Goal: Transaction & Acquisition: Purchase product/service

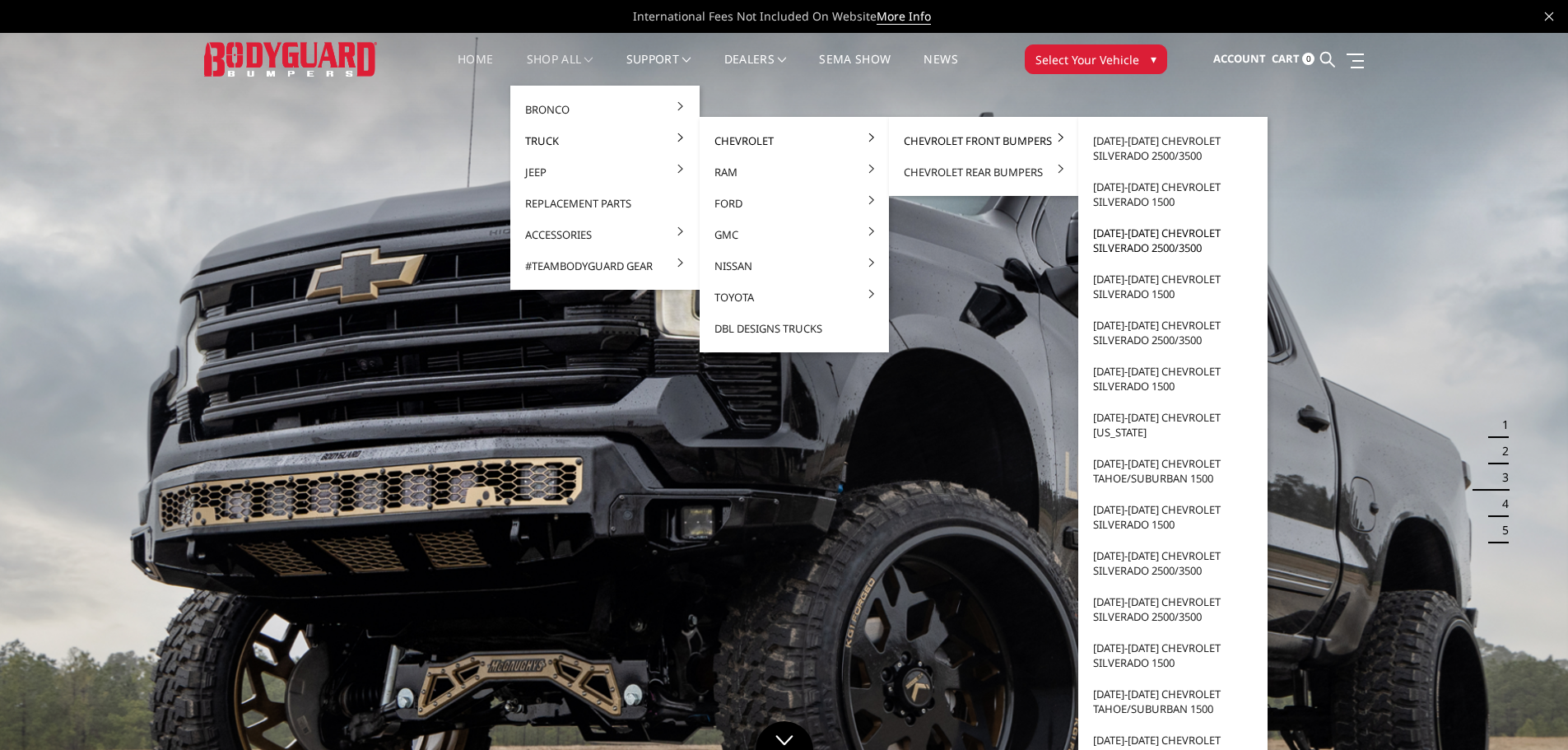
click at [1159, 235] on link "[DATE]-[DATE] Chevrolet Silverado 2500/3500" at bounding box center [1173, 241] width 176 height 46
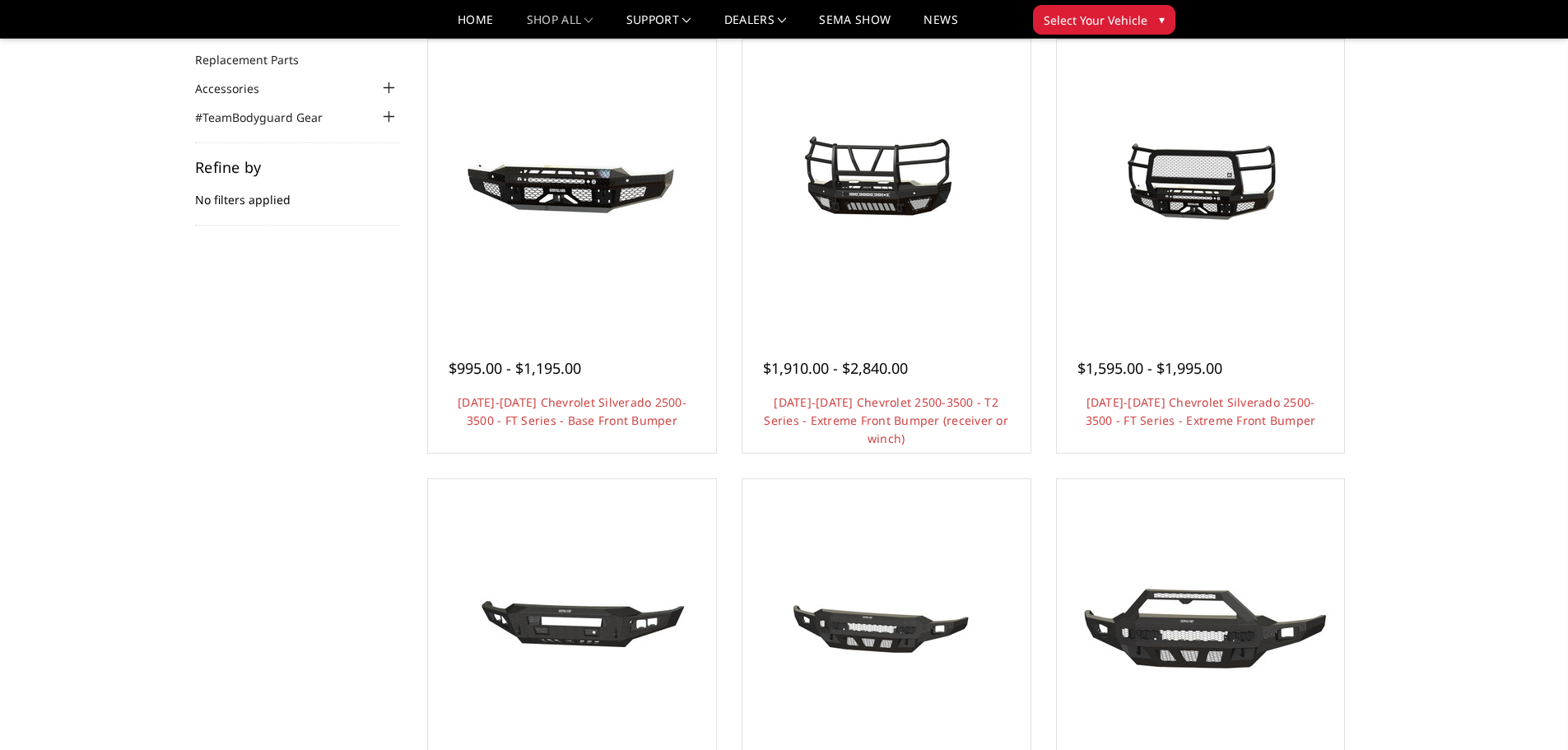
scroll to position [164, 0]
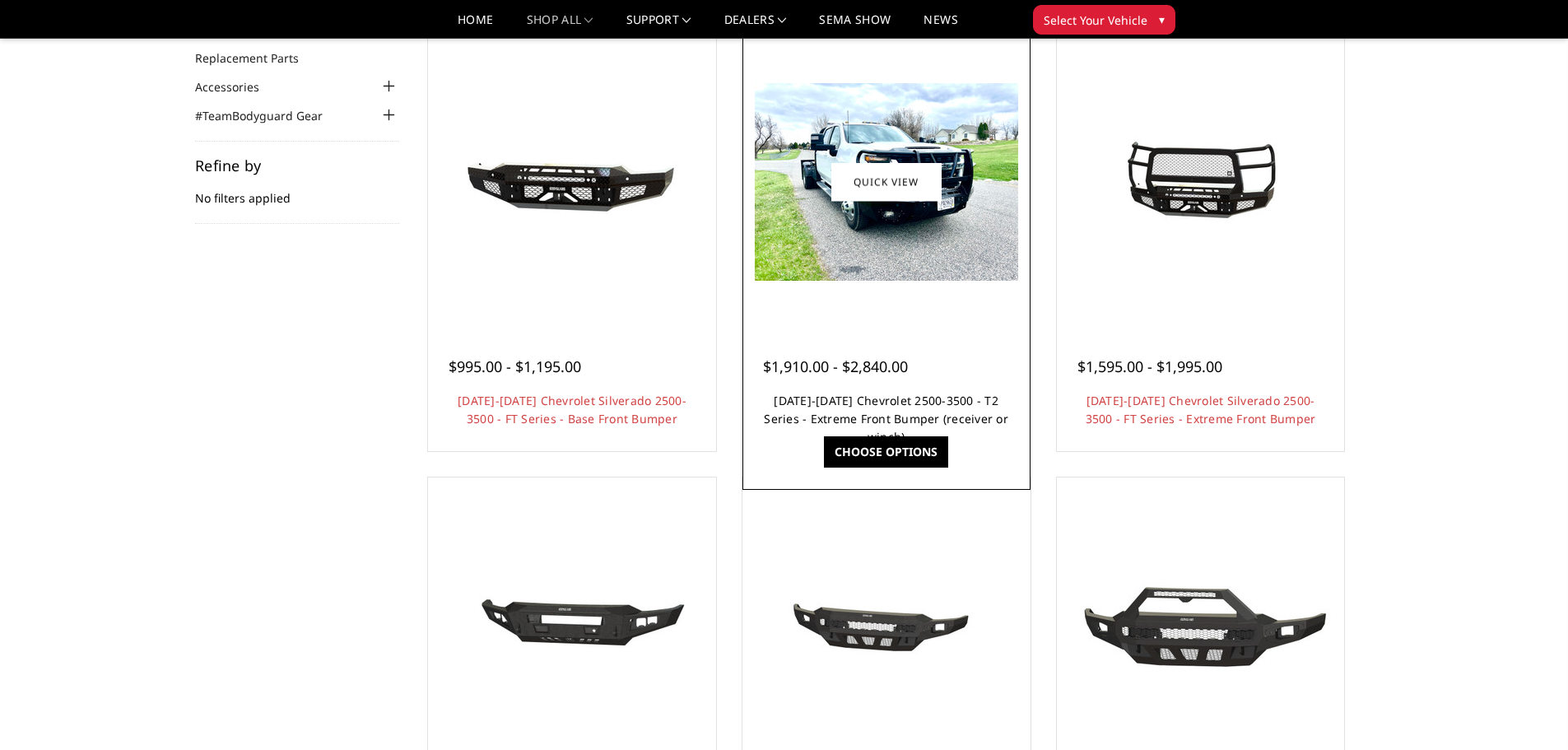
click at [862, 403] on link "2020-2023 Chevrolet 2500-3500 - T2 Series - Extreme Front Bumper (receiver or w…" at bounding box center [886, 419] width 244 height 51
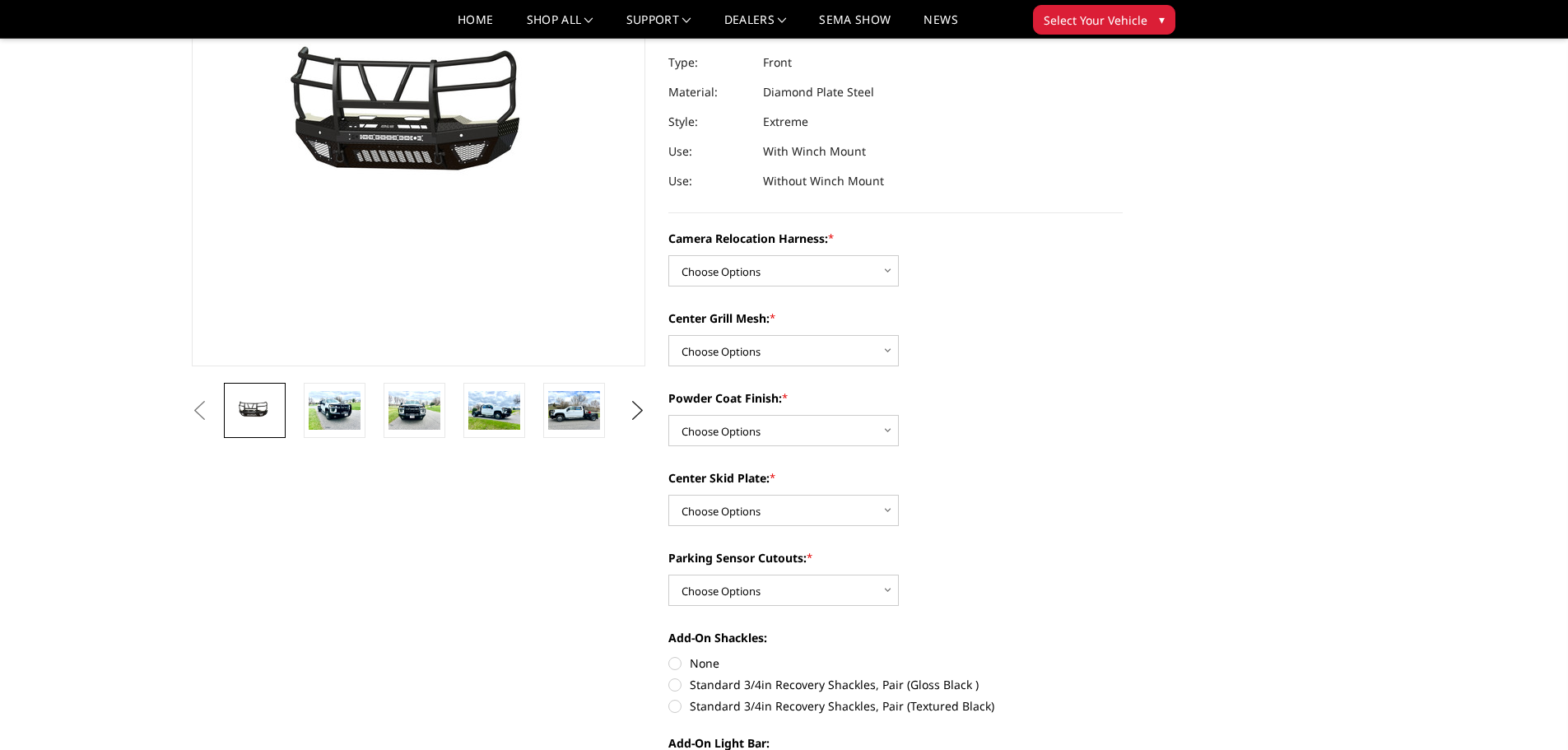
scroll to position [247, 0]
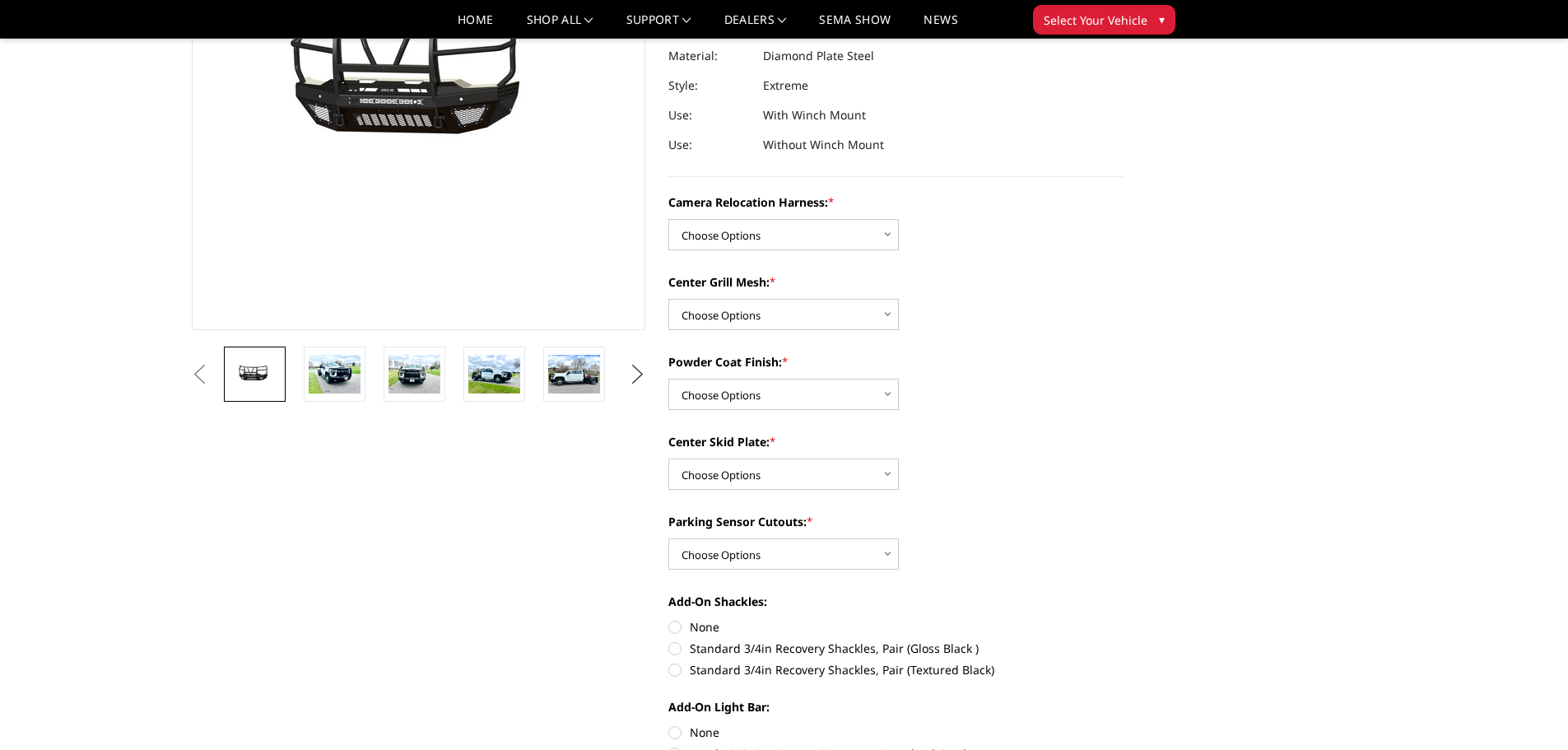
click at [633, 375] on button "Next" at bounding box center [637, 375] width 25 height 25
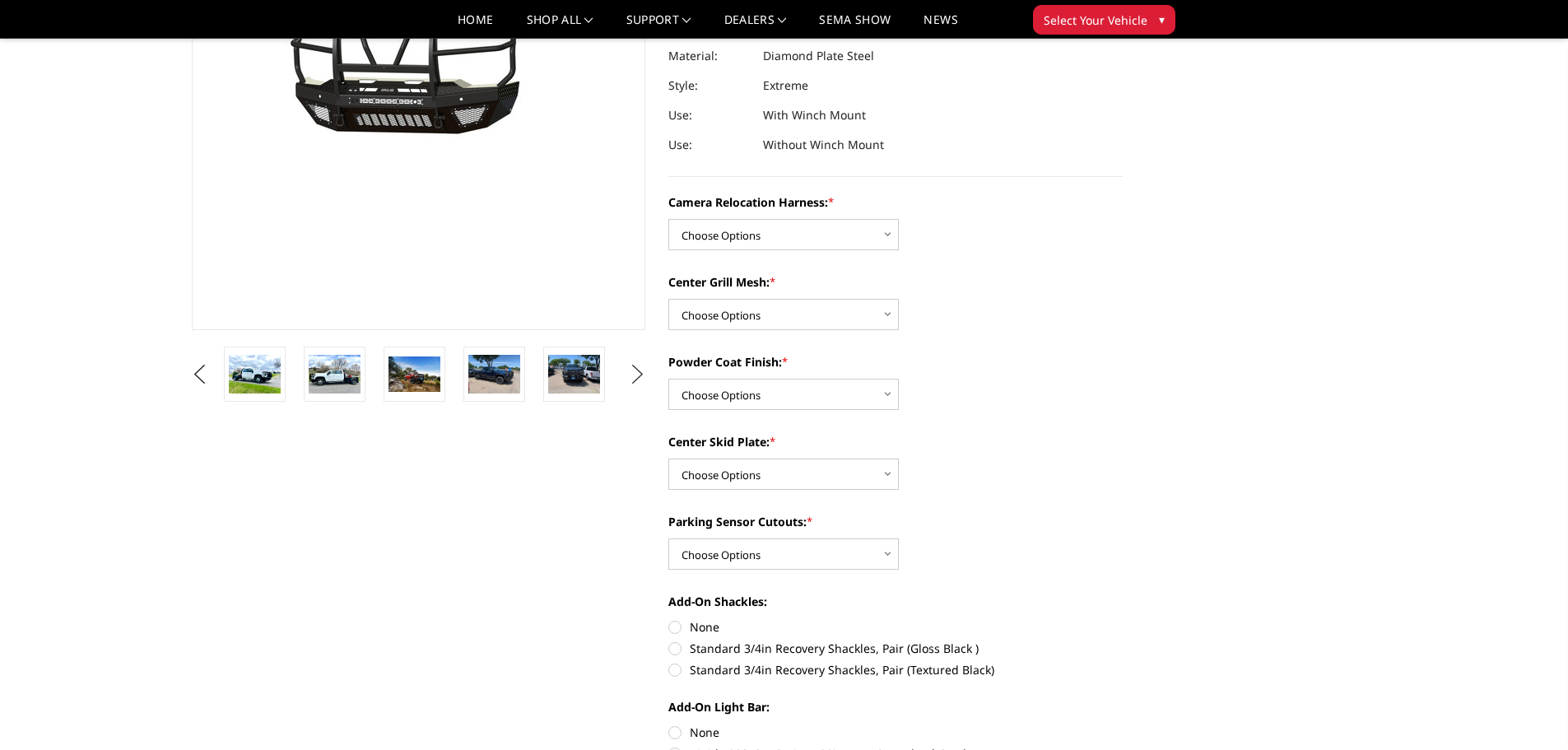
click at [633, 375] on button "Next" at bounding box center [637, 375] width 25 height 25
click at [634, 375] on button "Next" at bounding box center [637, 375] width 25 height 25
click at [634, 375] on button "Next" at bounding box center [637, 375] width 25 height 25
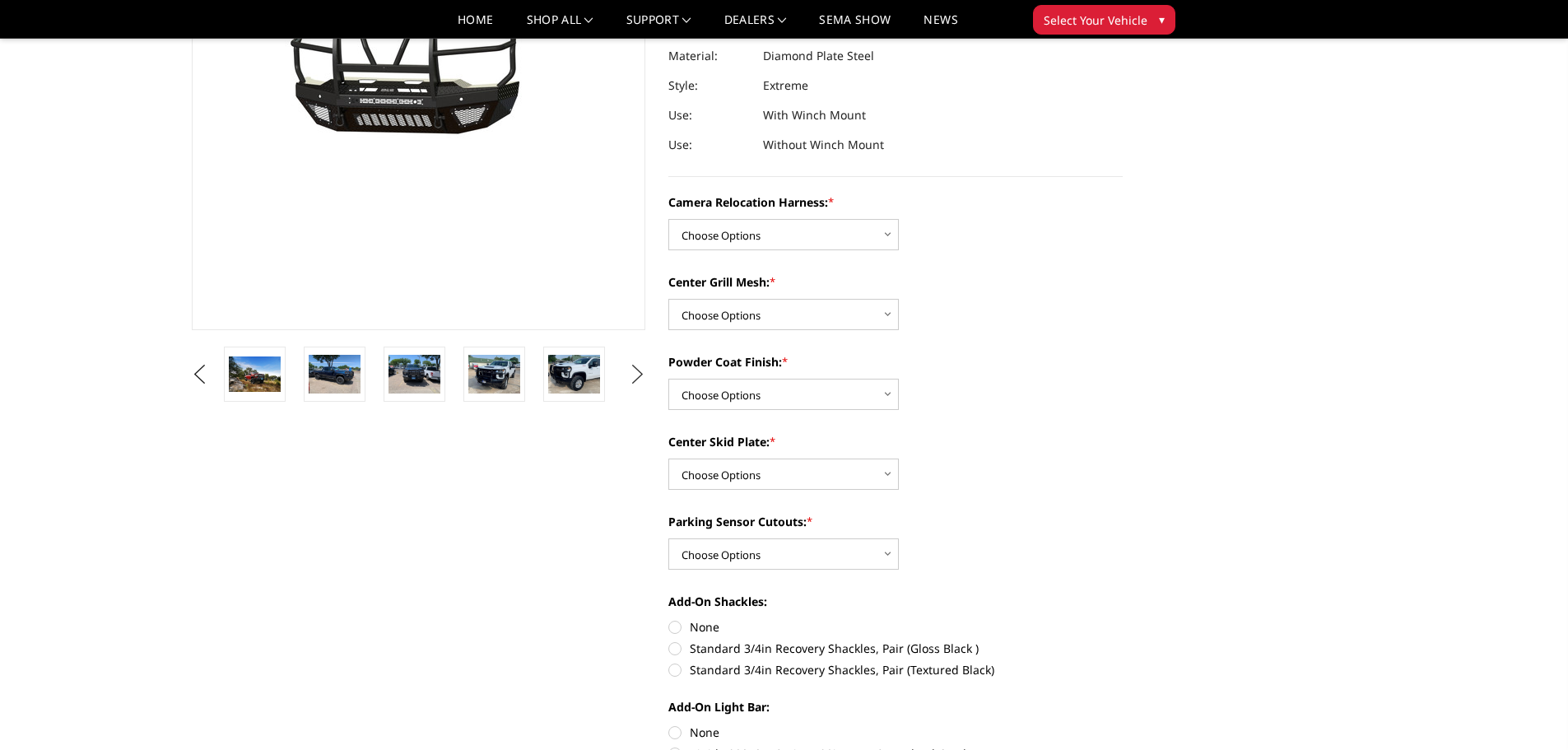
click at [634, 375] on button "Next" at bounding box center [637, 375] width 25 height 25
click at [636, 371] on button "Next" at bounding box center [637, 375] width 25 height 25
click at [644, 371] on button "Next" at bounding box center [637, 375] width 25 height 25
click at [642, 374] on button "Next" at bounding box center [637, 375] width 25 height 25
click at [635, 375] on button "Next" at bounding box center [637, 375] width 25 height 25
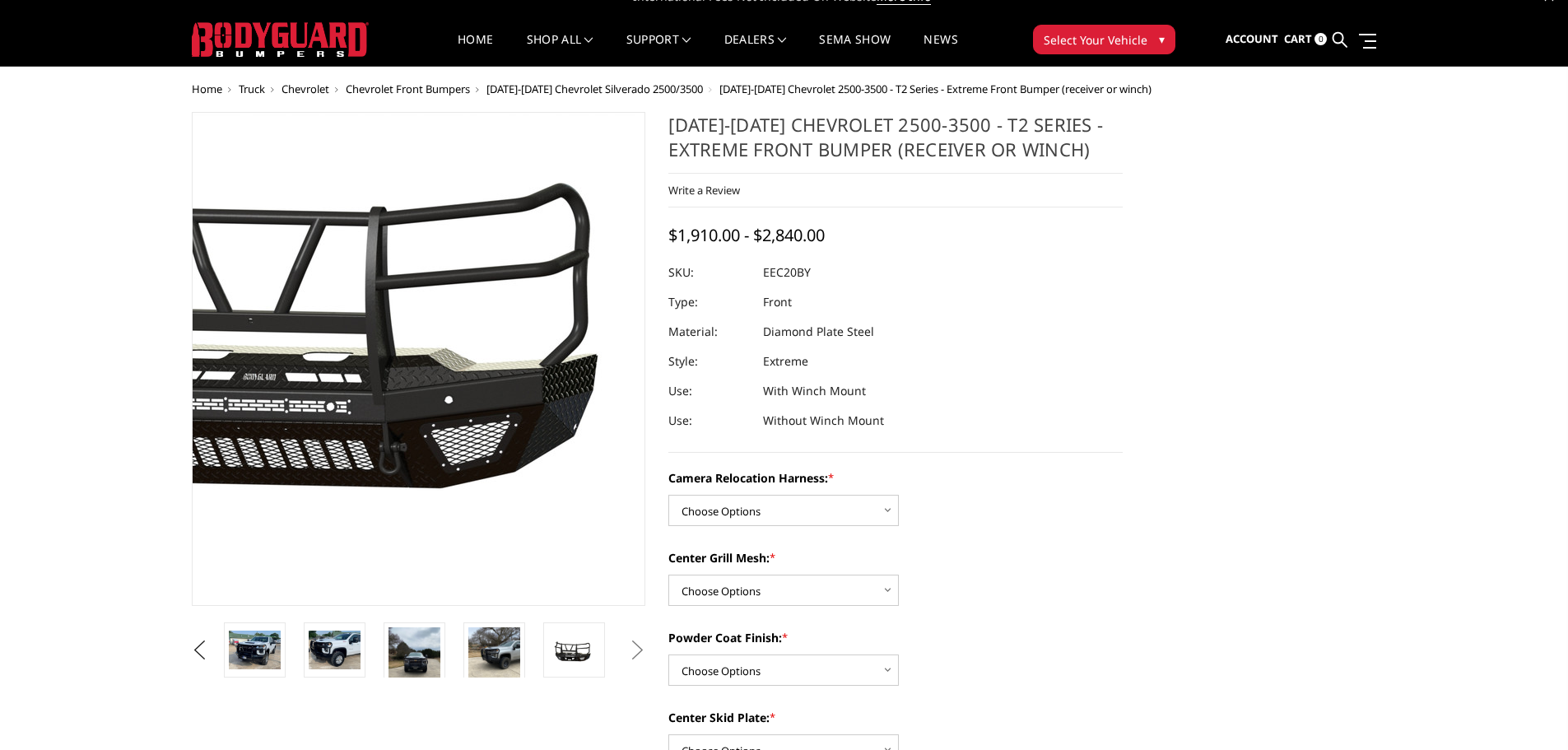
scroll to position [0, 0]
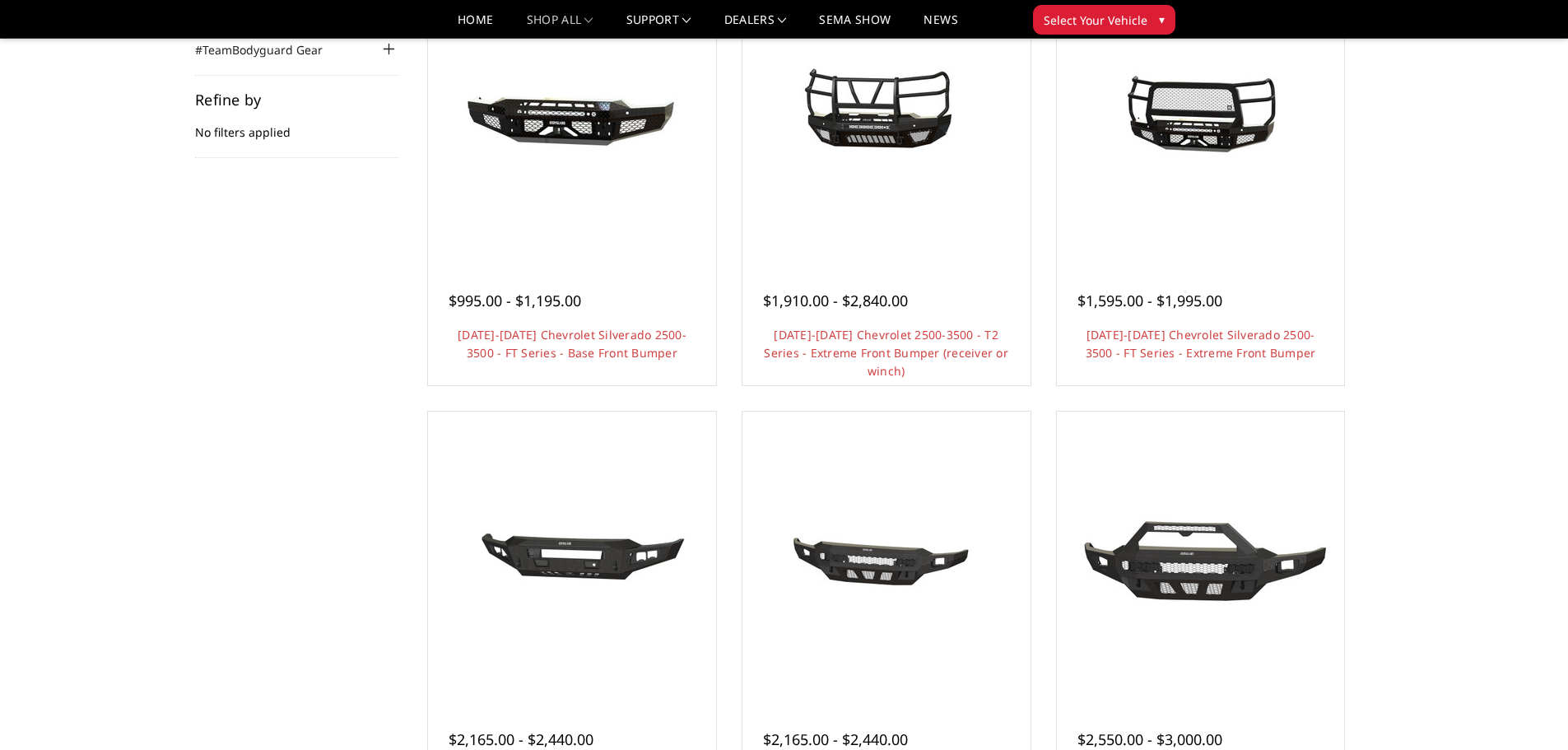
scroll to position [83, 0]
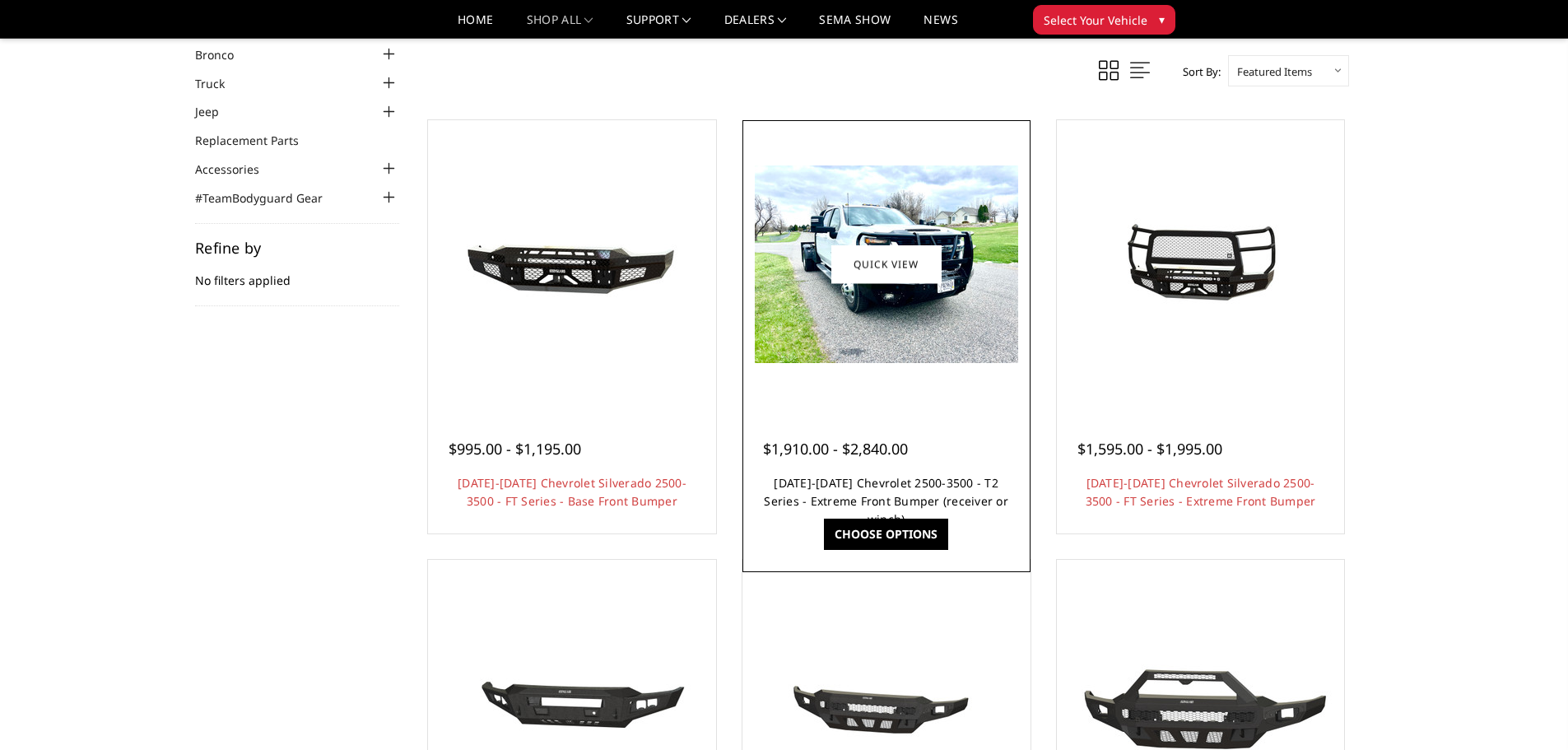
click at [893, 487] on link "2020-2023 Chevrolet 2500-3500 - T2 Series - Extreme Front Bumper (receiver or w…" at bounding box center [886, 500] width 244 height 51
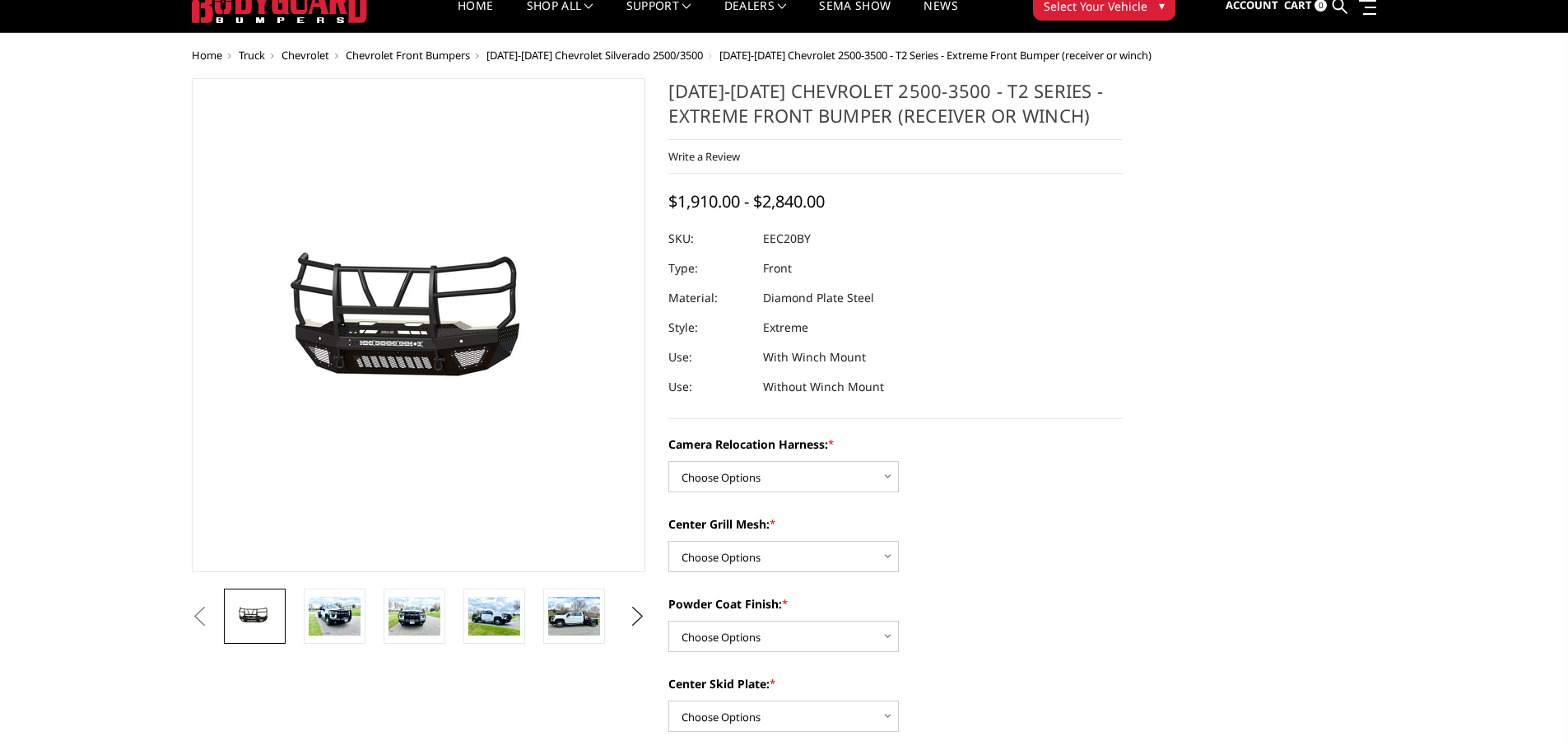
scroll to position [83, 0]
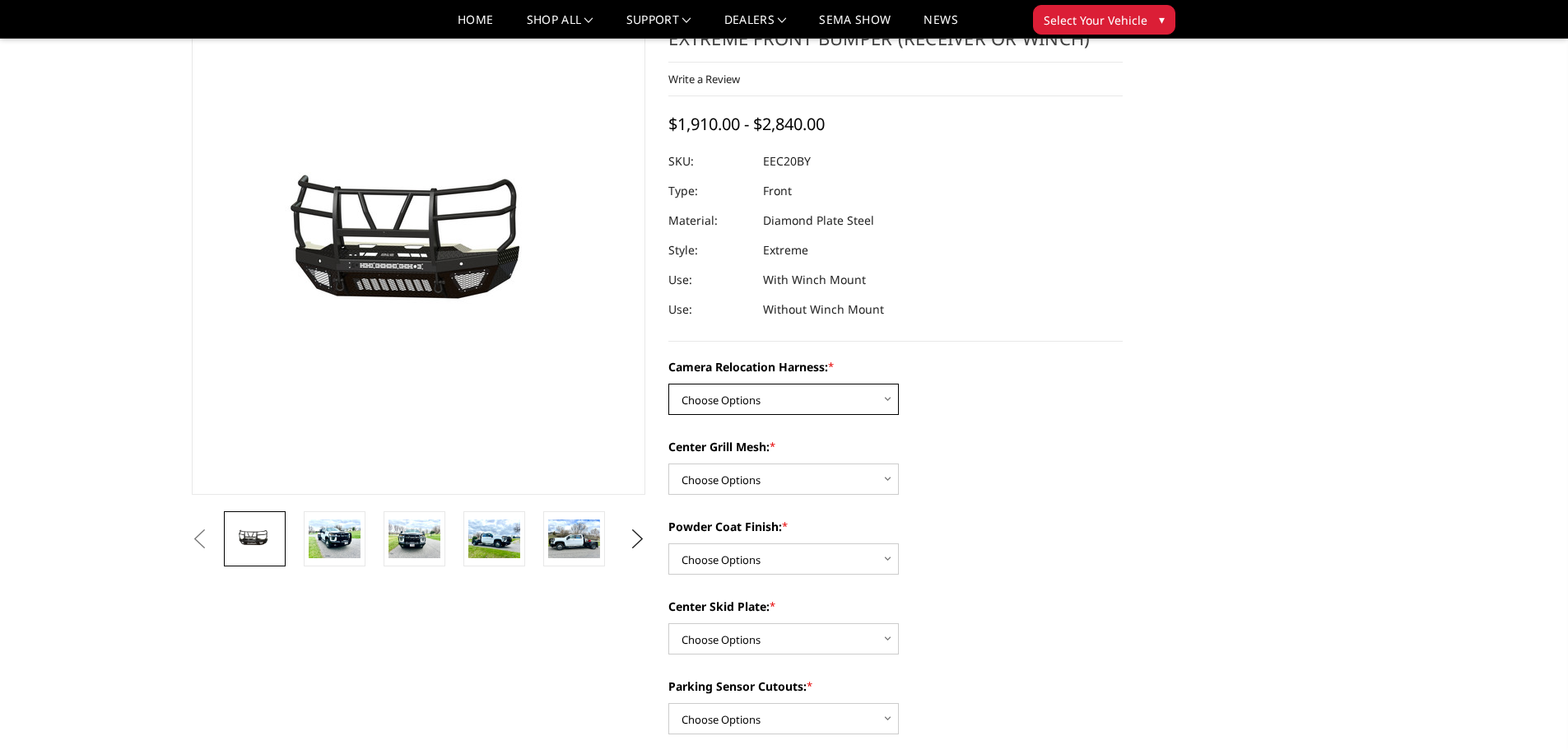
click at [804, 399] on select "Choose Options Without camera harness With camera harness" at bounding box center [783, 399] width 230 height 31
click at [830, 400] on select "Choose Options Without camera harness With camera harness" at bounding box center [783, 399] width 230 height 31
select select "3775"
click at [668, 384] on select "Choose Options Without camera harness With camera harness" at bounding box center [783, 399] width 230 height 31
click at [777, 479] on select "Choose Options Without expanded metal With expanded metal" at bounding box center [783, 479] width 230 height 31
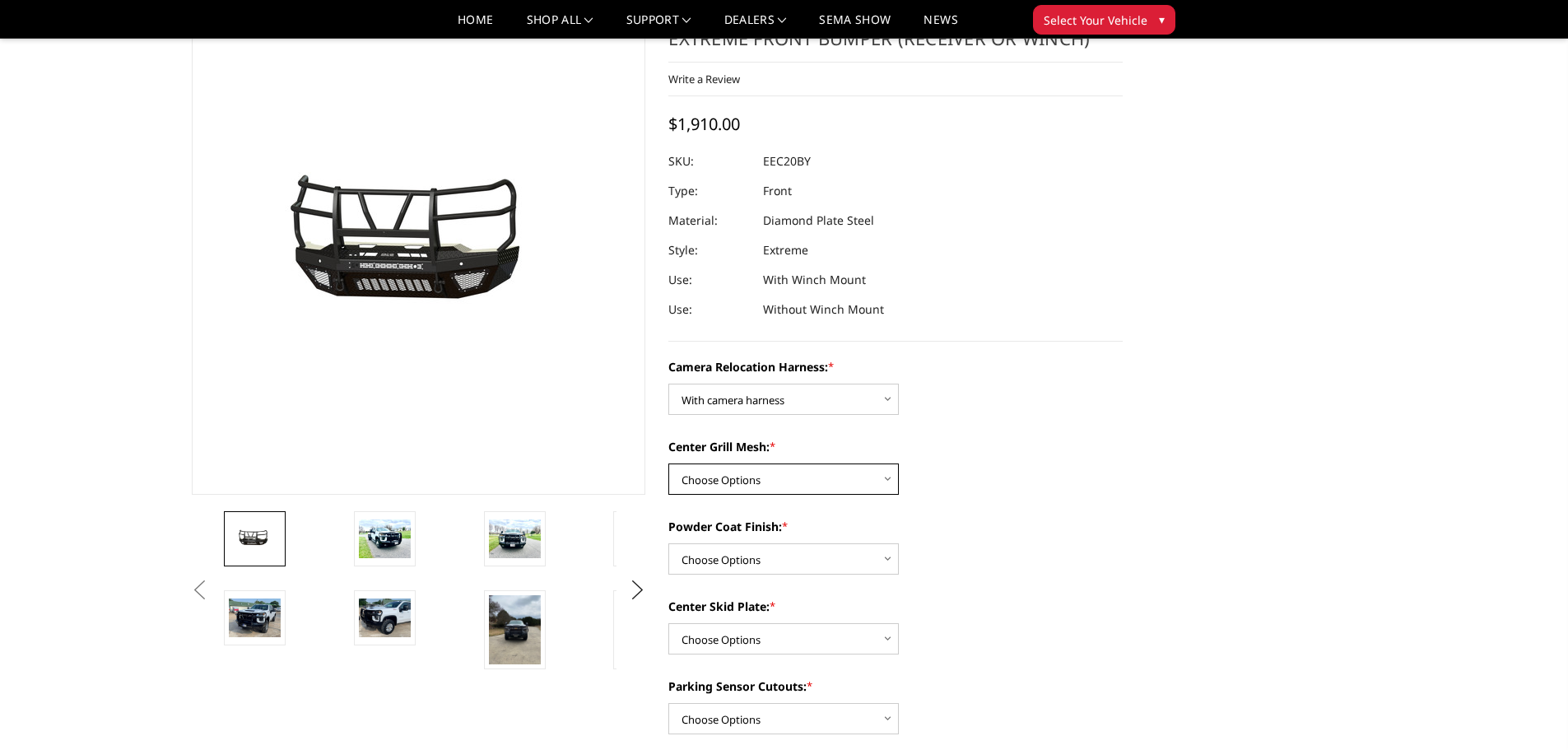
select select "3773"
click at [668, 464] on select "Choose Options Without expanded metal With expanded metal" at bounding box center [783, 479] width 230 height 31
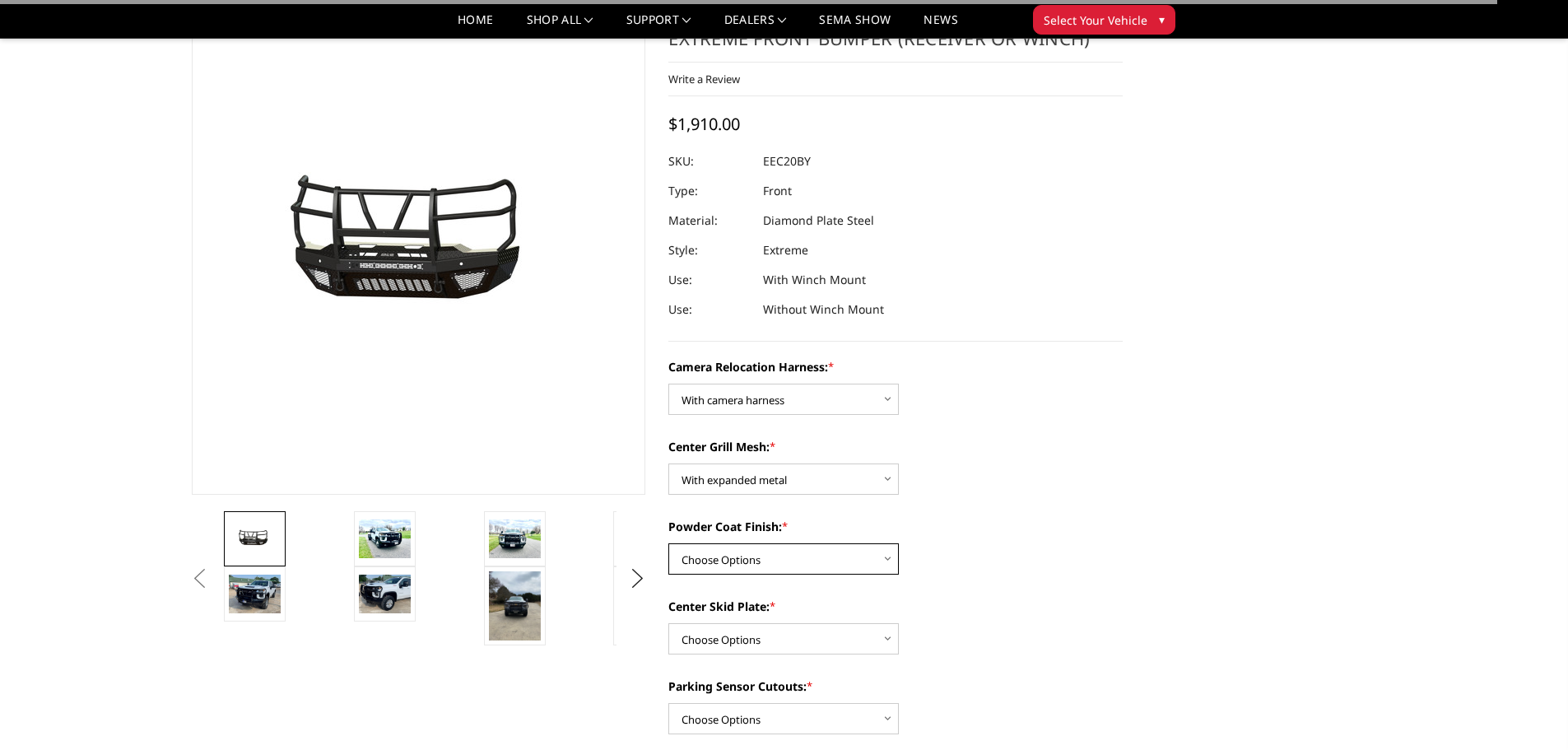
click at [777, 550] on select "Choose Options Textured Black Powder Coat Gloss Black Powder Coat Bare Metal" at bounding box center [783, 559] width 230 height 31
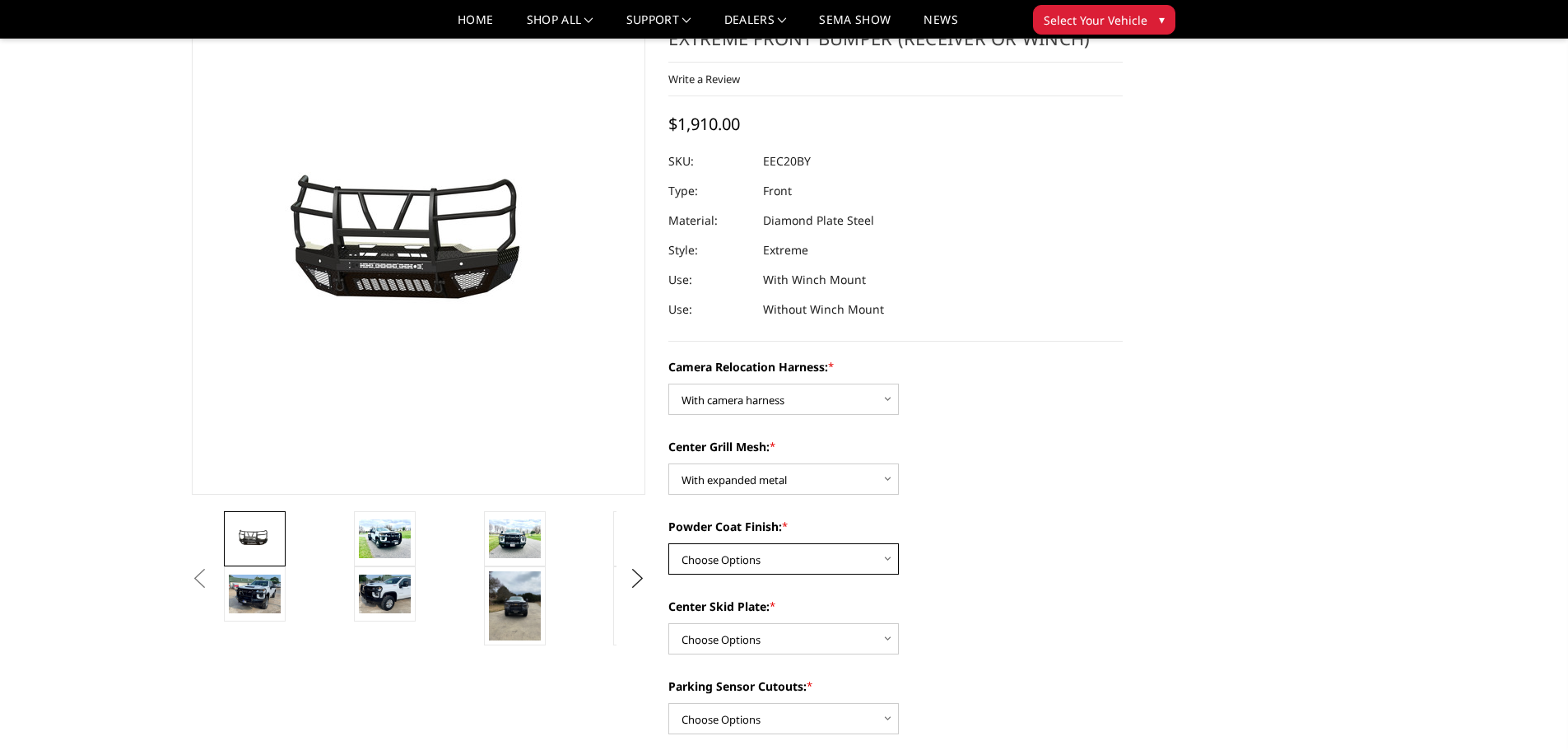
select select "3770"
click at [668, 543] on select "Choose Options Textured Black Powder Coat Gloss Black Powder Coat Bare Metal" at bounding box center [783, 559] width 230 height 31
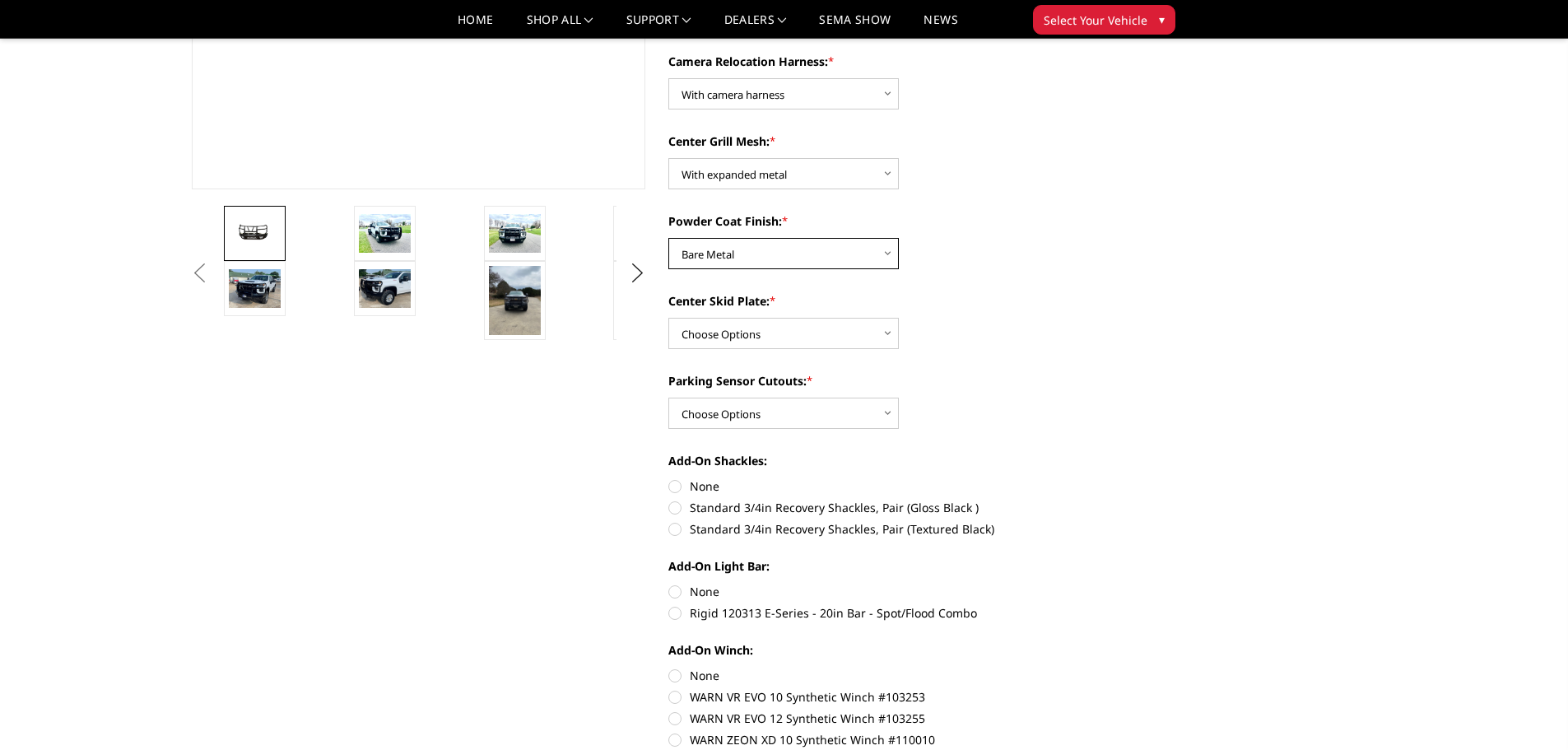
scroll to position [411, 0]
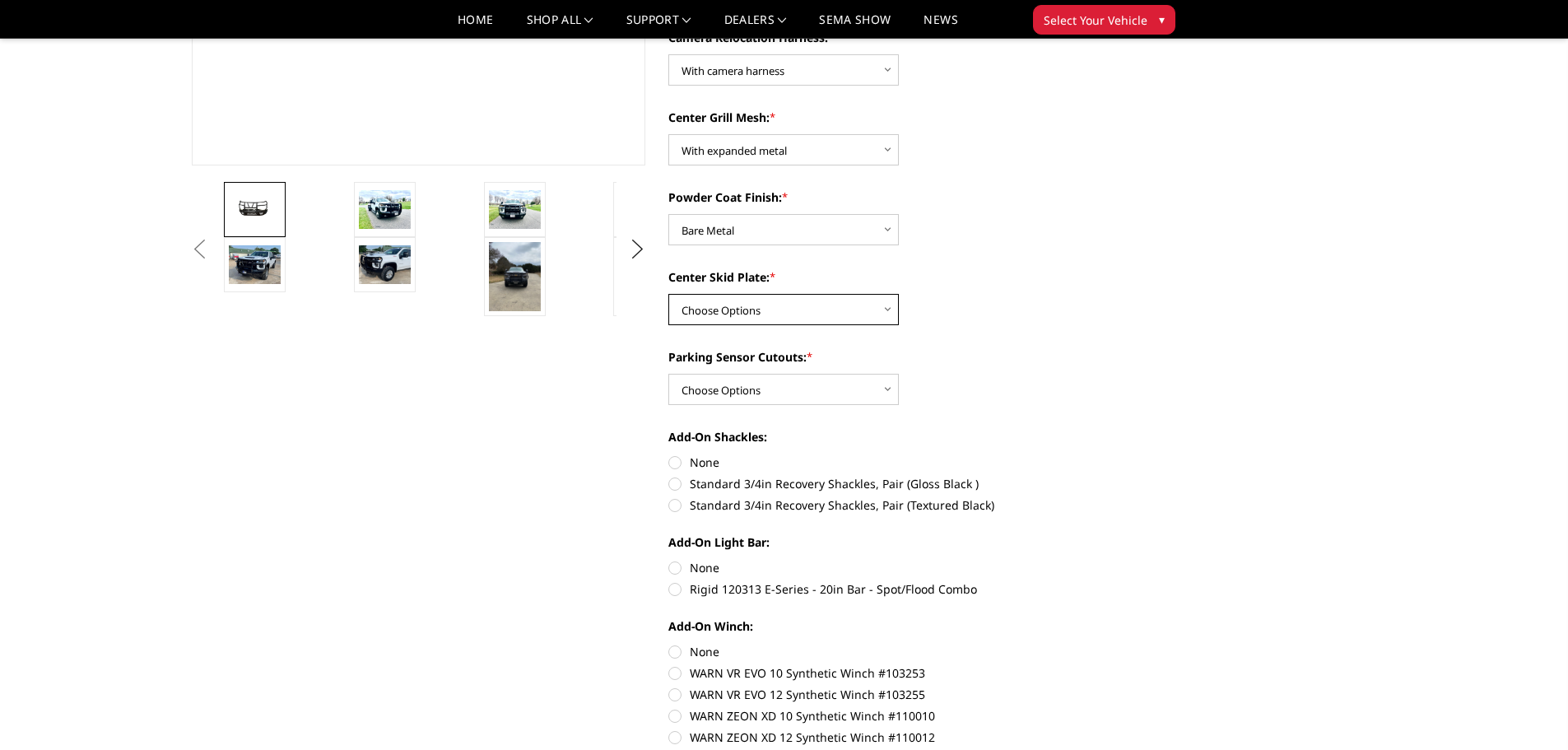
click at [773, 313] on select "Choose Options Winch Mount Skid Plate Standard Skid Plate (included) 2" Receive…" at bounding box center [783, 309] width 230 height 31
select select "3767"
click at [668, 294] on select "Choose Options Winch Mount Skid Plate Standard Skid Plate (included) 2" Receive…" at bounding box center [783, 309] width 230 height 31
click at [788, 309] on select "Choose Options Winch Mount Skid Plate Standard Skid Plate (included) 2" Receive…" at bounding box center [783, 309] width 230 height 31
click at [668, 294] on select "Choose Options Winch Mount Skid Plate Standard Skid Plate (included) 2" Receive…" at bounding box center [783, 309] width 230 height 31
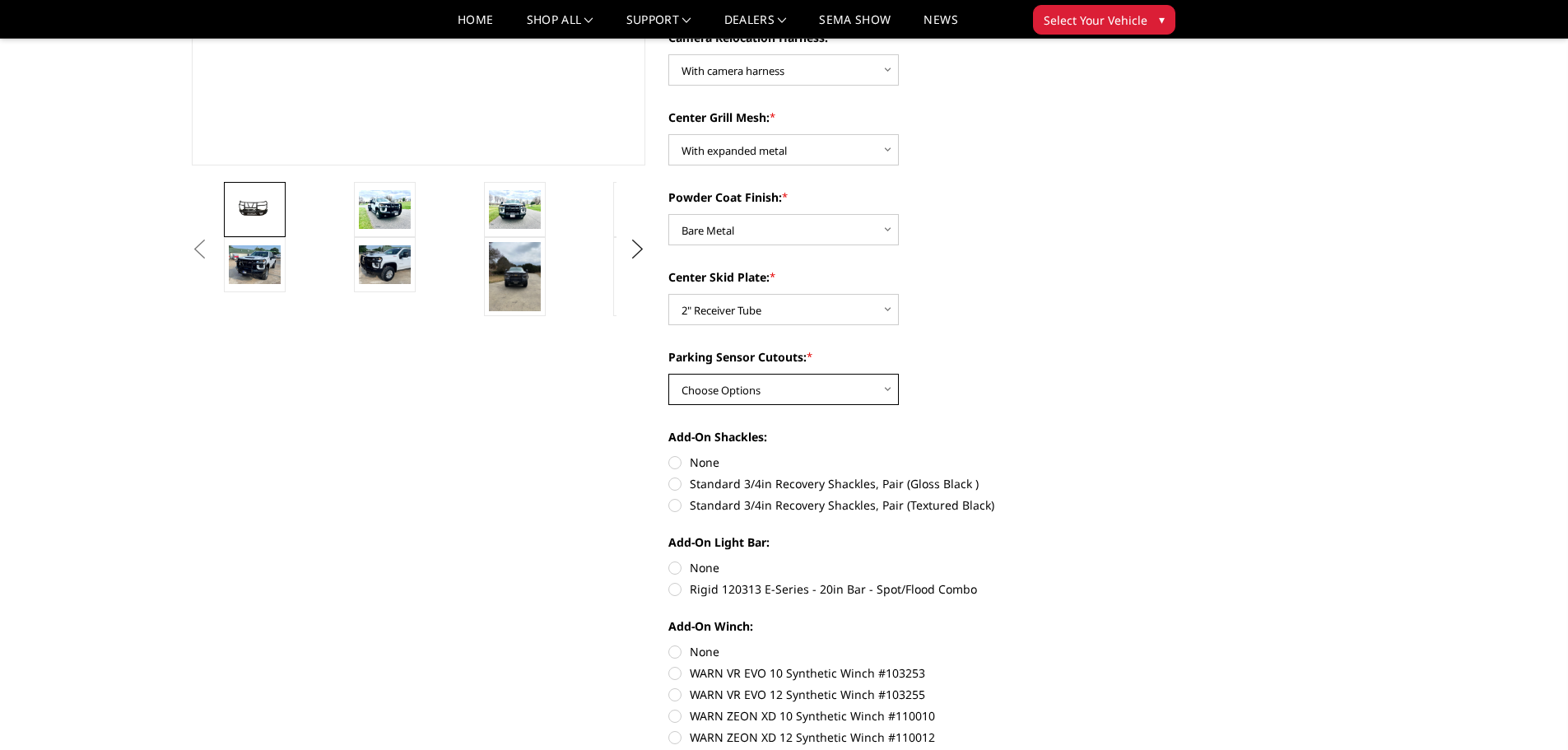
click at [778, 393] on select "Choose Options Yes - With Parking Sensor Cutouts" at bounding box center [783, 389] width 230 height 31
click at [1077, 407] on div "Camera Relocation Harness: * Choose Options Without camera harness With camera …" at bounding box center [895, 460] width 454 height 864
click at [834, 397] on select "Choose Options Yes - With Parking Sensor Cutouts" at bounding box center [783, 389] width 230 height 31
select select "3766"
click at [668, 374] on select "Choose Options Yes - With Parking Sensor Cutouts" at bounding box center [783, 389] width 230 height 31
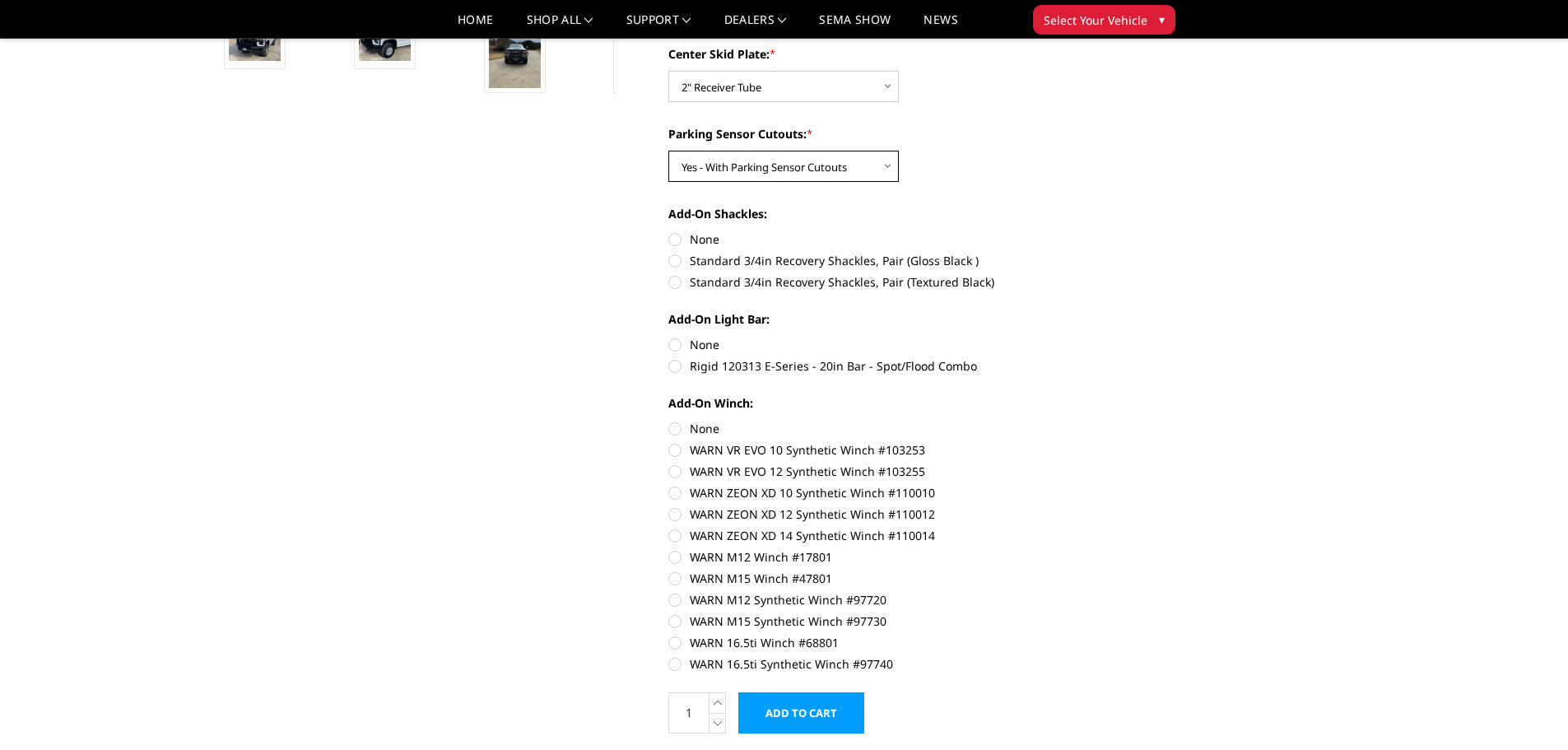
scroll to position [658, 0]
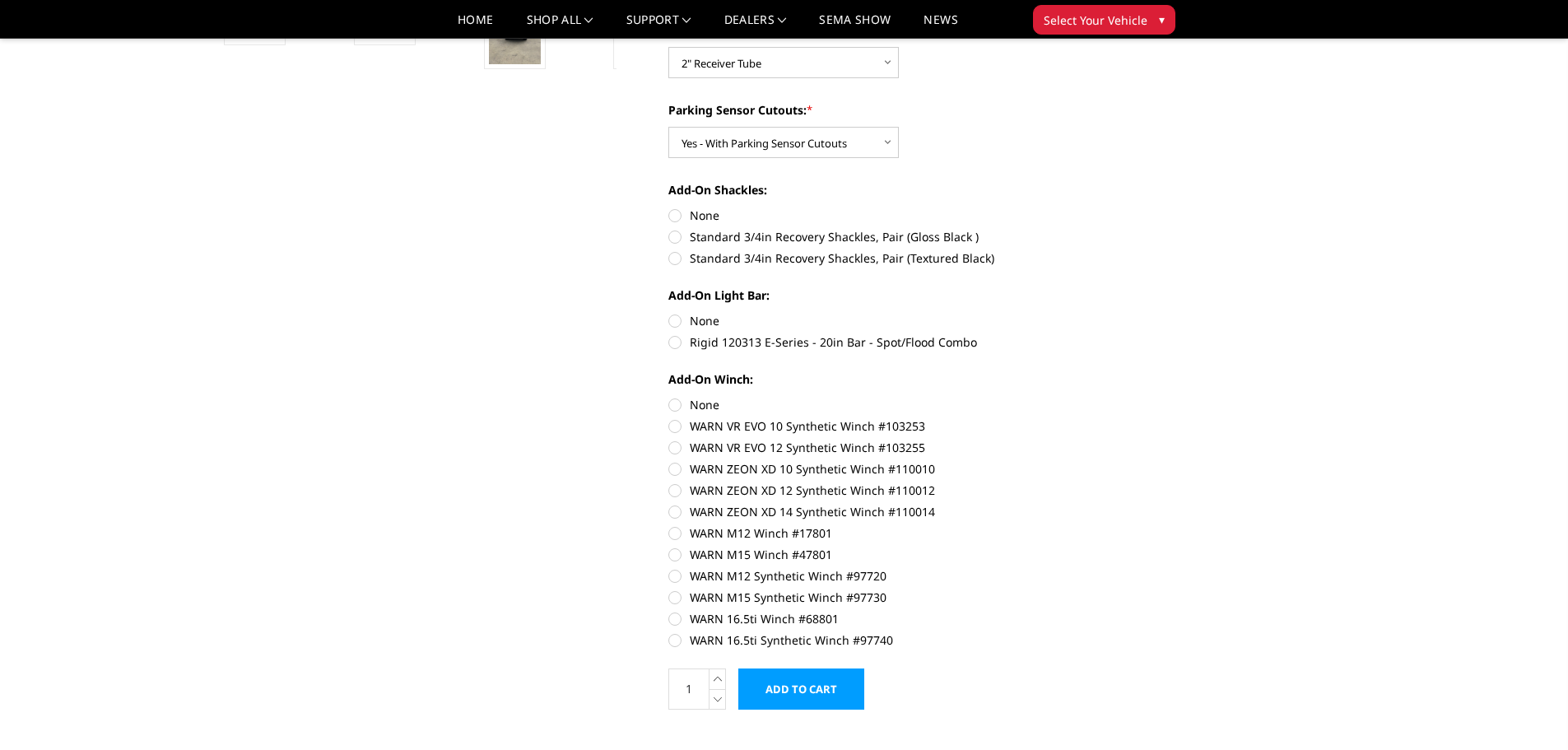
click at [675, 236] on label "Standard 3/4in Recovery Shackles, Pair (Gloss Black )" at bounding box center [895, 236] width 454 height 17
click at [1123, 207] on input "Standard 3/4in Recovery Shackles, Pair (Gloss Black )" at bounding box center [1123, 207] width 1 height 1
radio input "true"
click at [676, 337] on label "Rigid 120313 E-Series - 20in Bar - Spot/Flood Combo" at bounding box center [895, 341] width 454 height 17
click at [1123, 313] on input "Rigid 120313 E-Series - 20in Bar - Spot/Flood Combo" at bounding box center [1123, 312] width 1 height 1
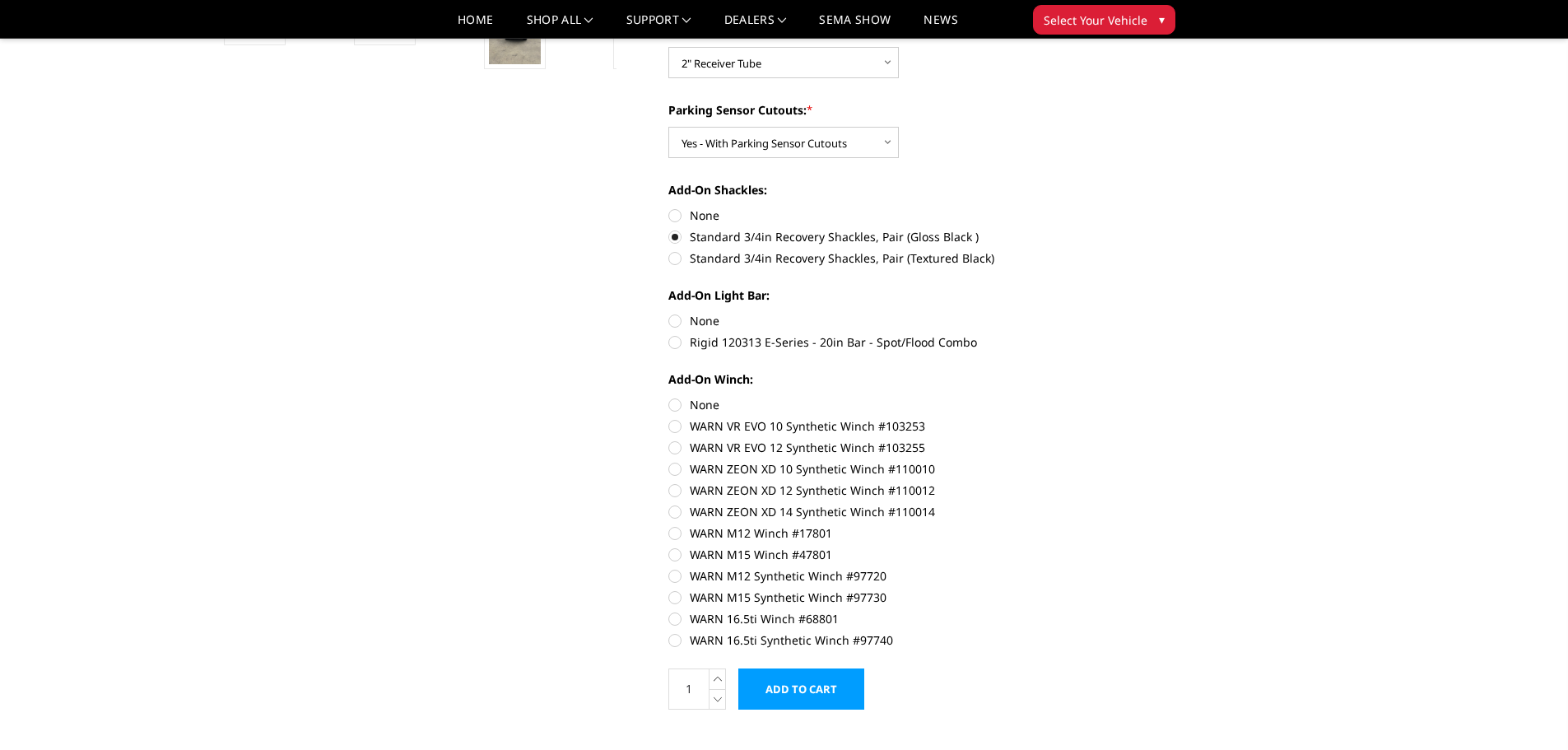
radio input "true"
click at [673, 405] on label "None" at bounding box center [895, 404] width 454 height 17
click at [669, 397] on input "None" at bounding box center [668, 396] width 1 height 1
radio input "true"
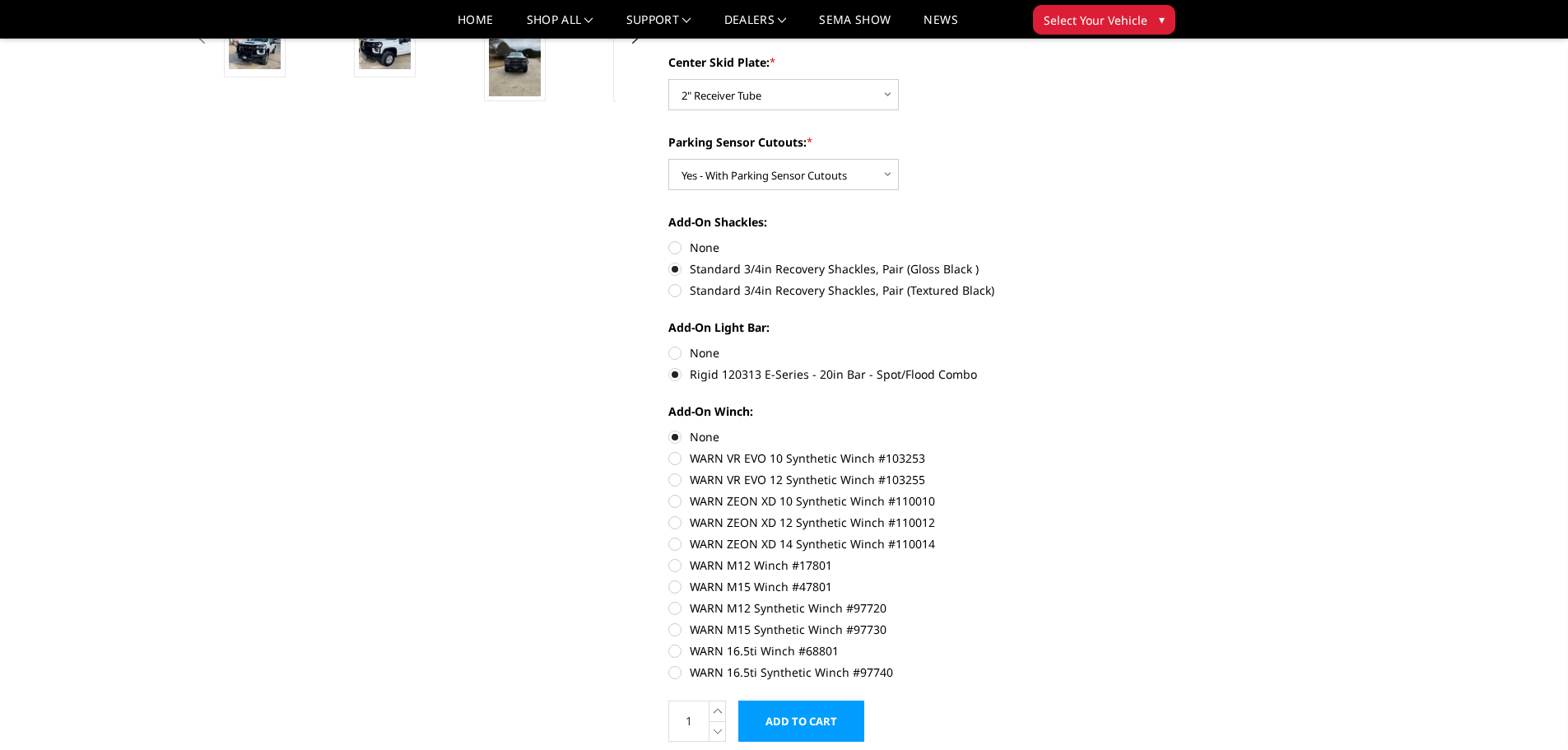
scroll to position [330, 0]
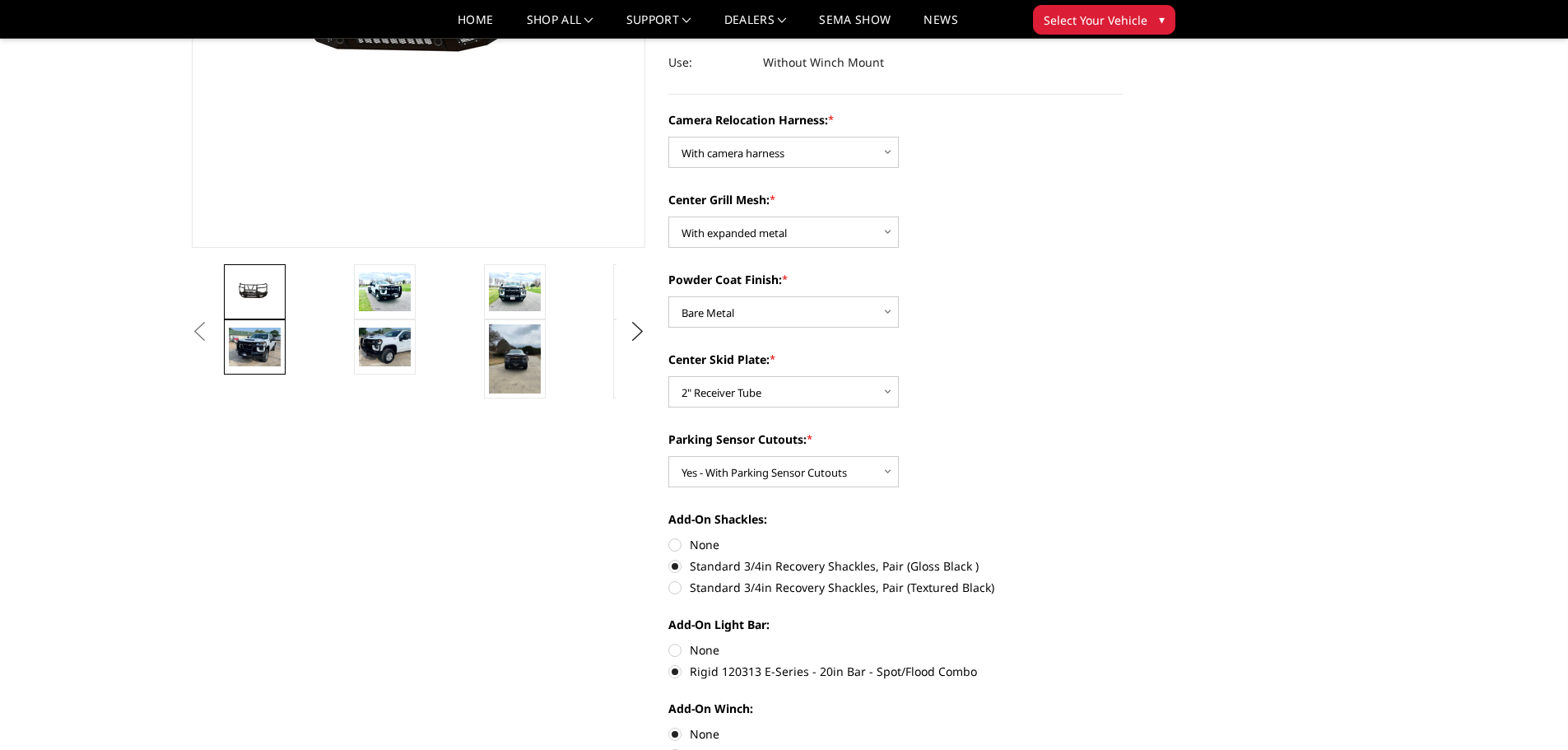
click at [274, 338] on img at bounding box center [254, 347] width 51 height 39
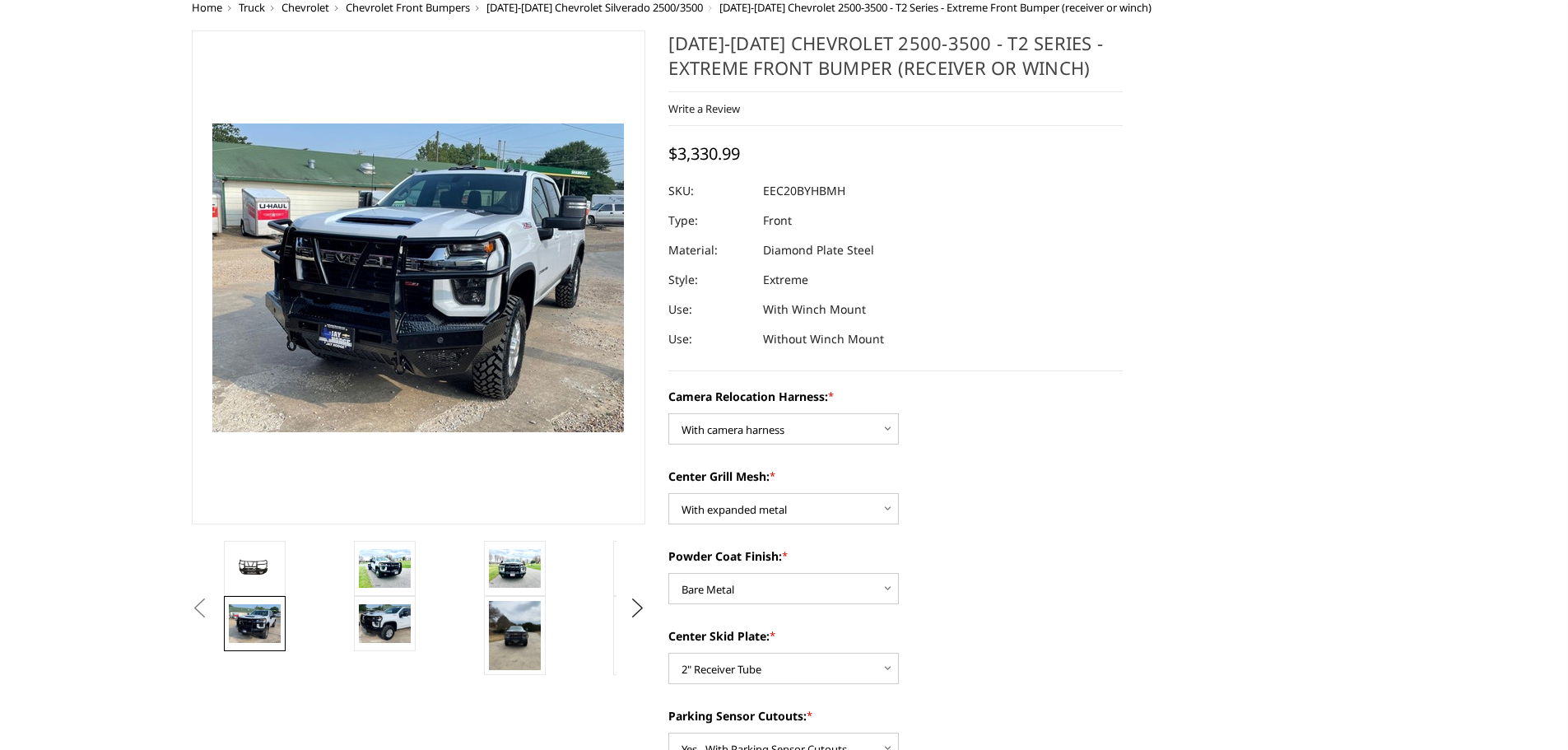
scroll to position [0, 0]
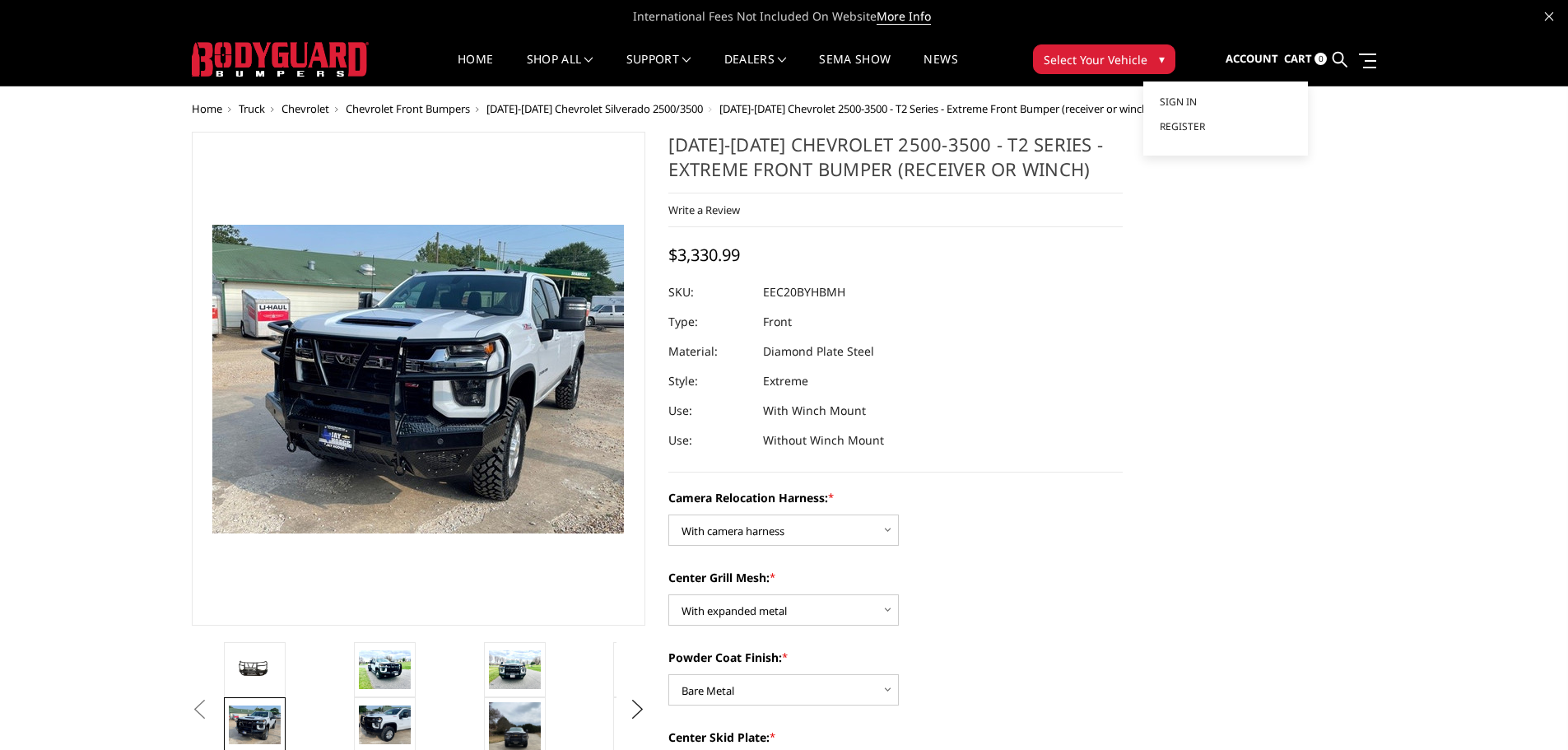
click at [1267, 55] on span "Account" at bounding box center [1251, 59] width 52 height 15
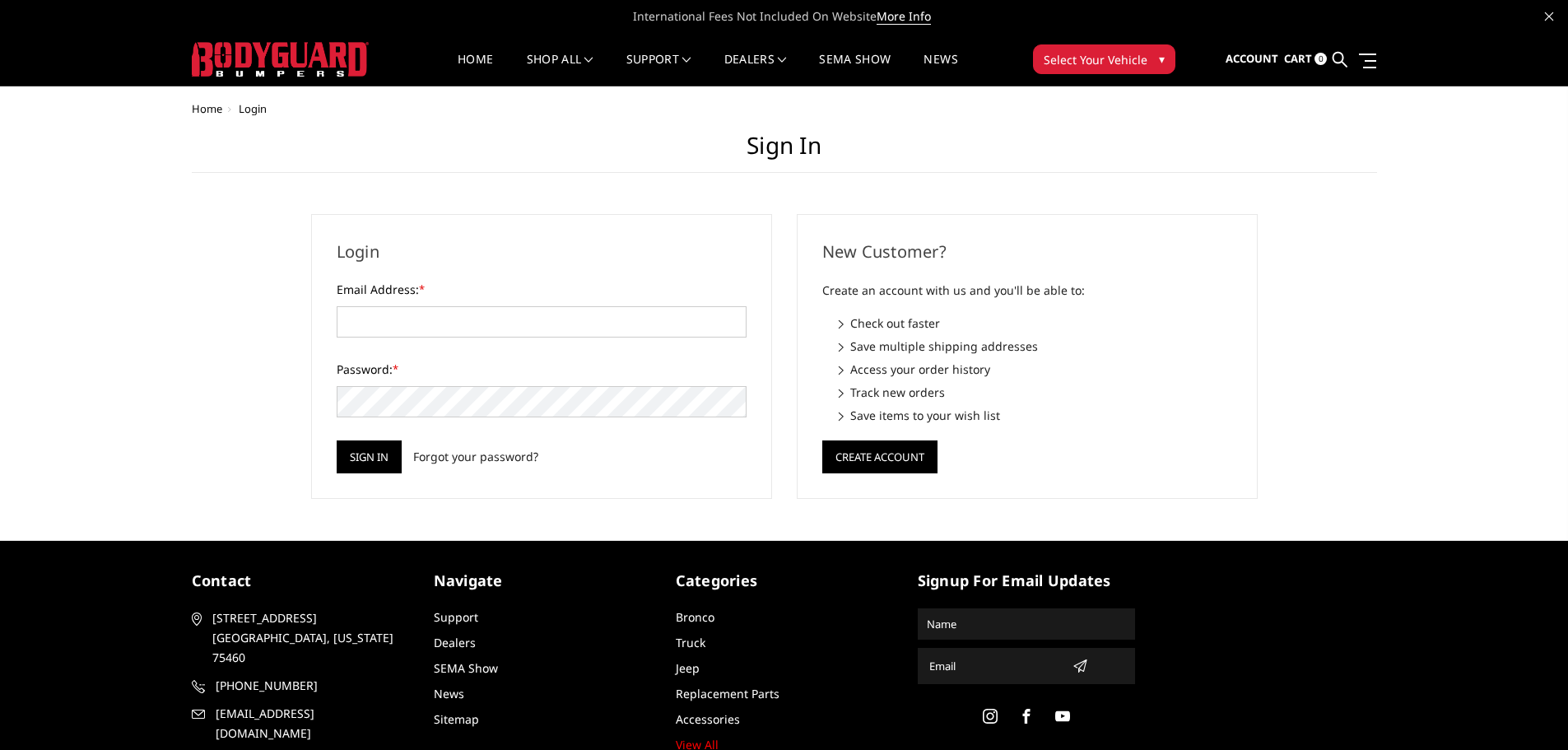
click at [1187, 95] on body "International Fees Not Included On Website More Info Home shop all Bronco 2021-…" at bounding box center [784, 420] width 1568 height 839
type input "[EMAIL_ADDRESS][DOMAIN_NAME]"
click at [1177, 98] on span "Sign in" at bounding box center [1178, 101] width 37 height 14
type input "[EMAIL_ADDRESS][DOMAIN_NAME]"
click at [394, 455] on input "Sign in" at bounding box center [369, 457] width 65 height 33
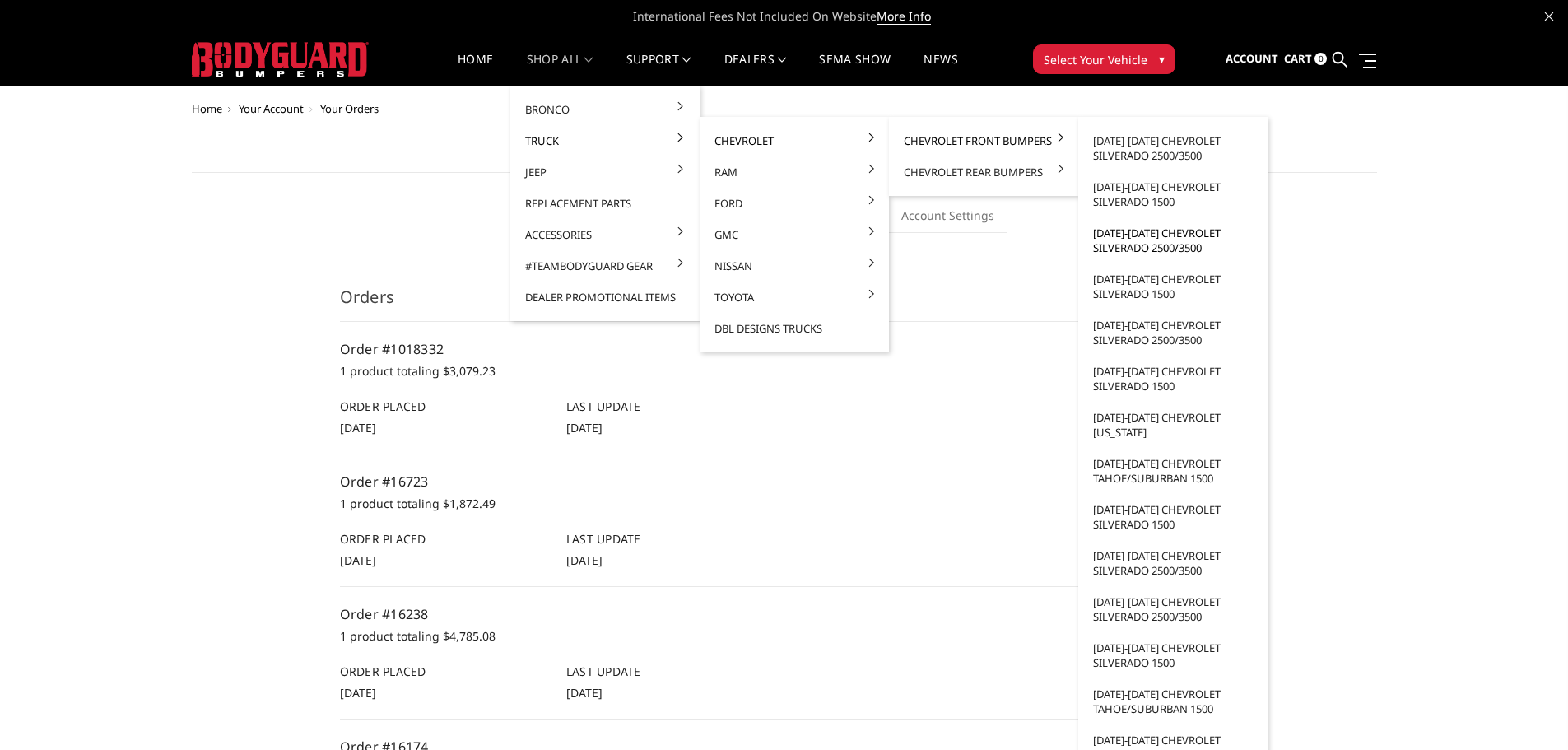
click at [1159, 238] on link "[DATE]-[DATE] Chevrolet Silverado 2500/3500" at bounding box center [1173, 241] width 176 height 46
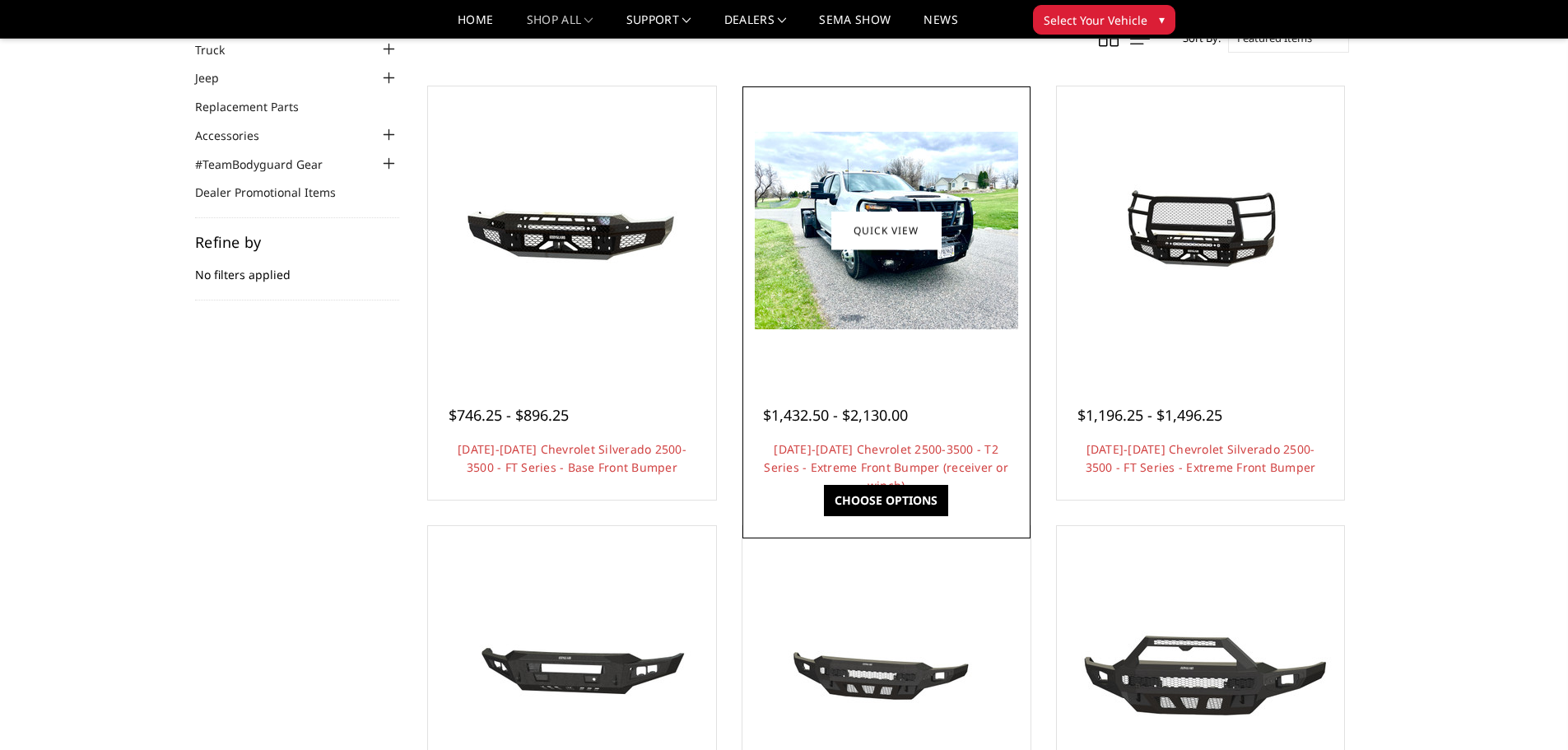
scroll to position [164, 0]
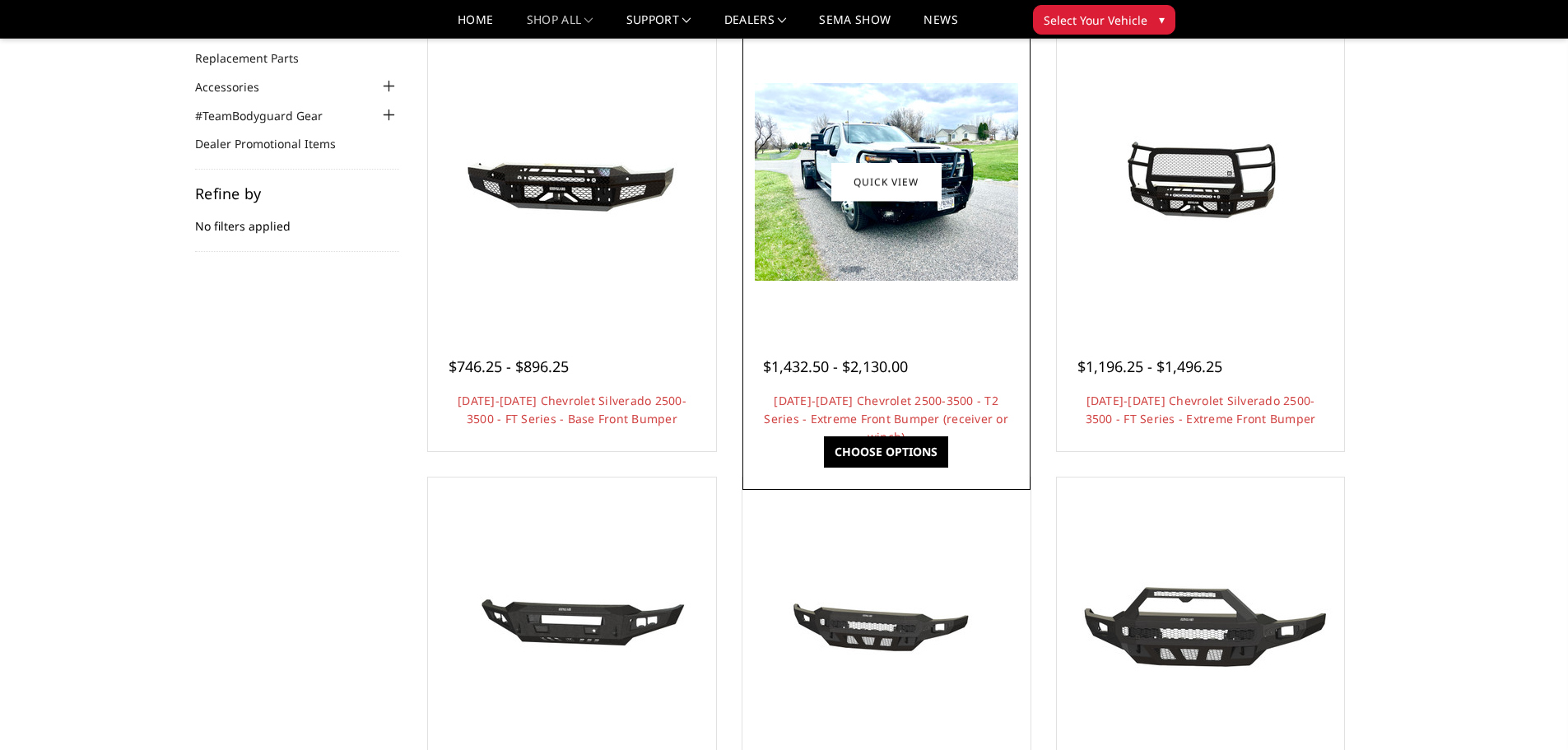
click at [896, 219] on img at bounding box center [886, 182] width 263 height 197
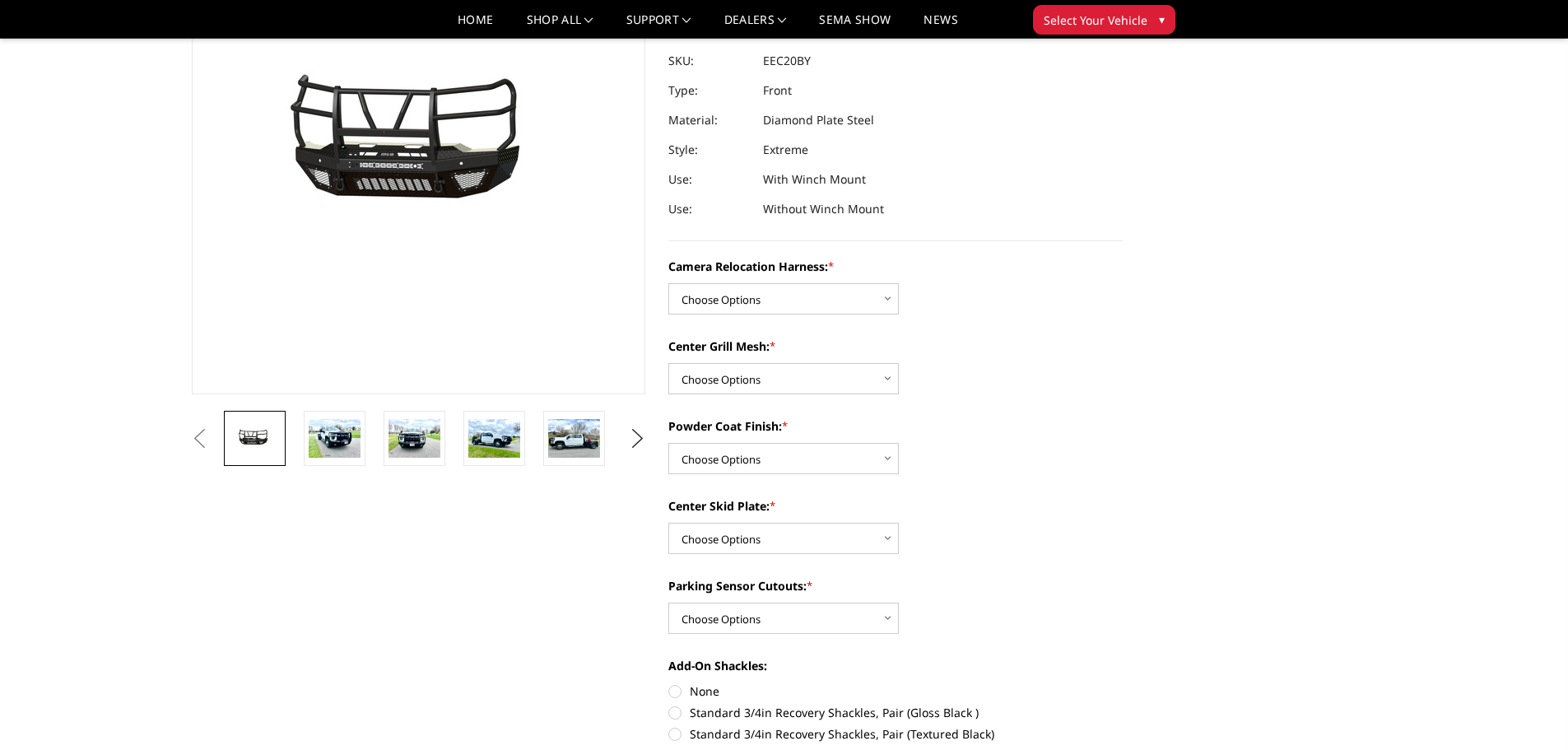
scroll to position [247, 0]
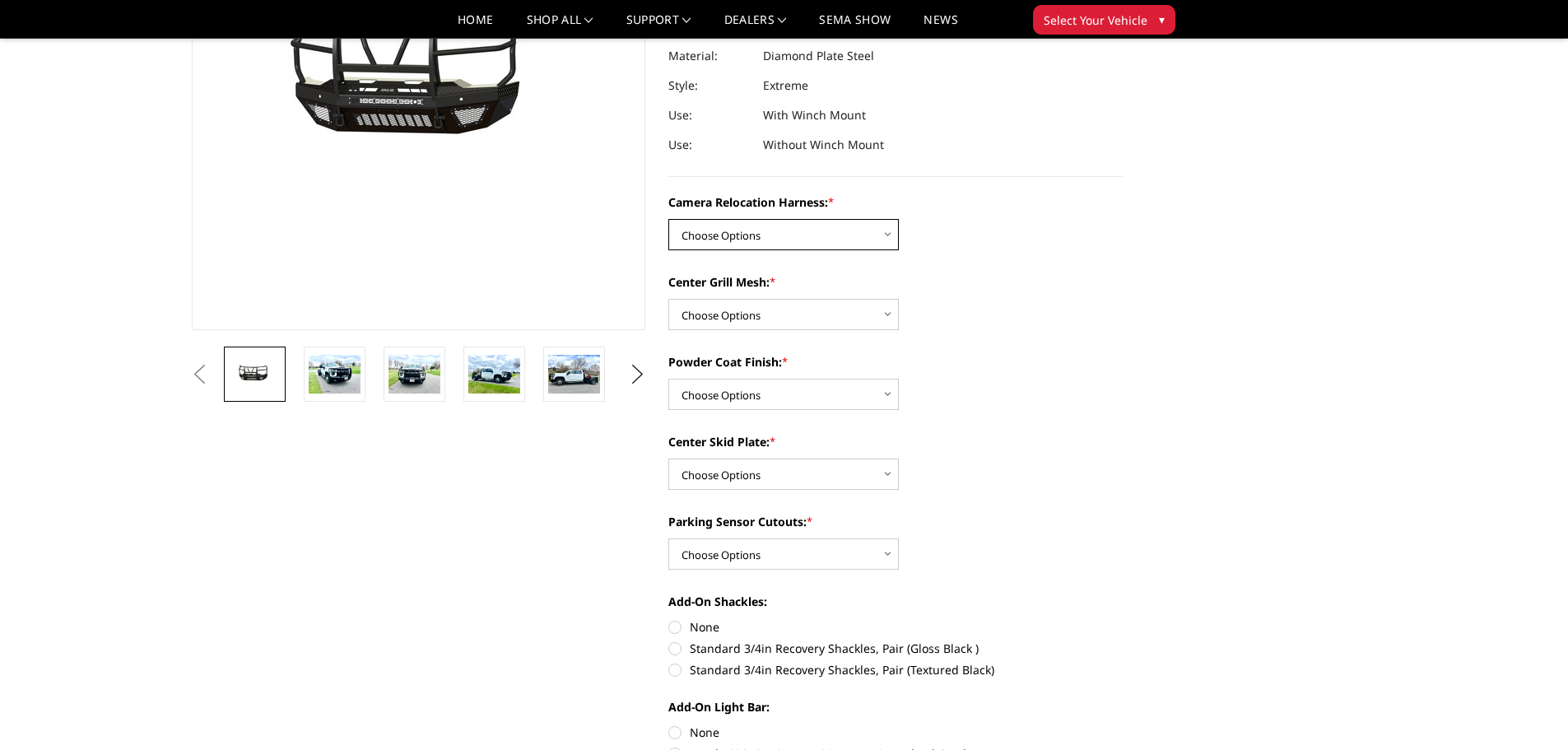
click at [770, 232] on select "Choose Options Without camera harness With camera harness" at bounding box center [783, 235] width 230 height 31
select select "3775"
click at [668, 219] on select "Choose Options Without camera harness With camera harness" at bounding box center [783, 235] width 230 height 31
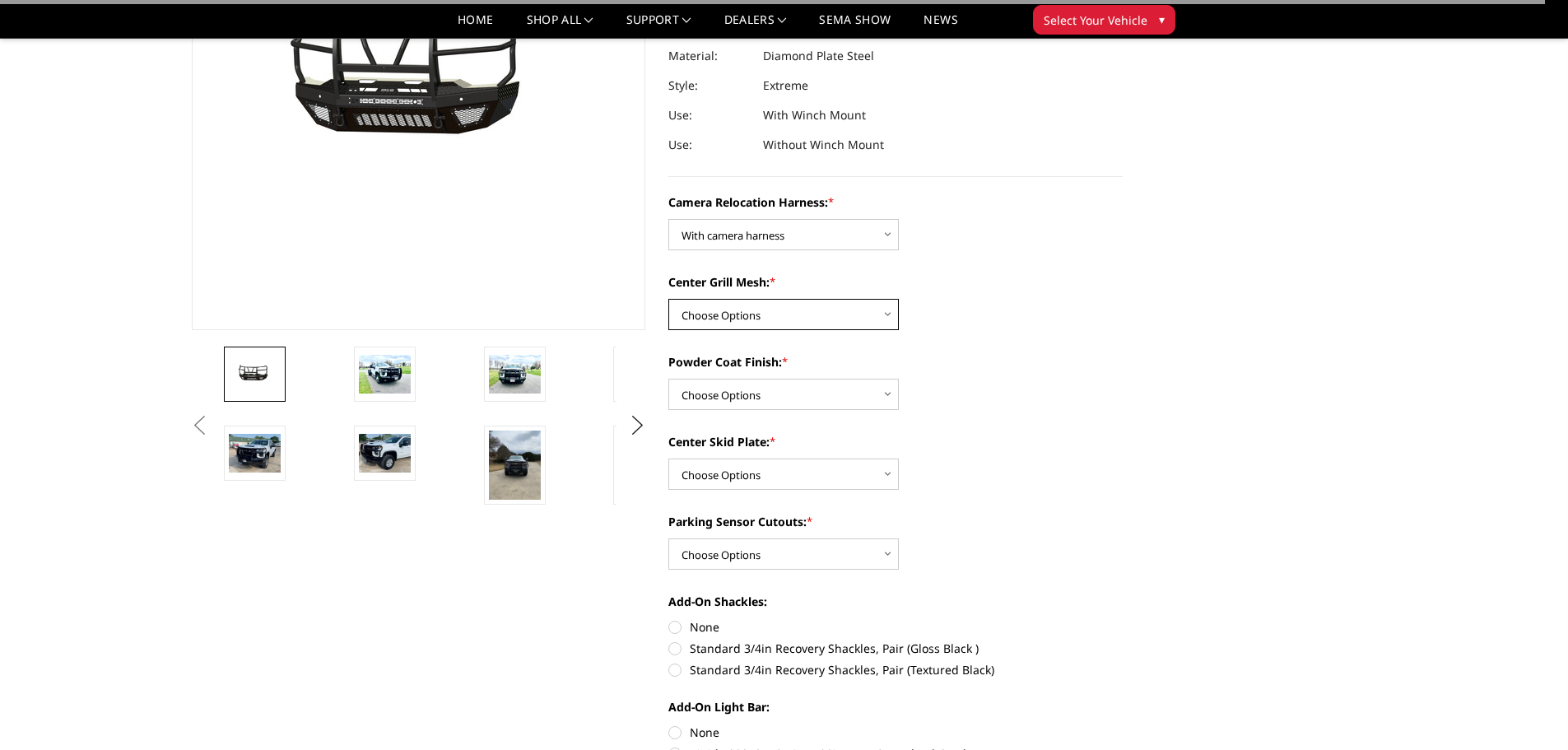
click at [756, 320] on select "Choose Options Without expanded metal With expanded metal" at bounding box center [783, 314] width 230 height 31
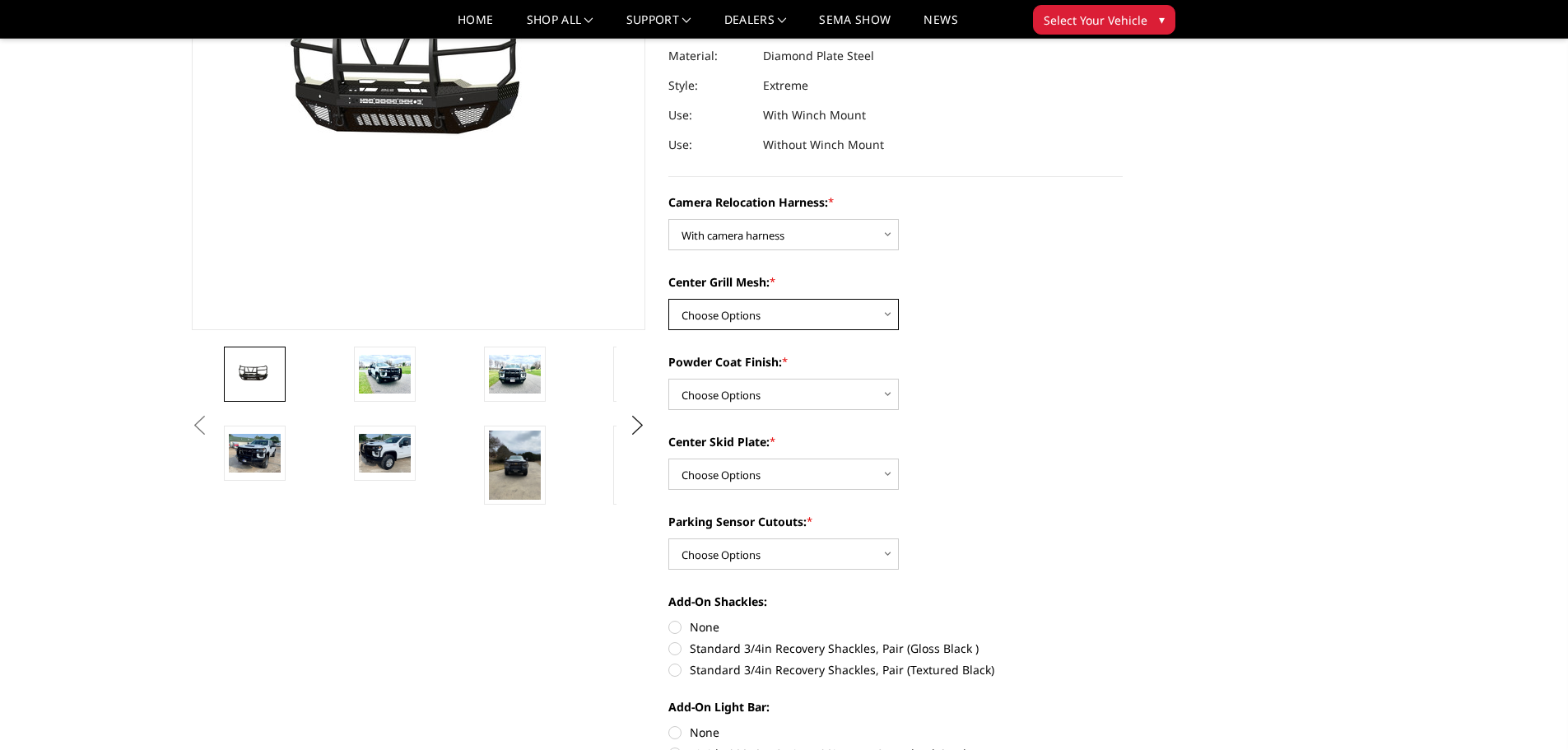
select select "3773"
click at [668, 298] on select "Choose Options Without expanded metal With expanded metal" at bounding box center [783, 314] width 230 height 31
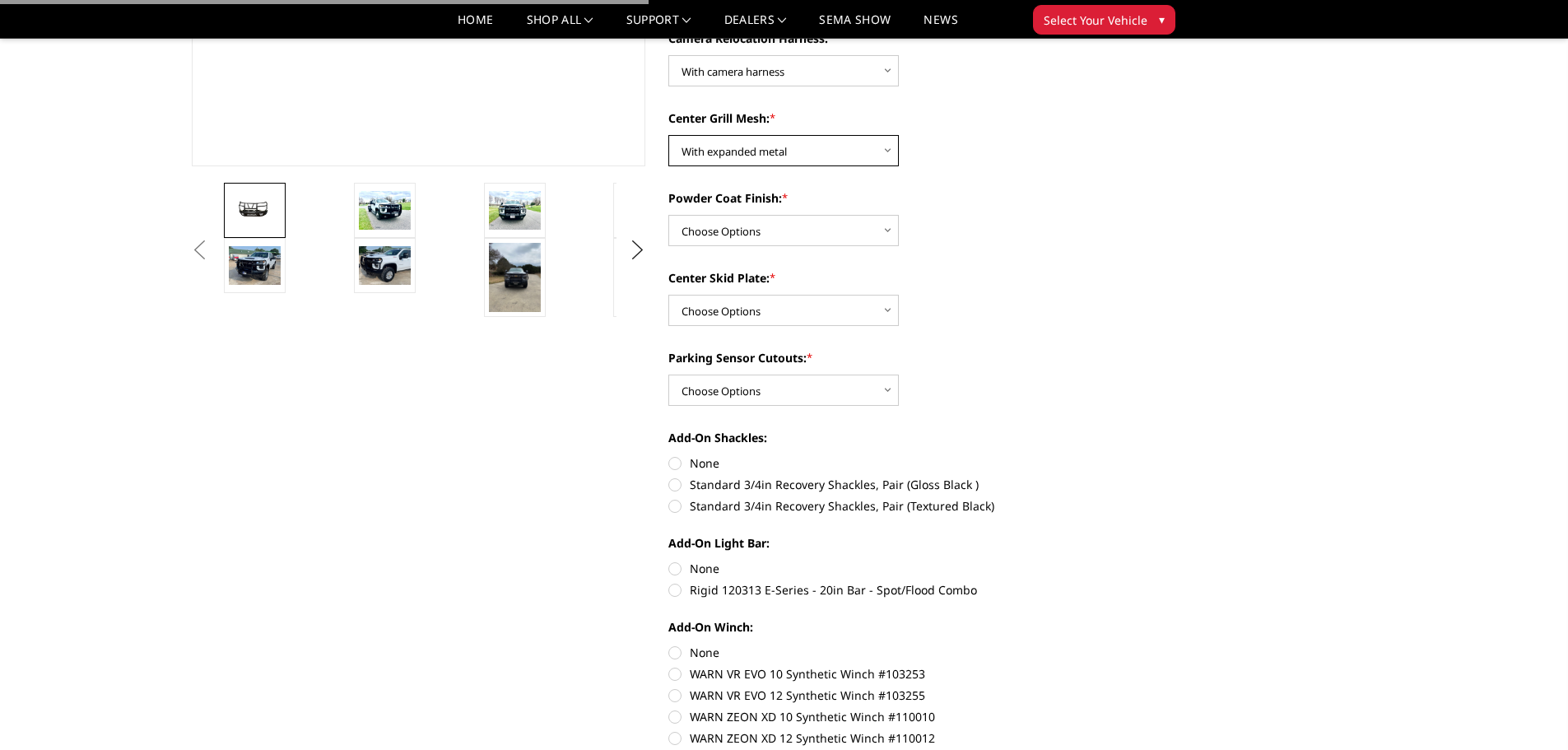
scroll to position [411, 0]
click at [797, 235] on select "Choose Options Textured Black Powder Coat Gloss Black Powder Coat Bare Metal" at bounding box center [783, 229] width 230 height 31
select select "3770"
click at [668, 214] on select "Choose Options Textured Black Powder Coat Gloss Black Powder Coat Bare Metal" at bounding box center [783, 229] width 230 height 31
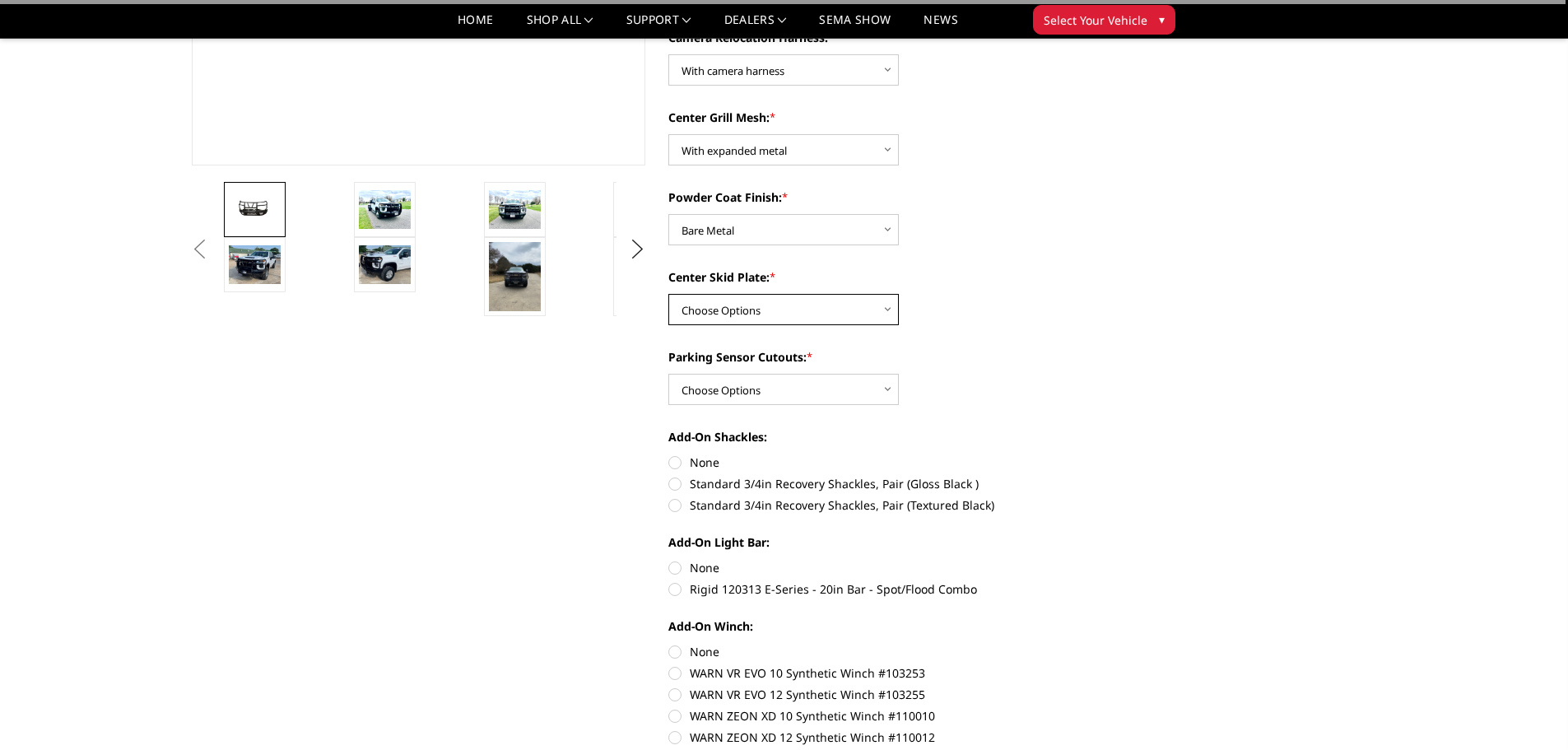
click at [783, 306] on select "Choose Options Winch Mount Skid Plate Standard Skid Plate (included) 2" Receive…" at bounding box center [783, 309] width 230 height 31
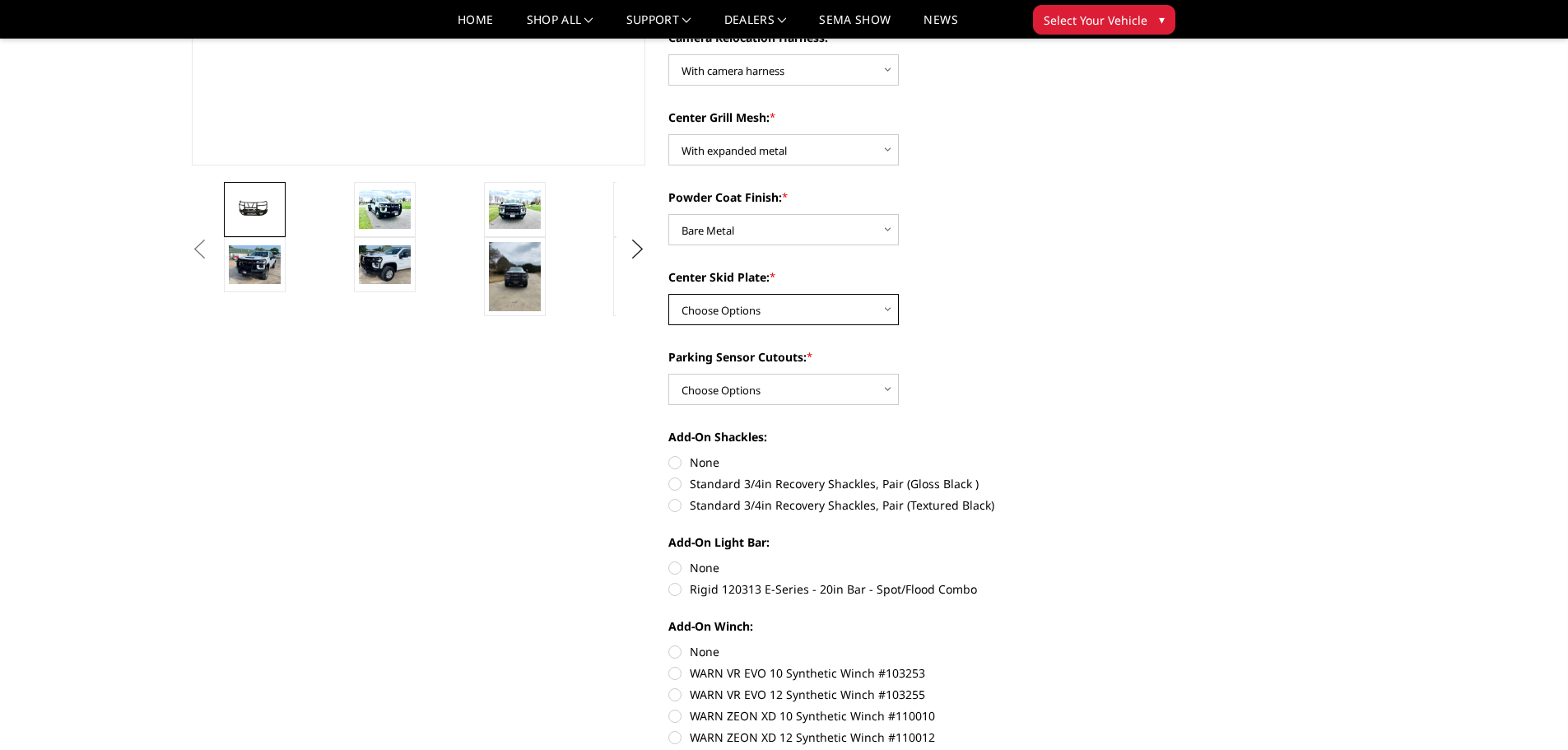
select select "3767"
click at [668, 294] on select "Choose Options Winch Mount Skid Plate Standard Skid Plate (included) 2" Receive…" at bounding box center [783, 309] width 230 height 31
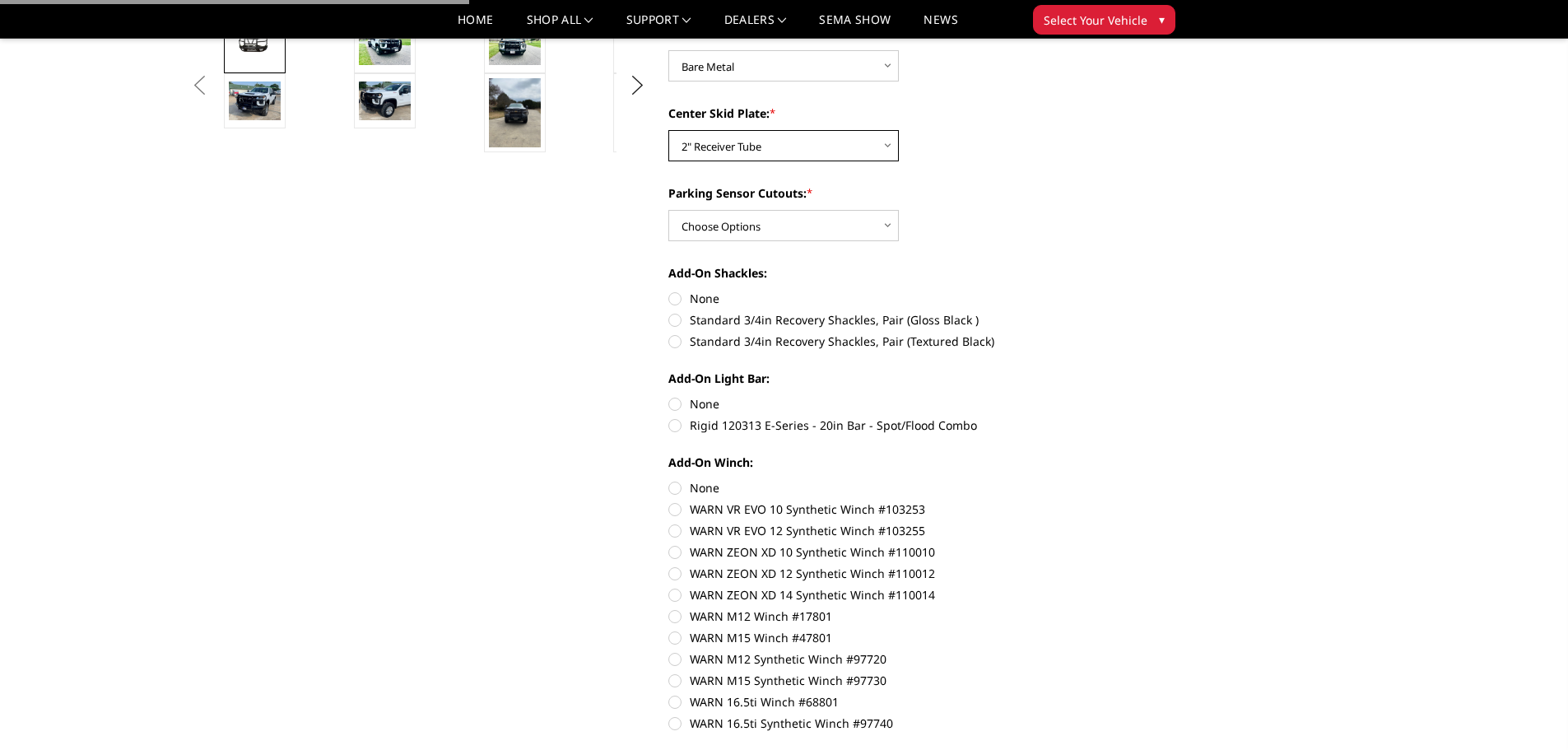
scroll to position [576, 0]
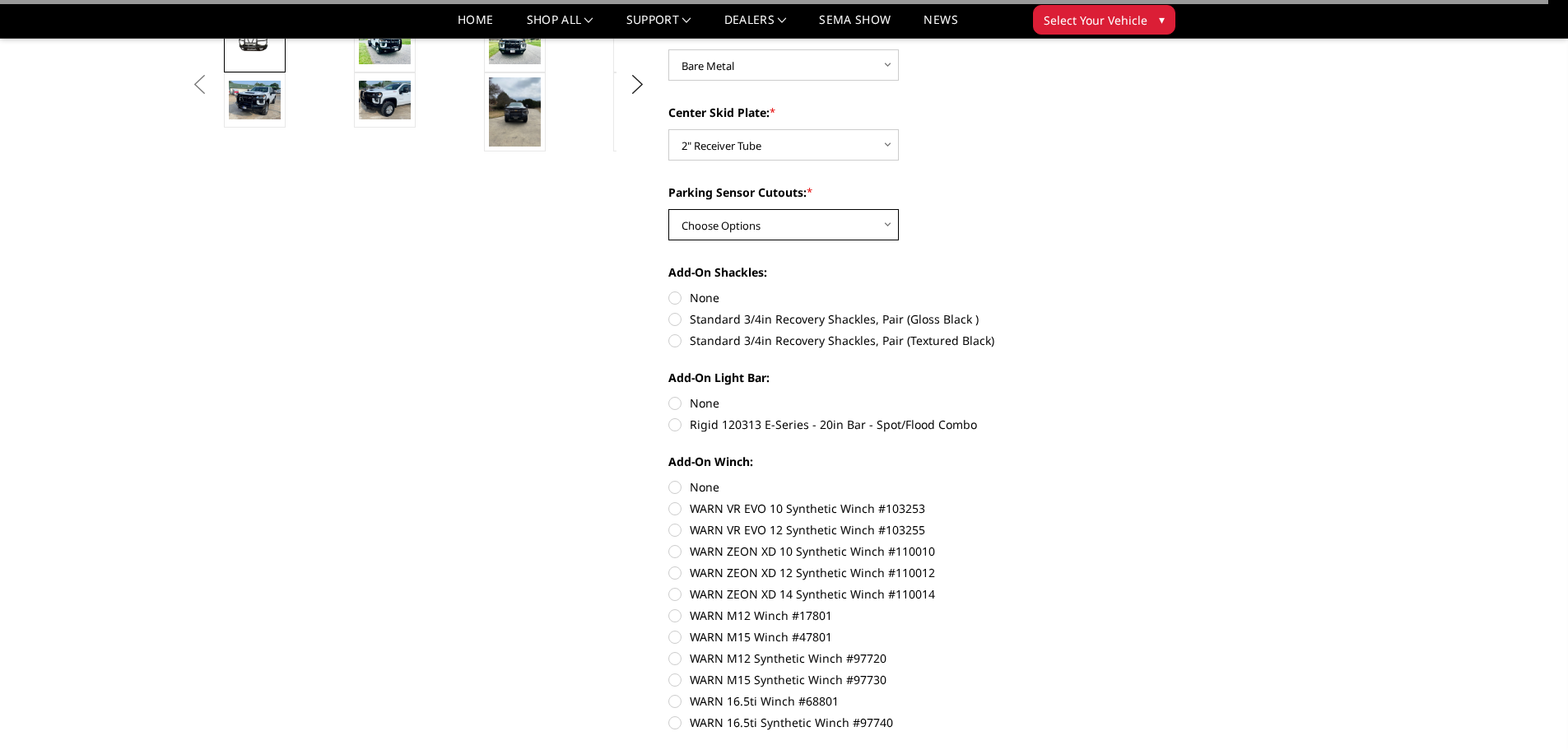
click at [785, 227] on select "Choose Options Yes - With Parking Sensor Cutouts" at bounding box center [783, 225] width 230 height 31
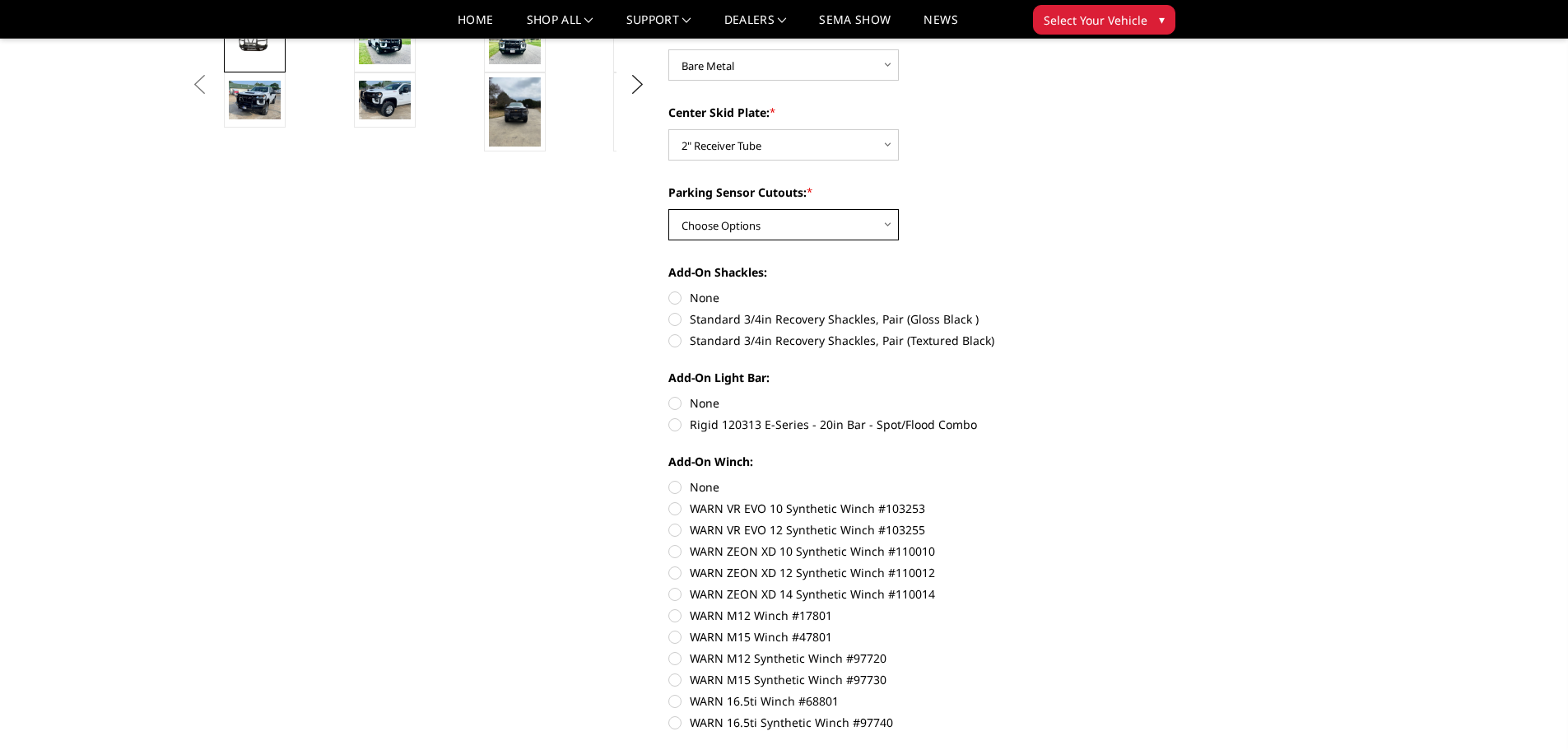
select select "3766"
click at [668, 209] on select "Choose Options Yes - With Parking Sensor Cutouts" at bounding box center [783, 225] width 230 height 31
click at [680, 318] on label "Standard 3/4in Recovery Shackles, Pair (Gloss Black )" at bounding box center [895, 319] width 454 height 17
click at [1123, 290] on input "Standard 3/4in Recovery Shackles, Pair (Gloss Black )" at bounding box center [1123, 289] width 1 height 1
radio input "true"
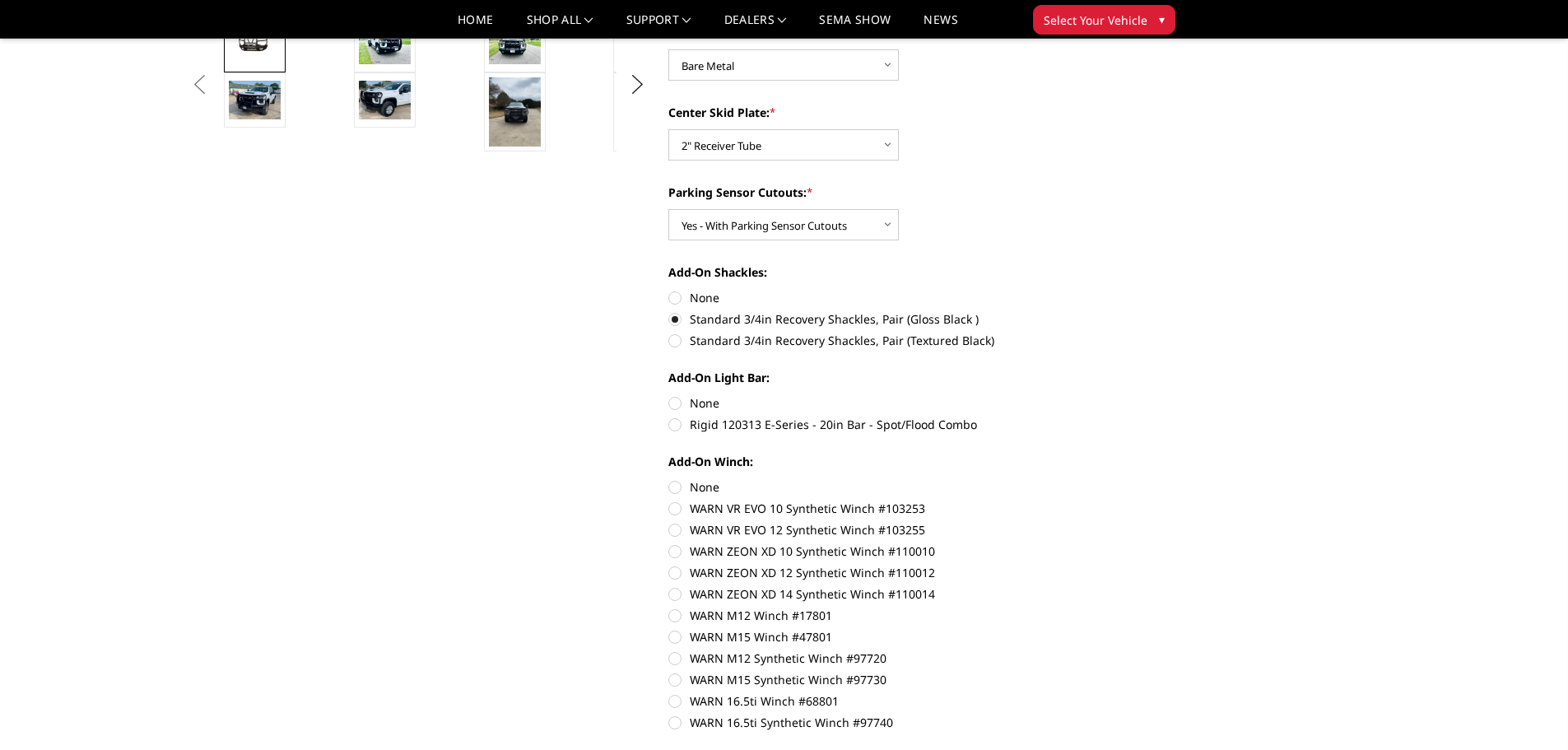
click at [674, 402] on label "None" at bounding box center [895, 403] width 454 height 17
click at [669, 395] on input "None" at bounding box center [668, 395] width 1 height 1
radio input "true"
click at [678, 423] on label "Rigid 120313 E-Series - 20in Bar - Spot/Flood Combo" at bounding box center [895, 424] width 454 height 17
click at [1123, 395] on input "Rigid 120313 E-Series - 20in Bar - Spot/Flood Combo" at bounding box center [1123, 395] width 1 height 1
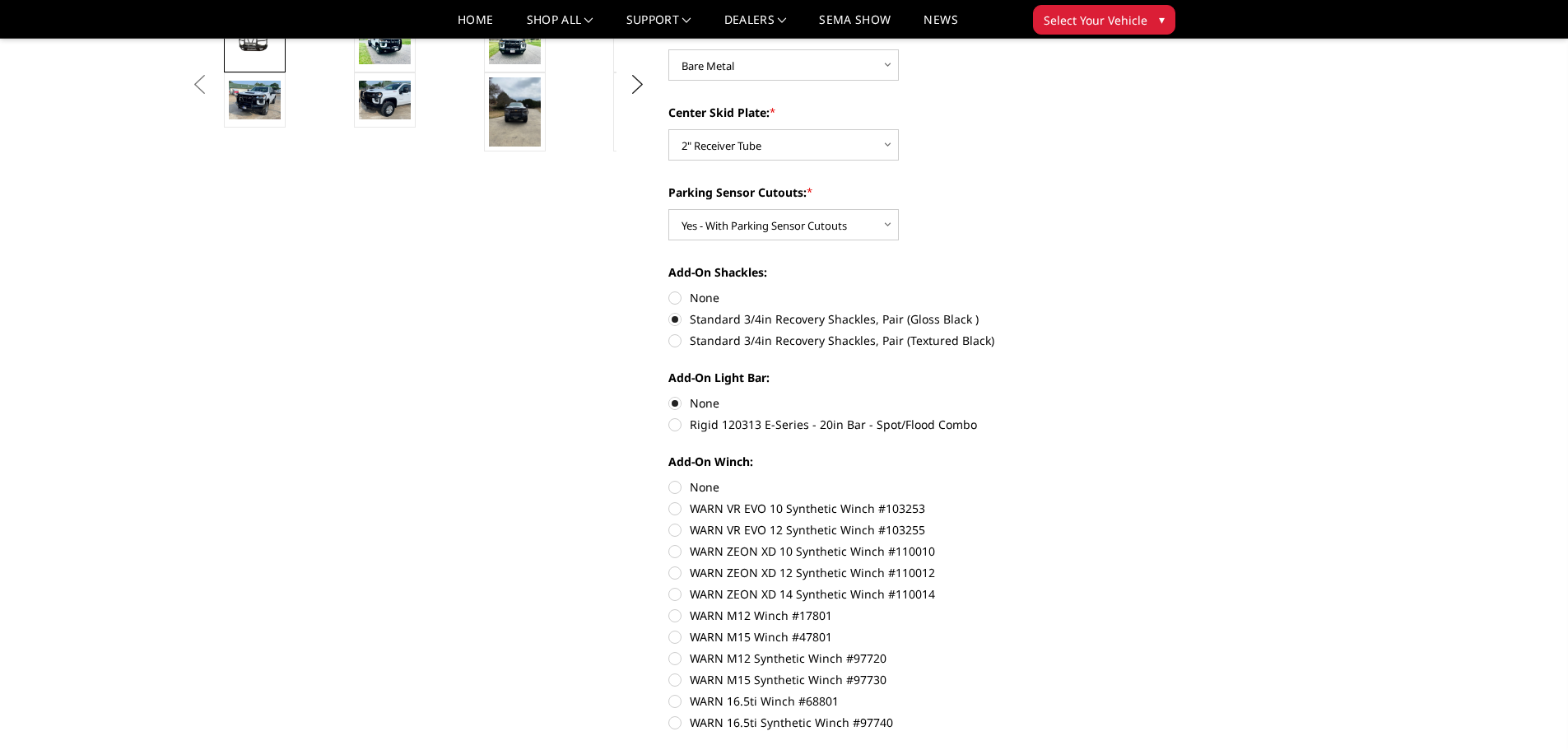
radio input "true"
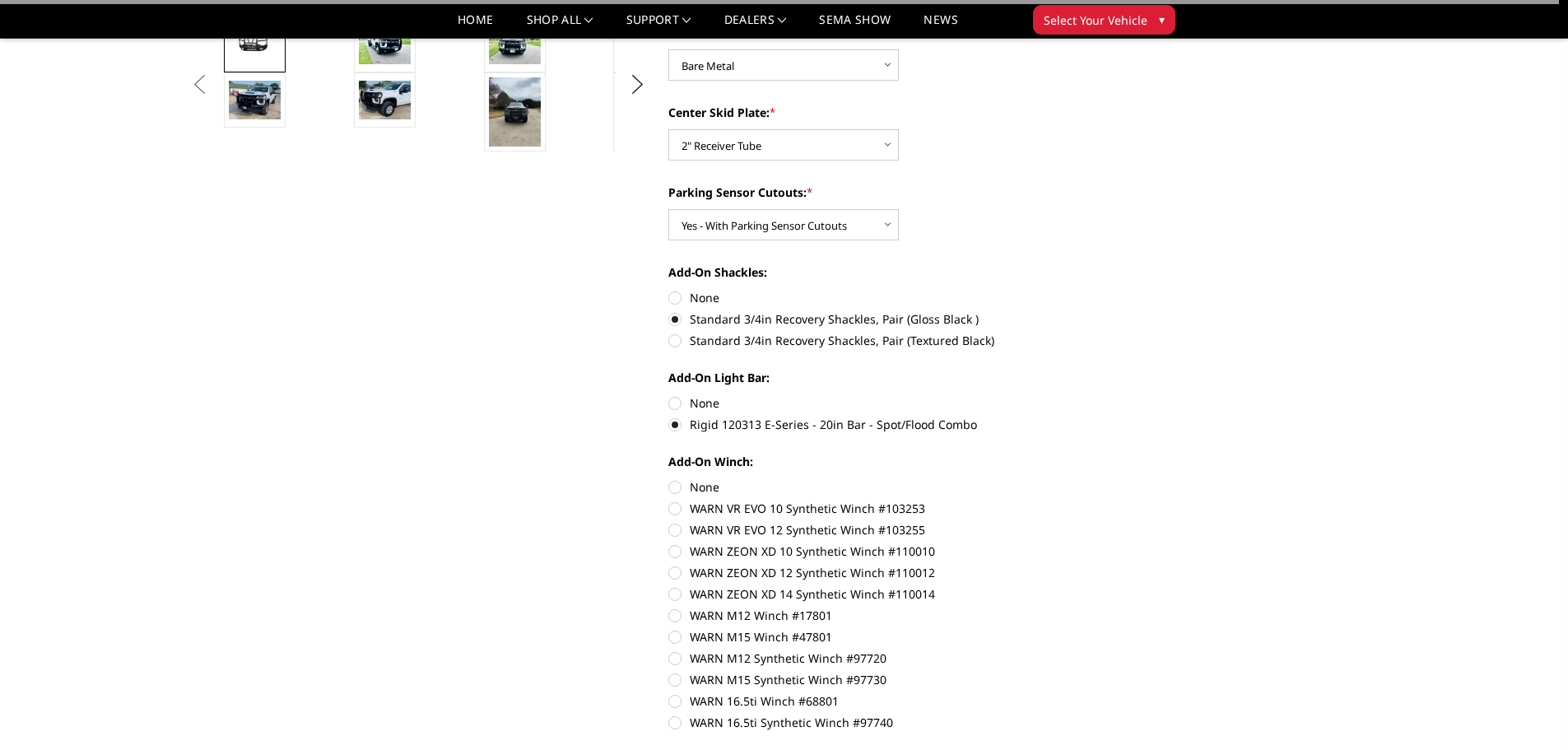
click at [676, 487] on label "None" at bounding box center [895, 487] width 454 height 17
click at [669, 479] on input "None" at bounding box center [668, 478] width 1 height 1
radio input "true"
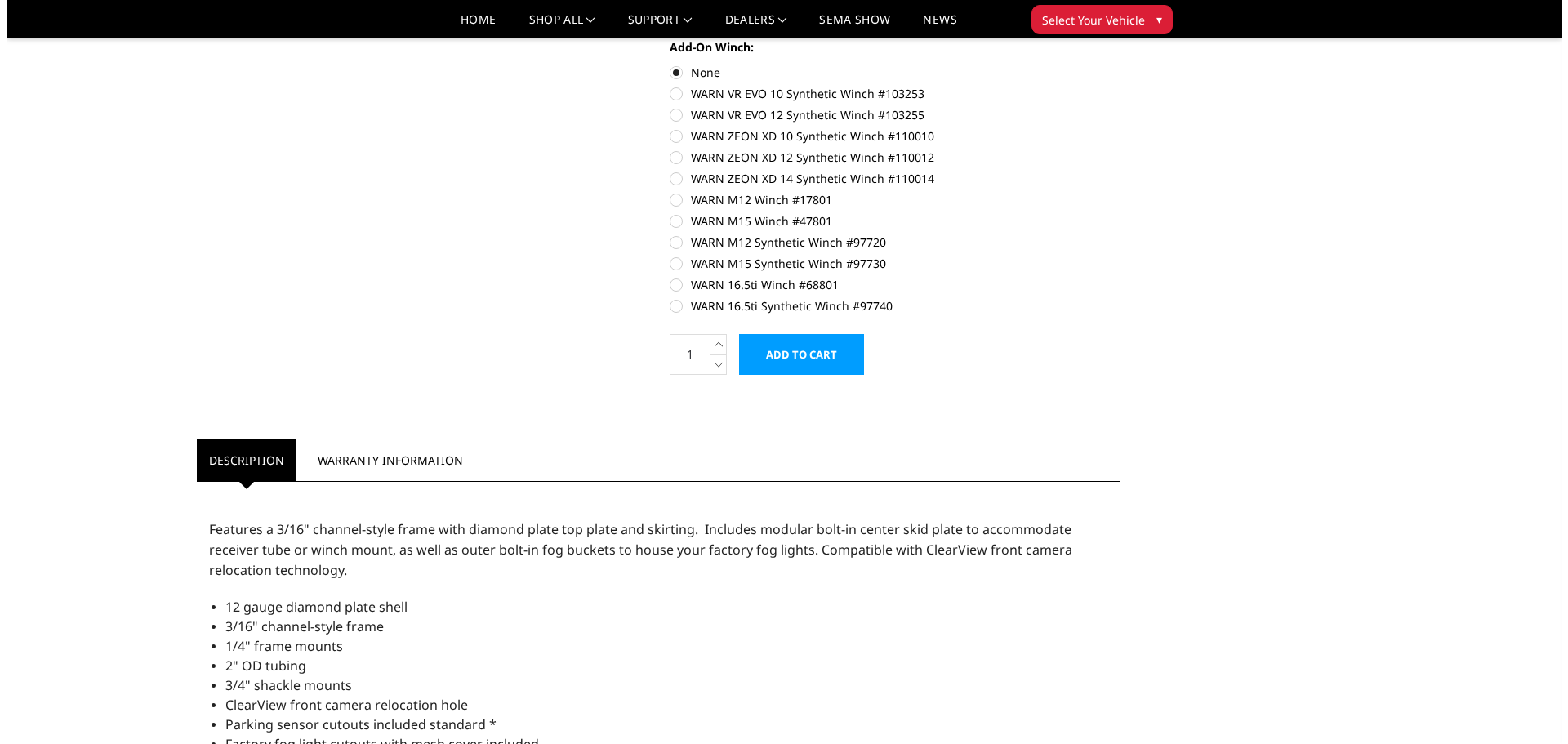
scroll to position [980, 0]
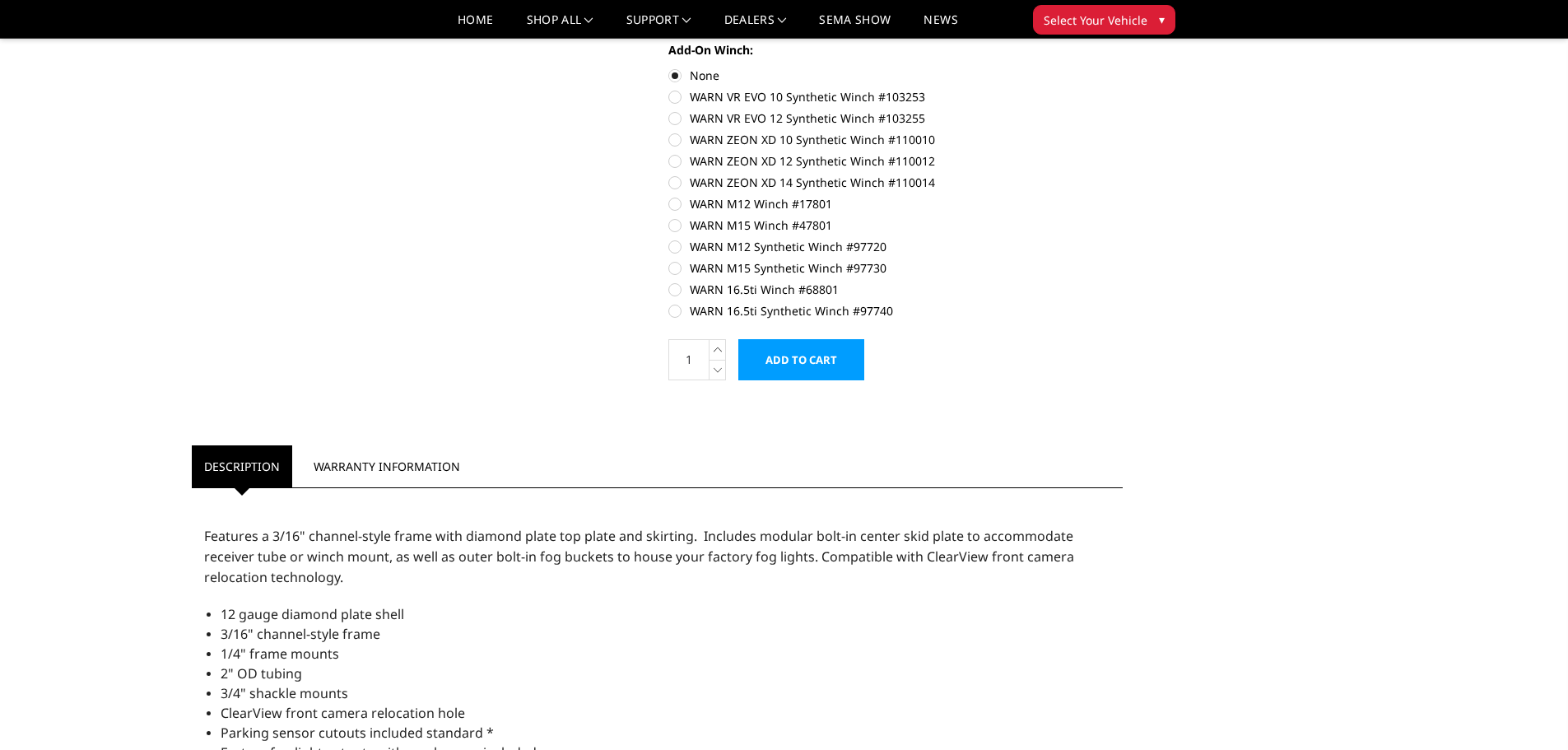
click at [809, 356] on input "Add to Cart" at bounding box center [801, 359] width 126 height 41
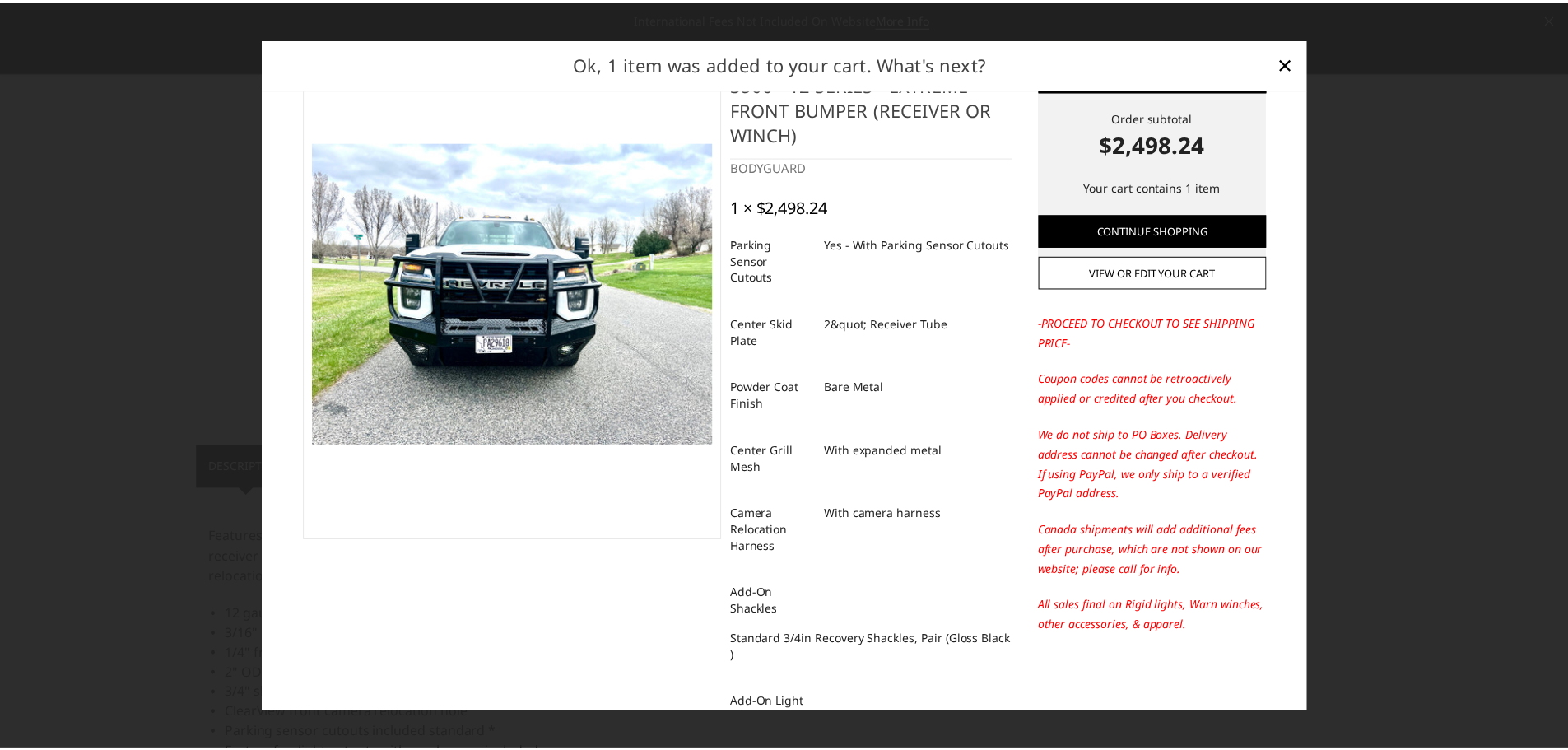
scroll to position [0, 0]
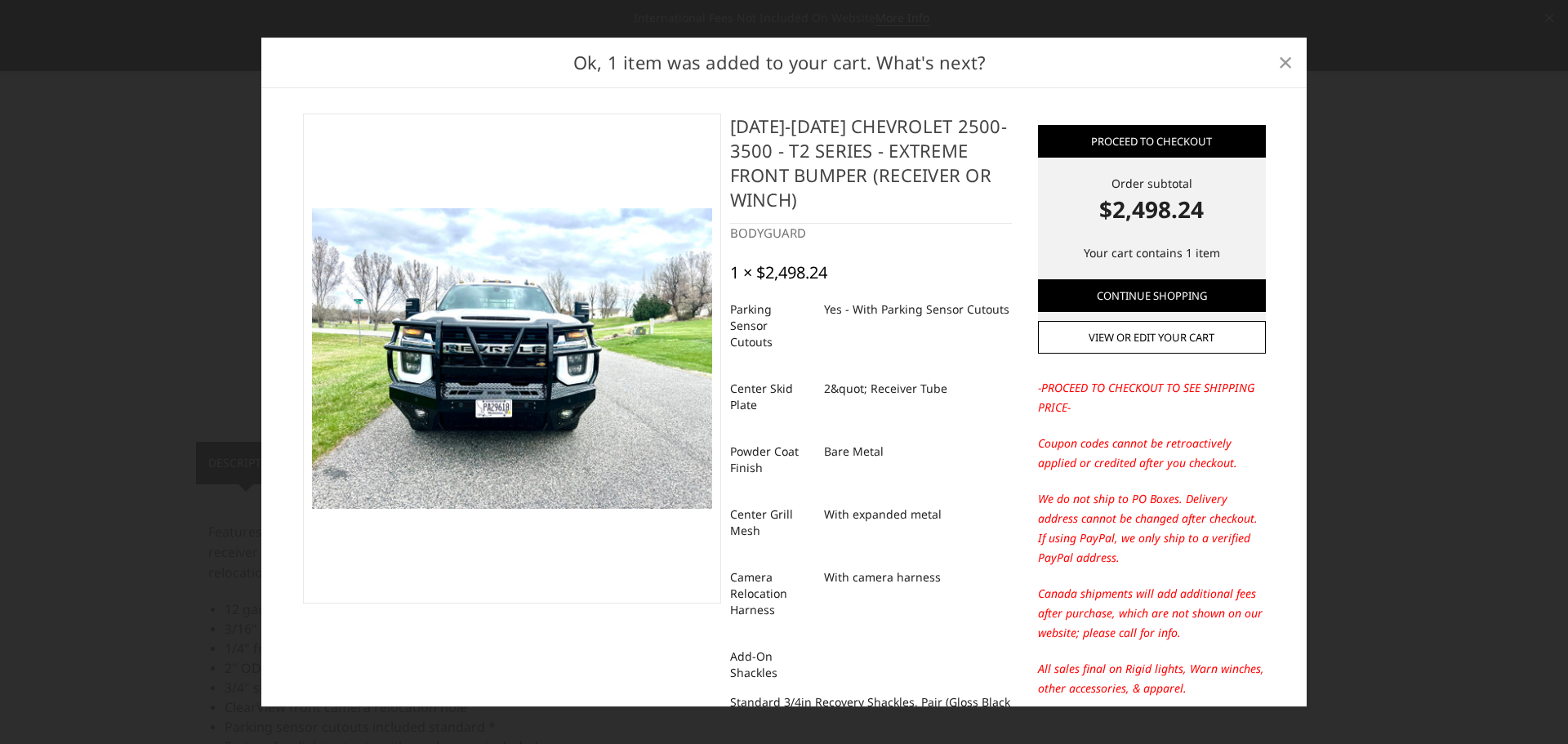
click at [1286, 57] on span "×" at bounding box center [1285, 61] width 15 height 36
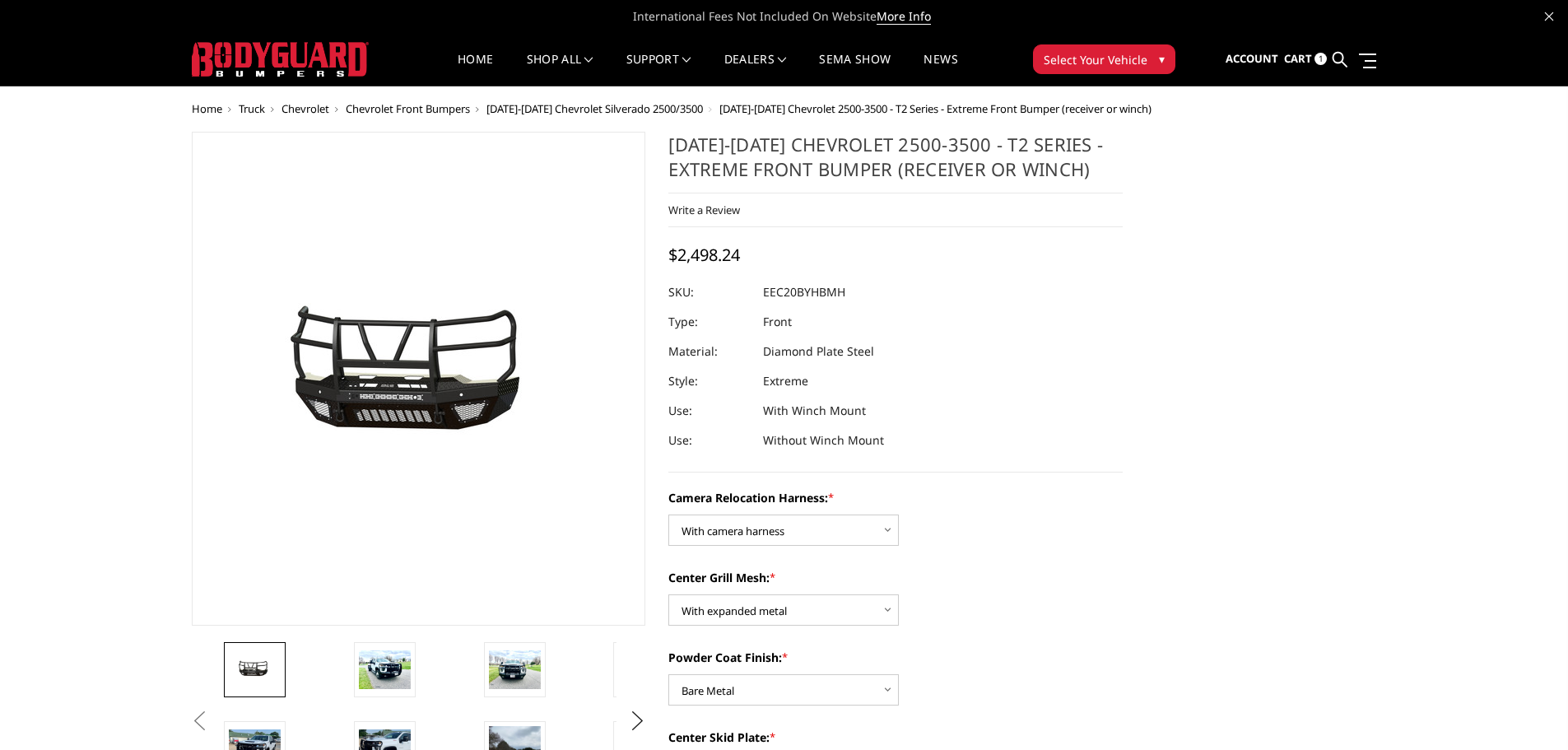
drag, startPoint x: 857, startPoint y: 289, endPoint x: 756, endPoint y: 294, distance: 101.1
click at [756, 294] on div at bounding box center [895, 292] width 454 height 29
click at [758, 291] on div at bounding box center [895, 292] width 454 height 29
drag, startPoint x: 763, startPoint y: 290, endPoint x: 835, endPoint y: 292, distance: 72.0
click at [835, 292] on dd "EEC20BYHBMH" at bounding box center [804, 292] width 83 height 29
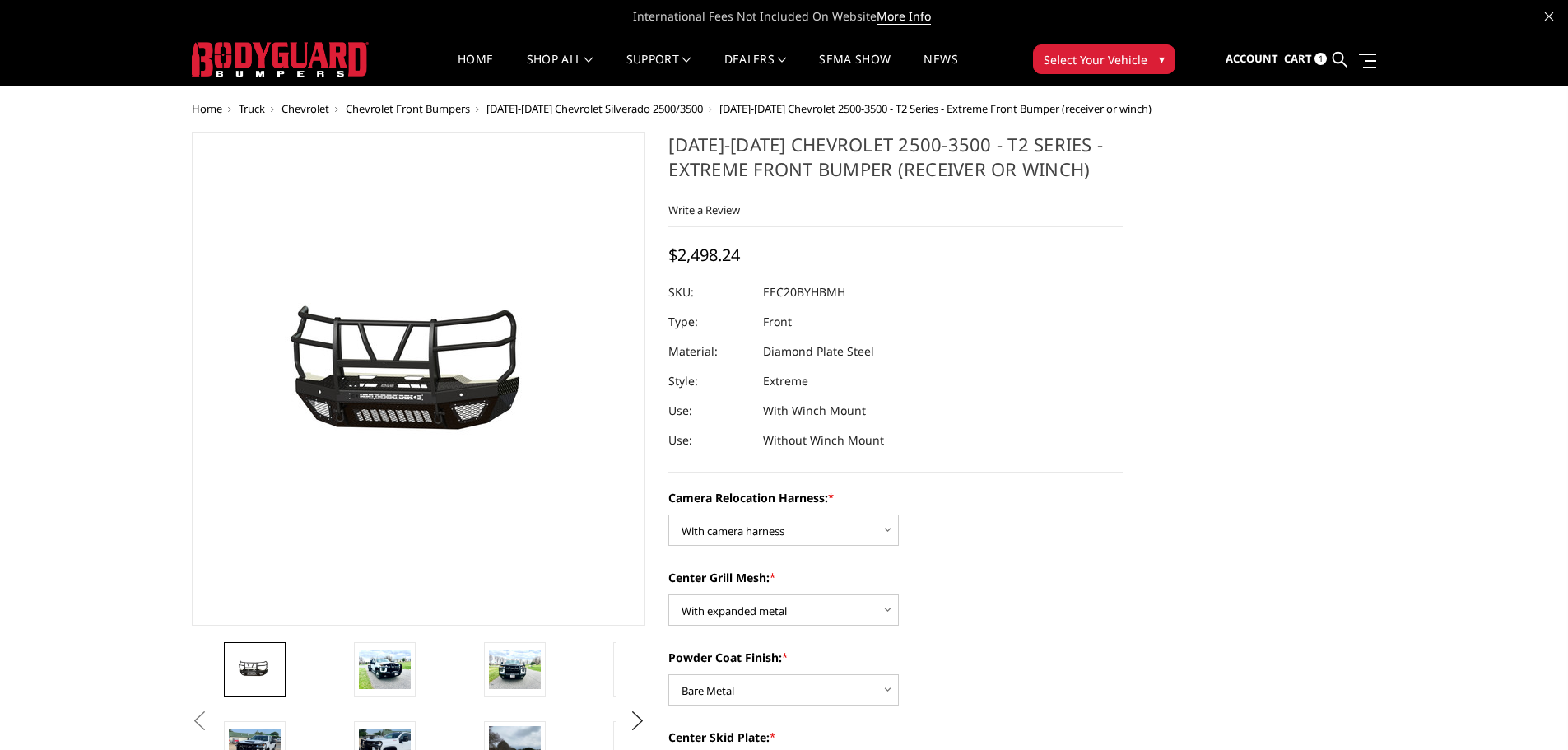
click at [837, 292] on dd "EEC20BYHBMH" at bounding box center [804, 292] width 83 height 29
click at [839, 291] on dd "EEC20BYHBMH" at bounding box center [804, 292] width 83 height 29
click at [1361, 57] on link at bounding box center [1364, 60] width 23 height 17
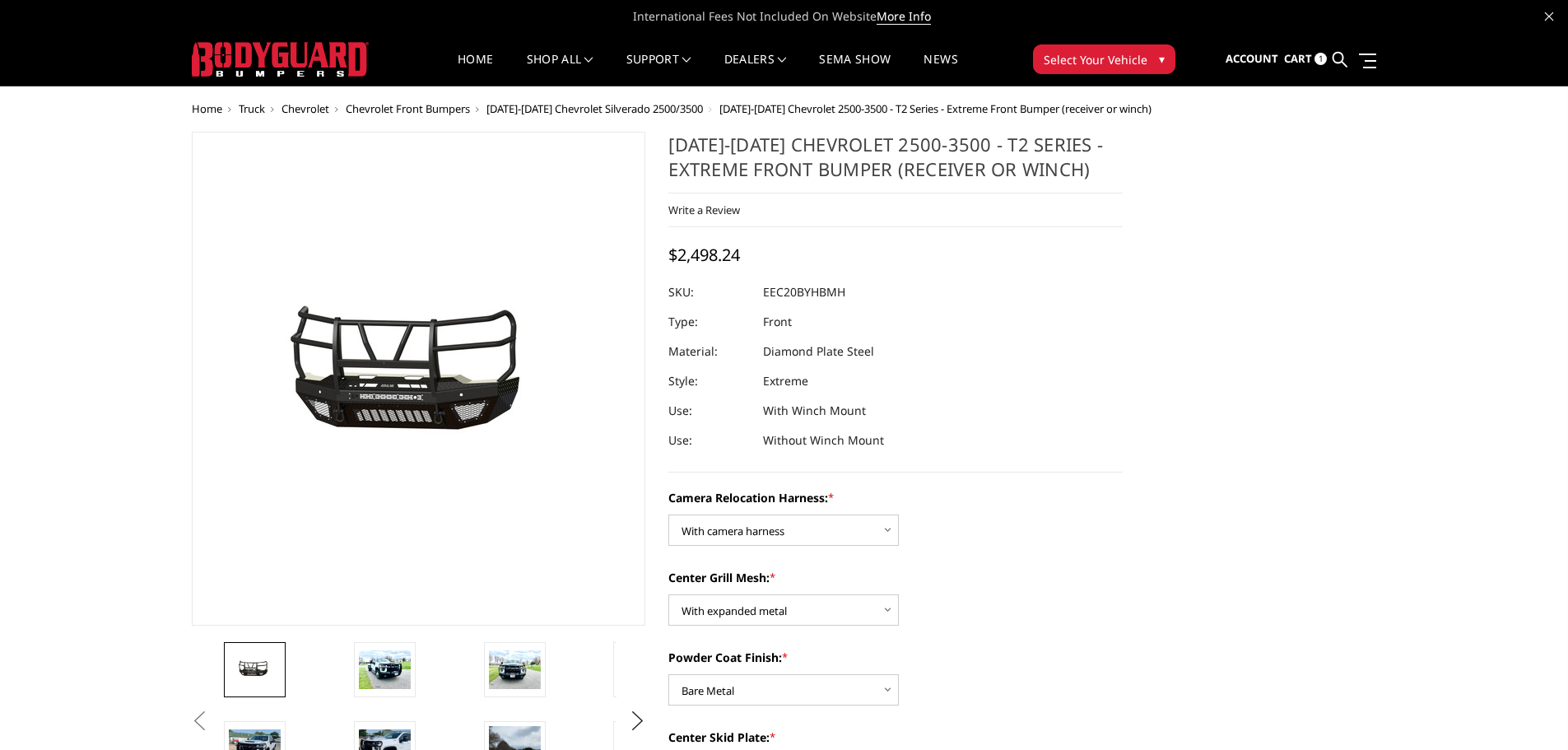
click at [1287, 57] on span "Cart" at bounding box center [1298, 59] width 28 height 15
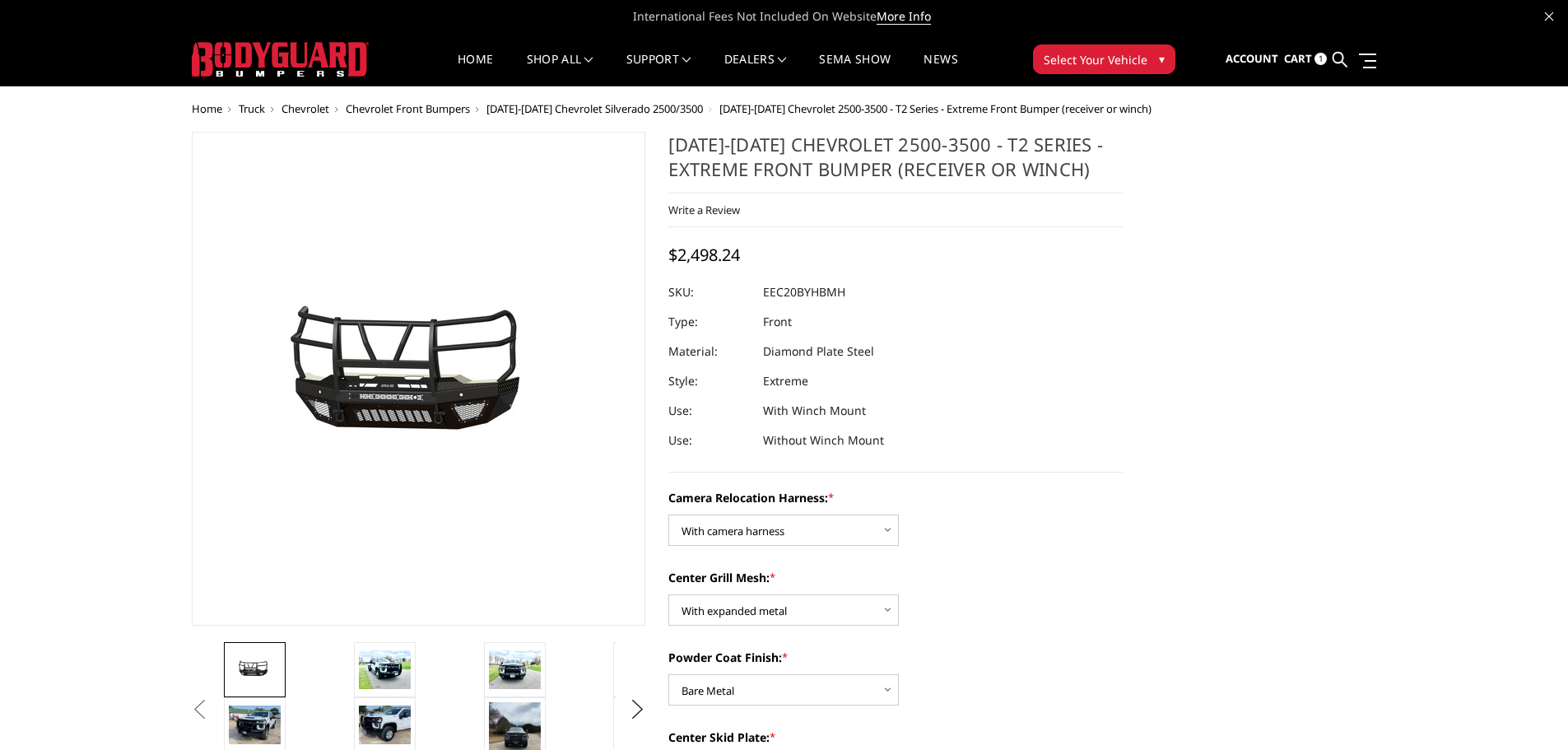
click at [1310, 52] on span "Cart" at bounding box center [1298, 59] width 28 height 15
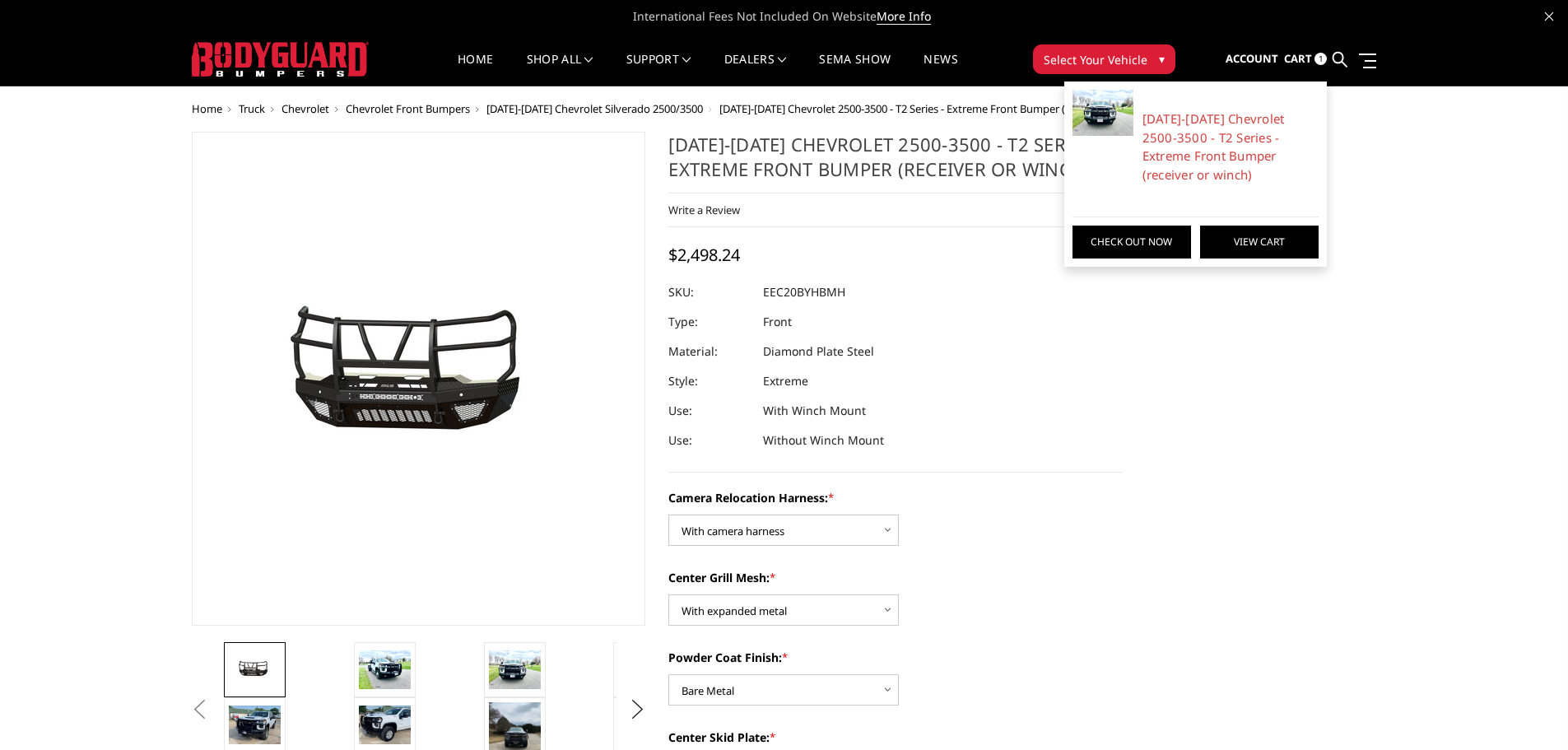
click at [1247, 241] on link "View Cart" at bounding box center [1259, 242] width 118 height 33
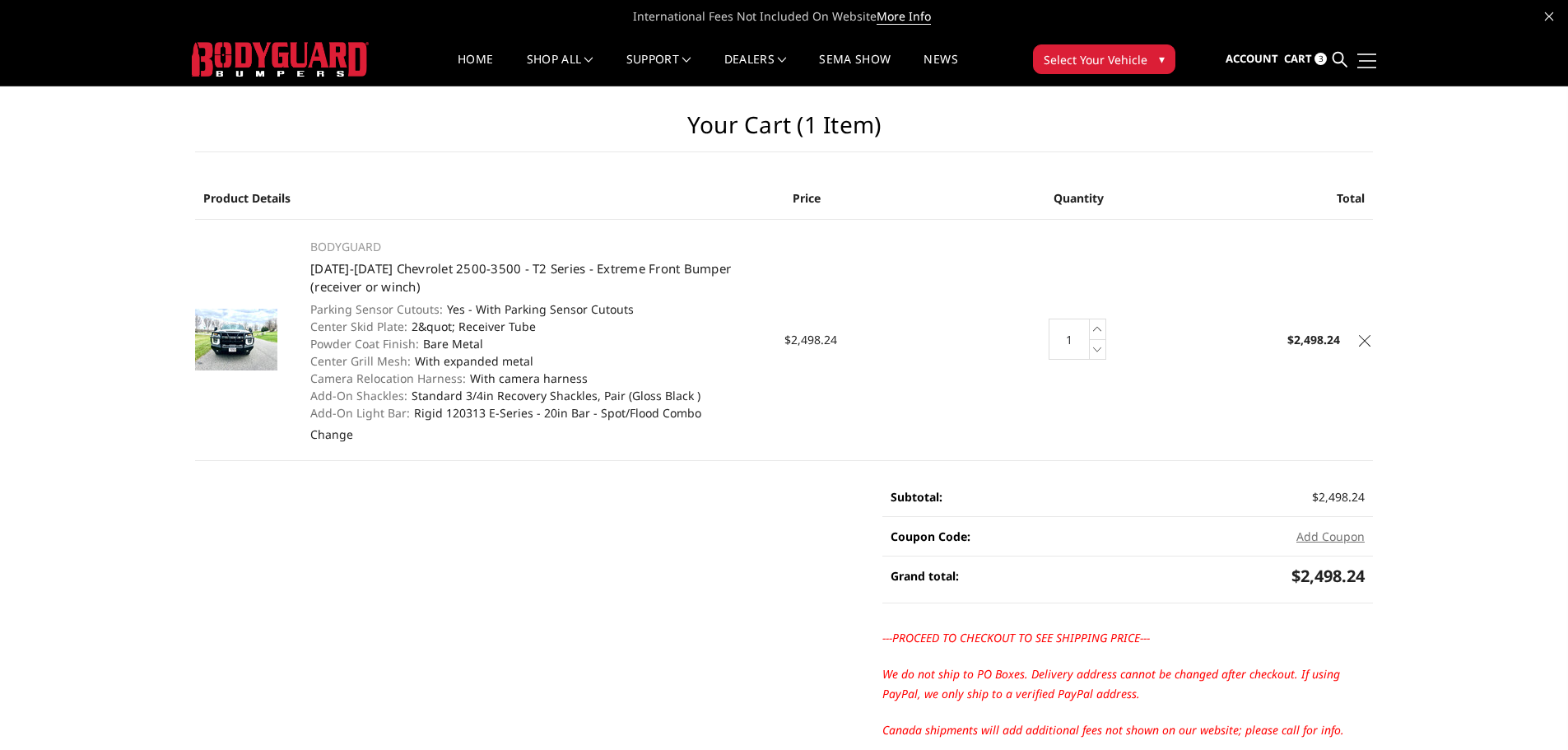
click at [1371, 60] on span at bounding box center [1367, 61] width 17 height 2
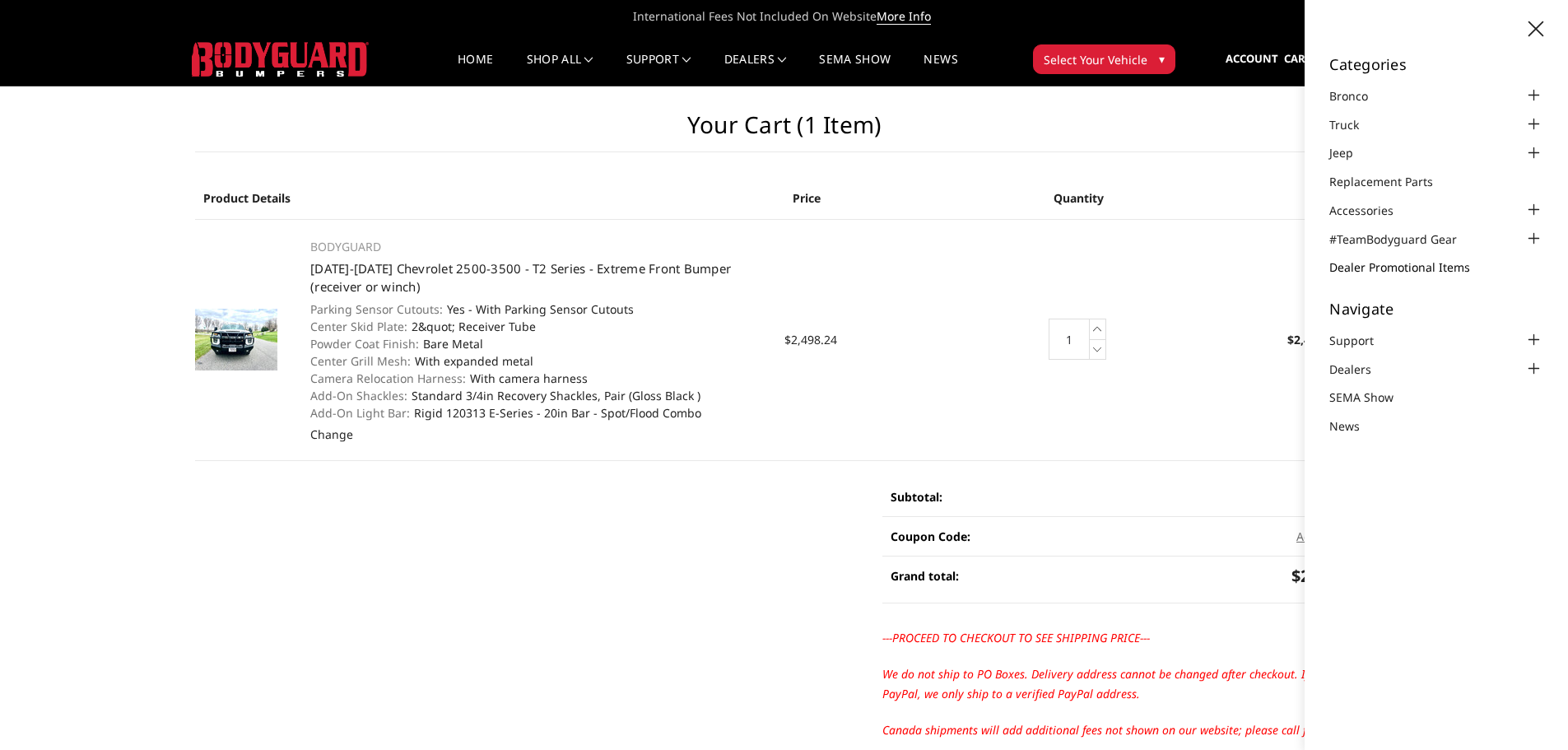
click at [1383, 267] on link "Dealer Promotional Items" at bounding box center [1410, 267] width 162 height 17
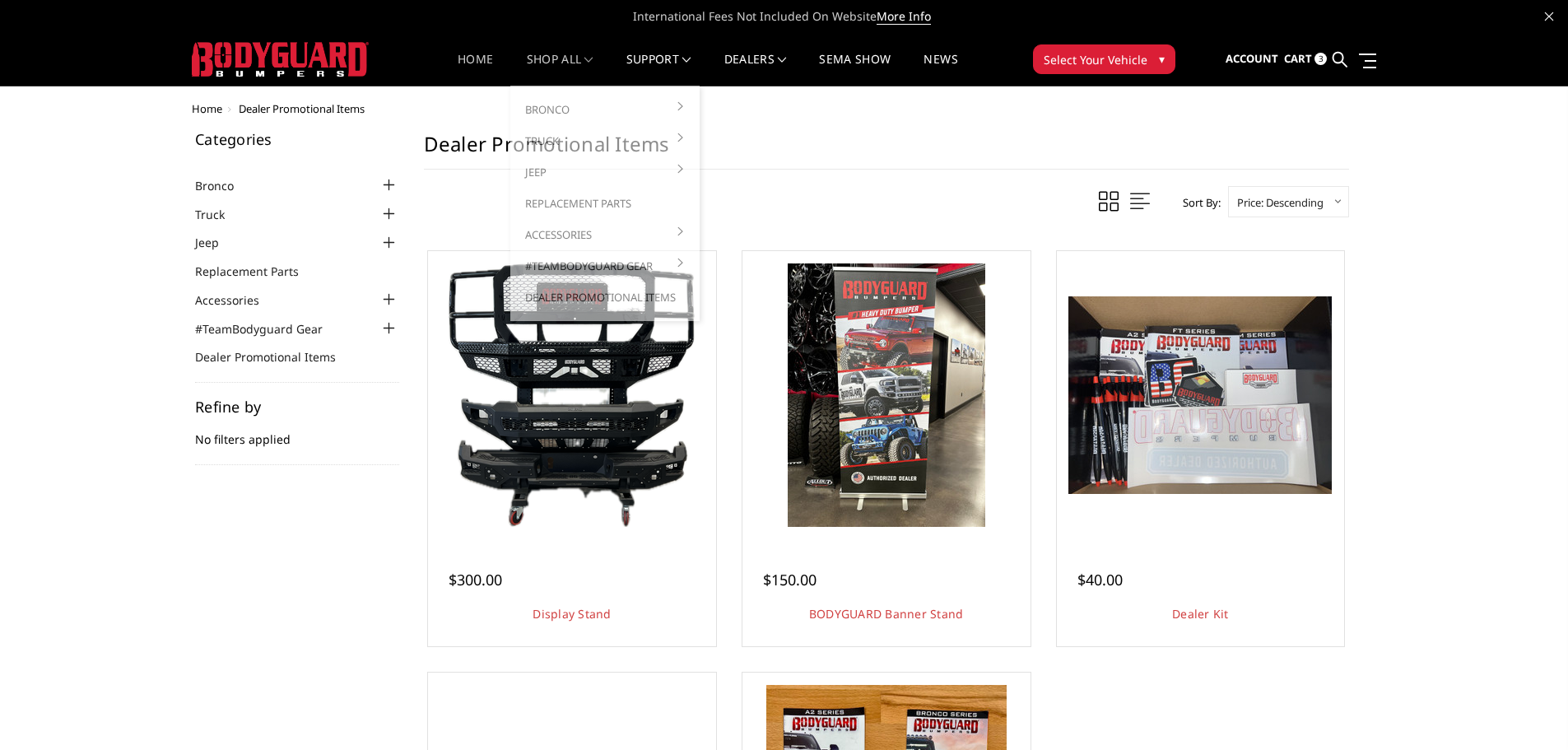
click at [461, 55] on link "Home" at bounding box center [476, 69] width 36 height 32
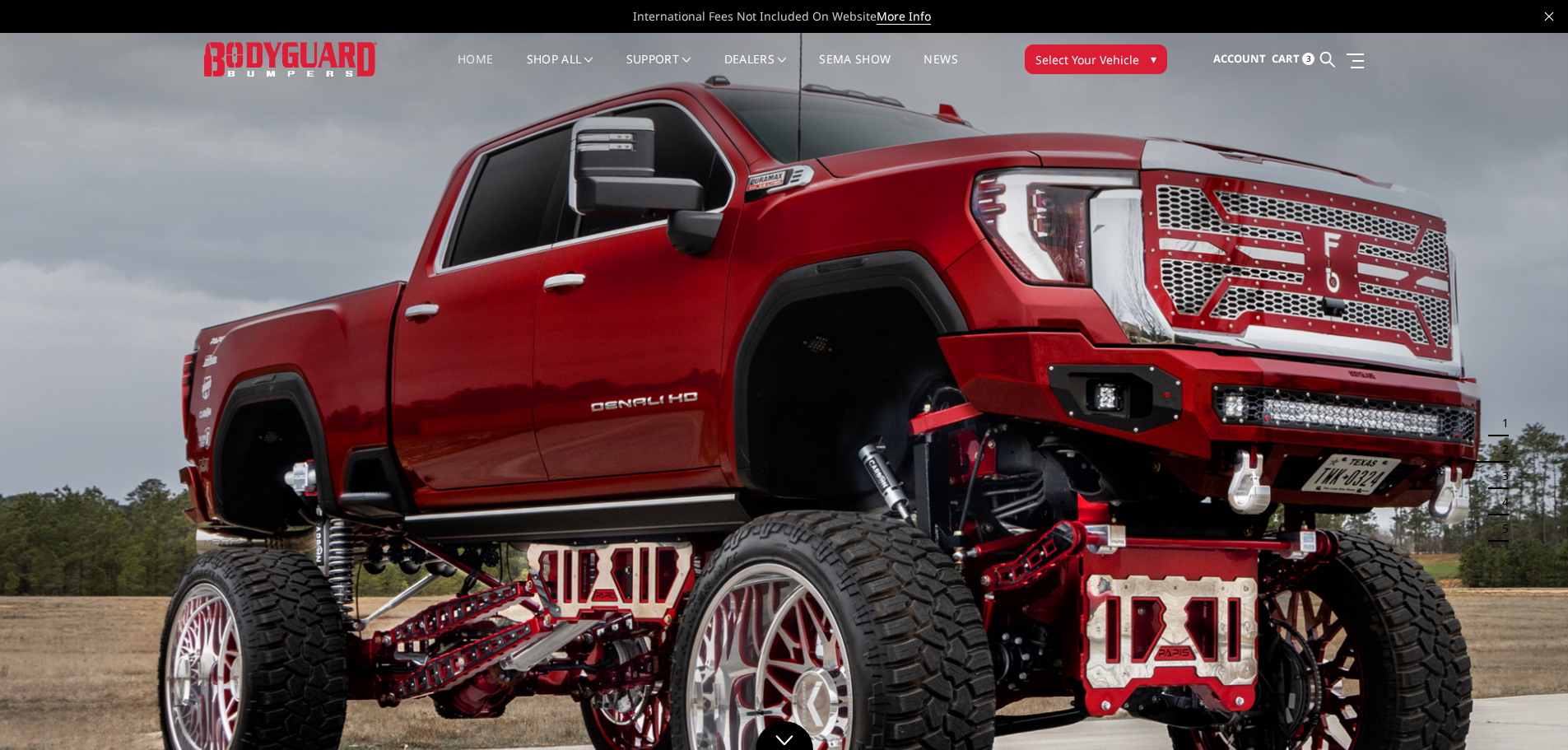
click at [1312, 50] on link "Cart 3" at bounding box center [1293, 59] width 43 height 44
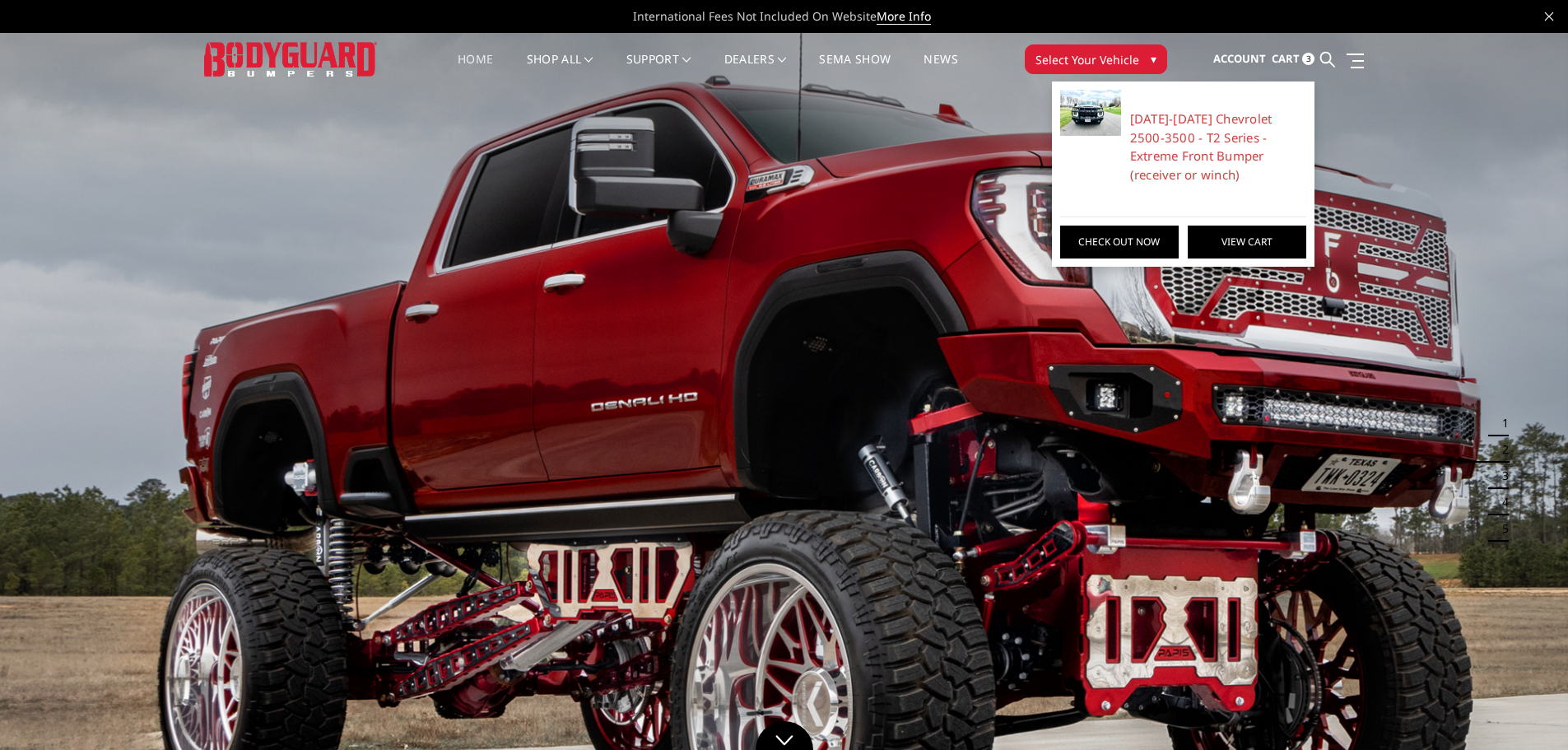
click at [1252, 247] on link "View Cart" at bounding box center [1247, 242] width 118 height 33
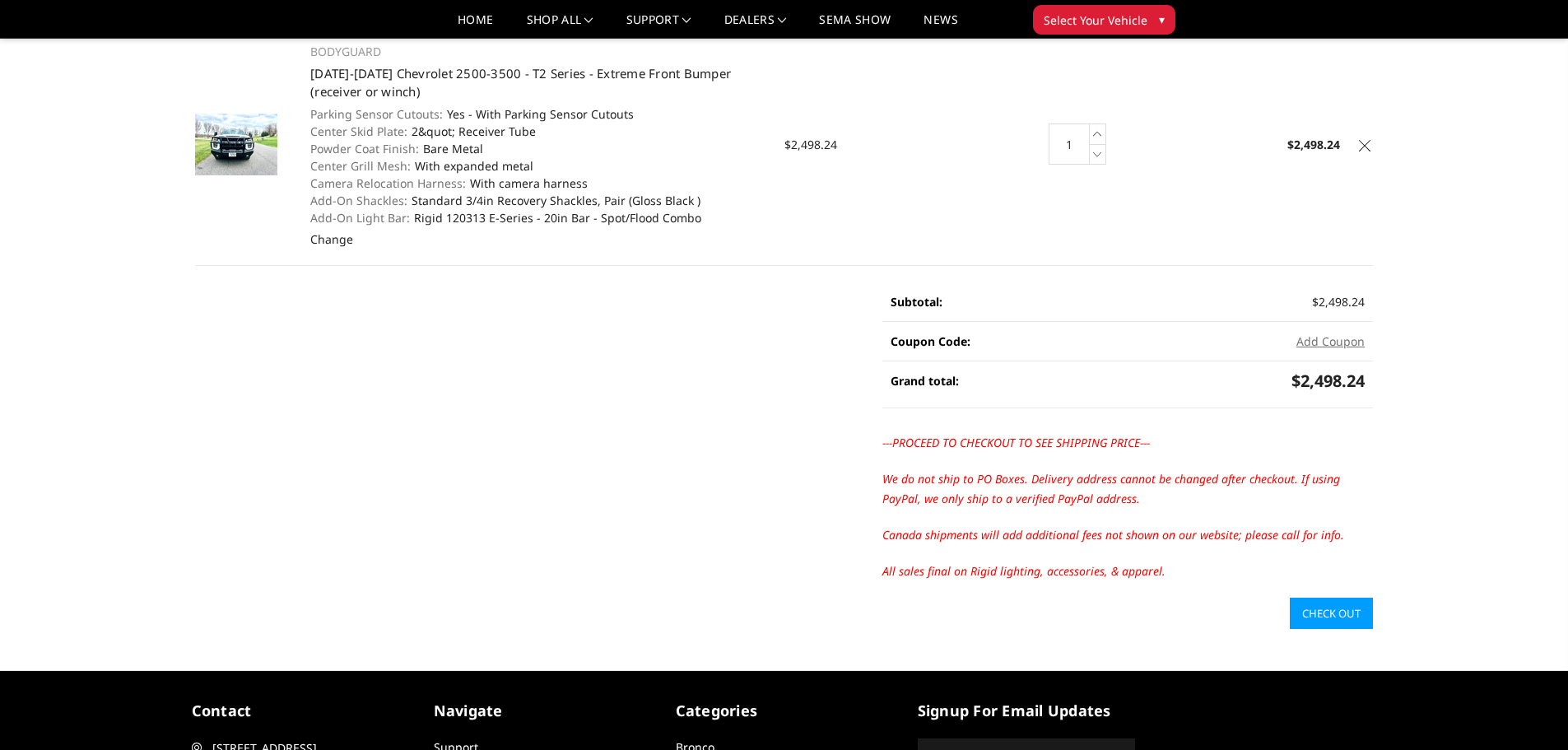
scroll to position [164, 0]
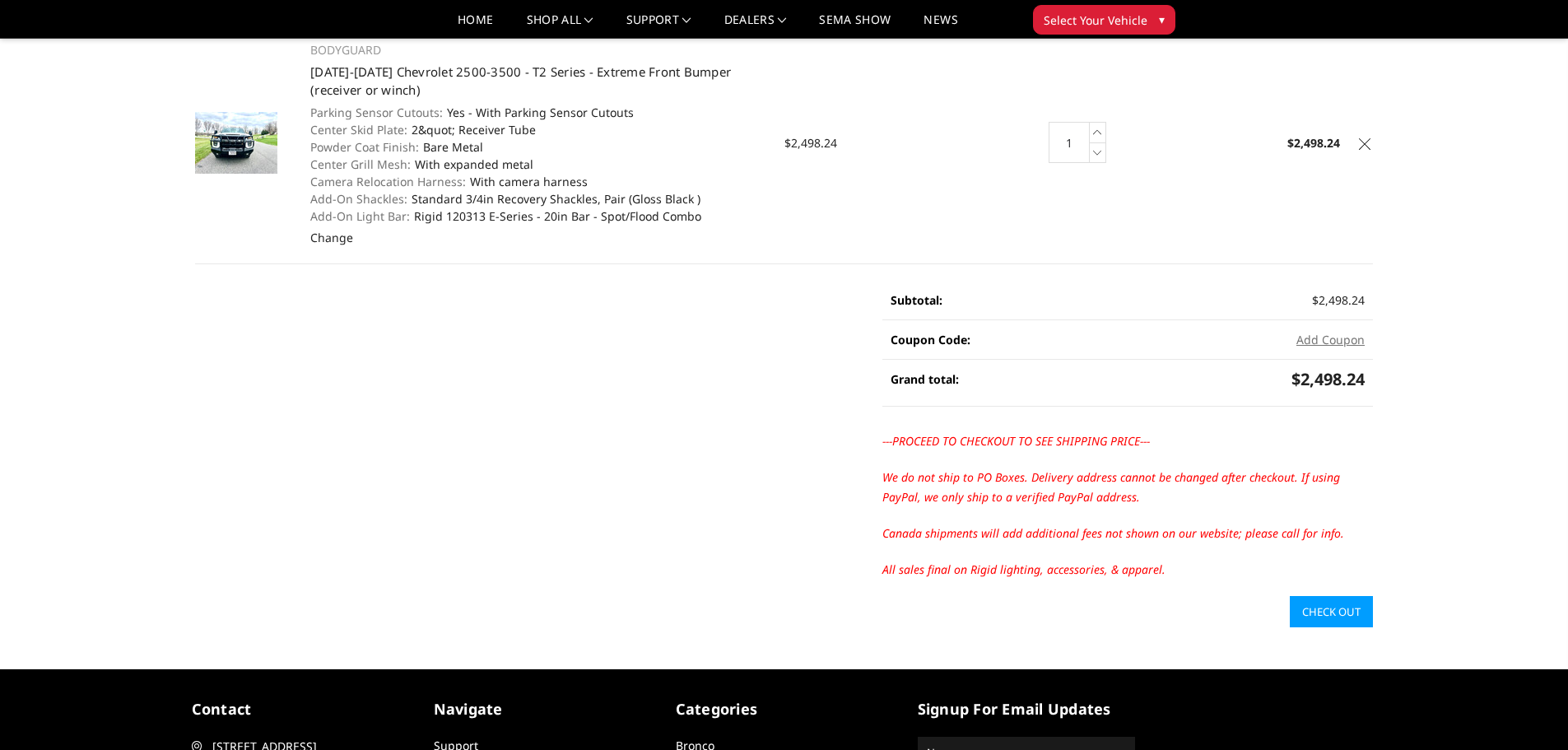
click at [1340, 604] on link "Check out" at bounding box center [1331, 611] width 84 height 31
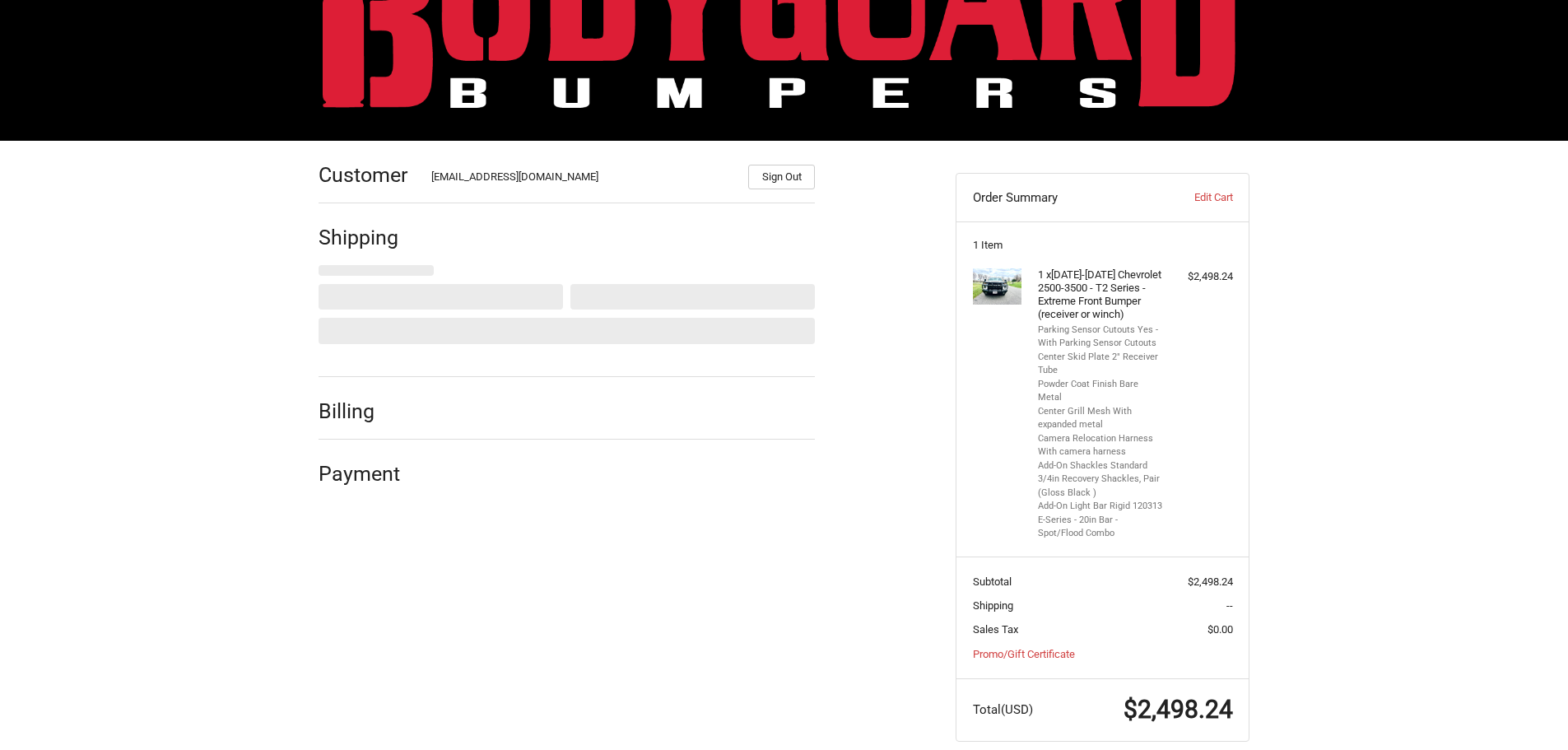
scroll to position [116, 0]
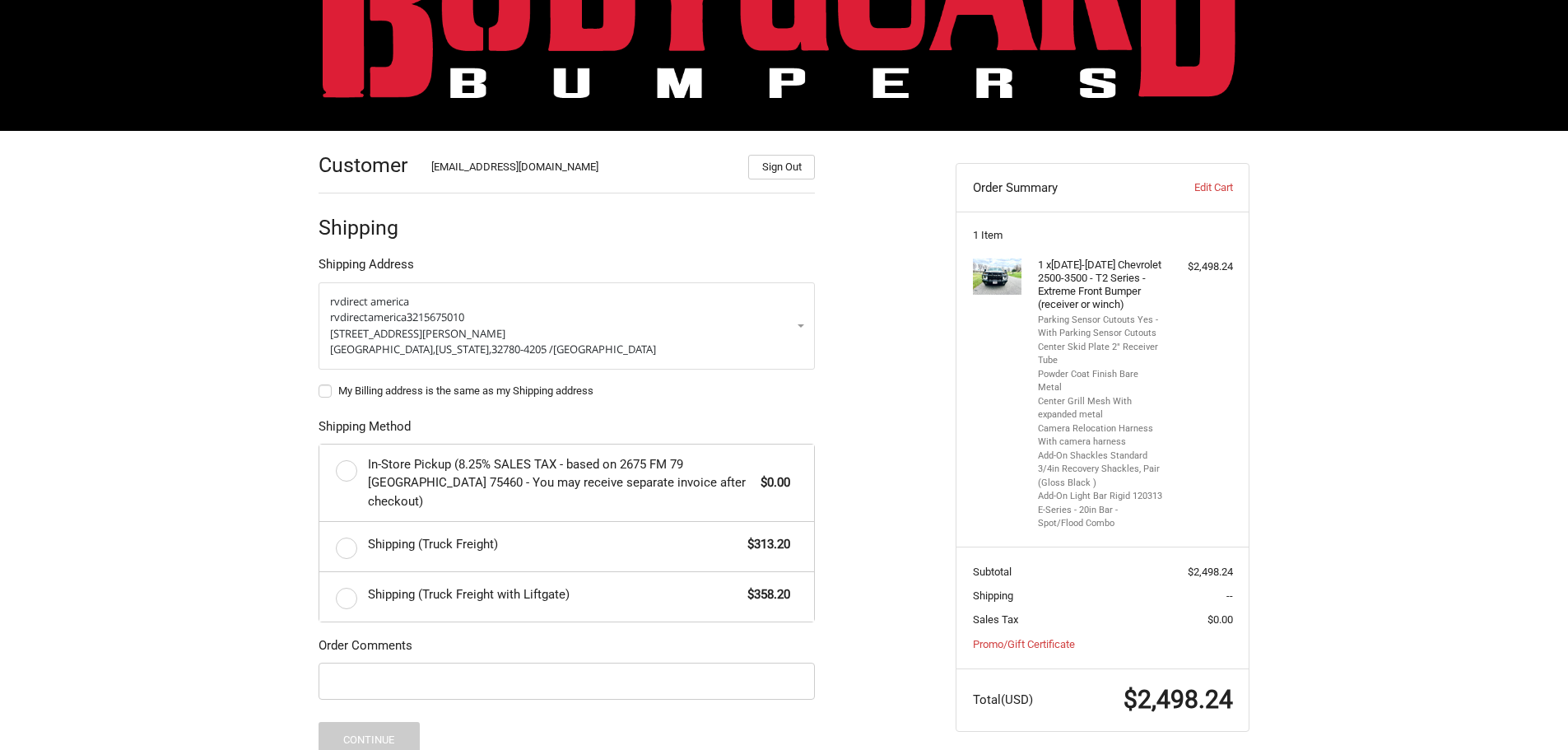
click at [995, 267] on img at bounding box center [998, 277] width 50 height 37
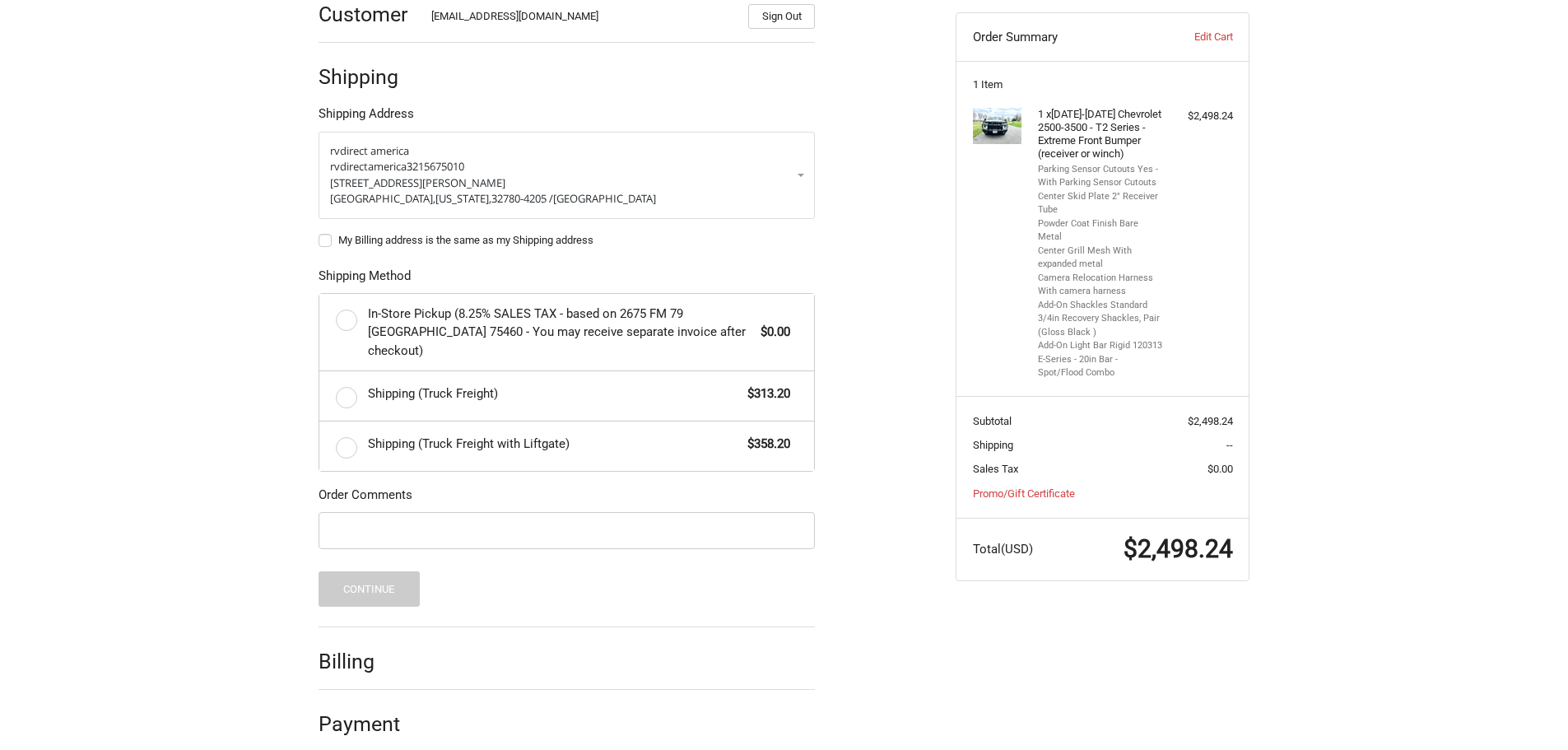
scroll to position [0, 0]
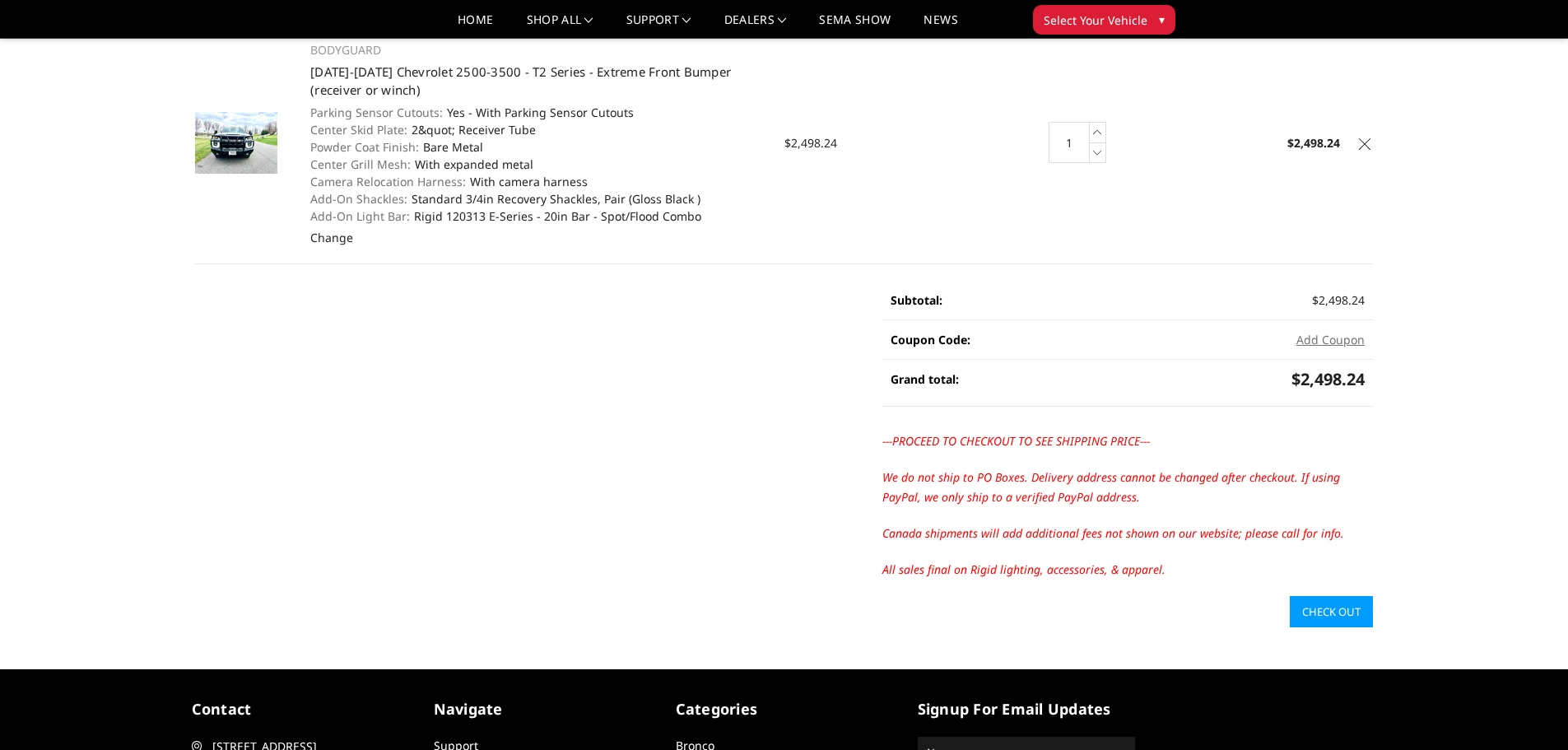
click at [227, 127] on img at bounding box center [237, 142] width 83 height 62
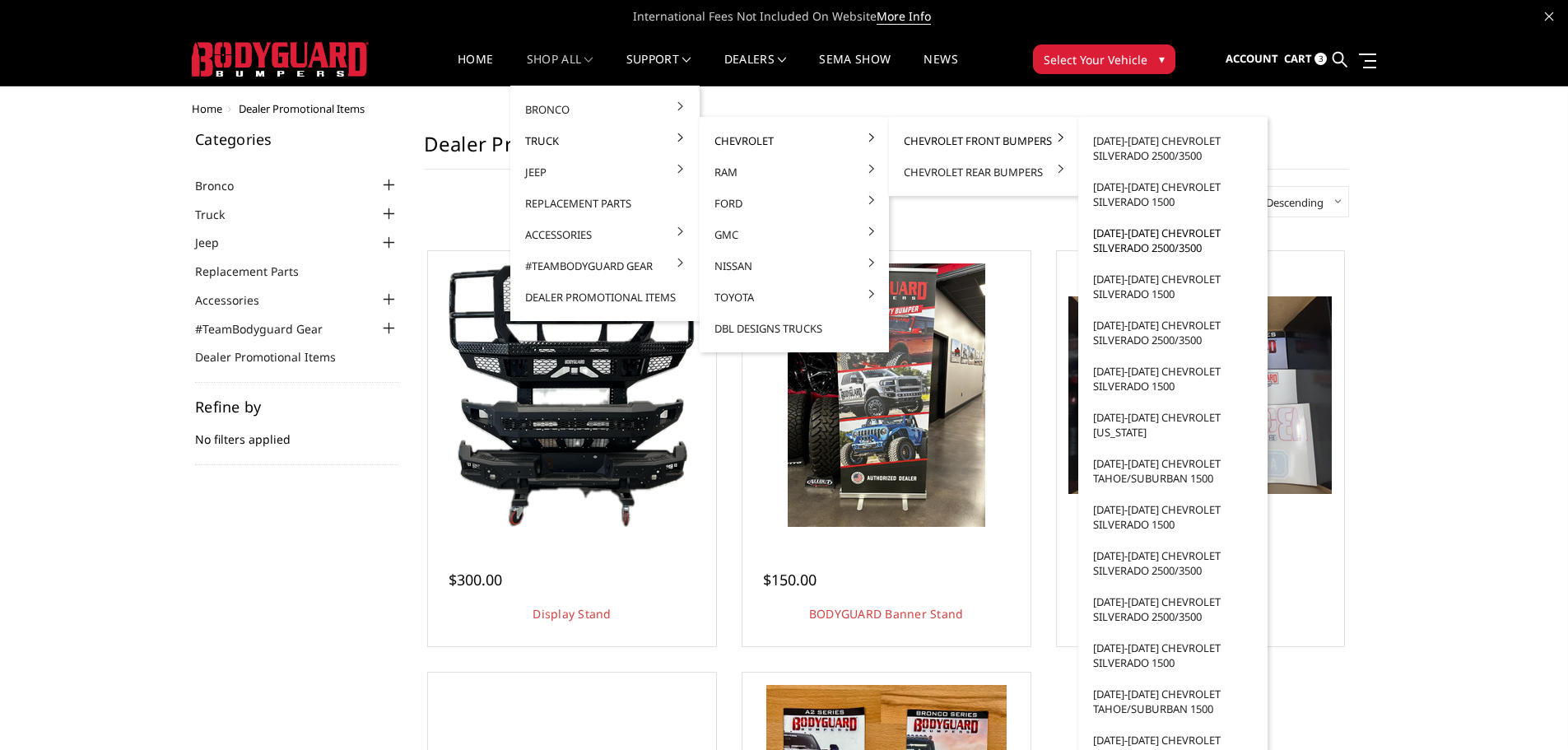
click at [1132, 227] on link "[DATE]-[DATE] Chevrolet Silverado 2500/3500" at bounding box center [1173, 241] width 176 height 46
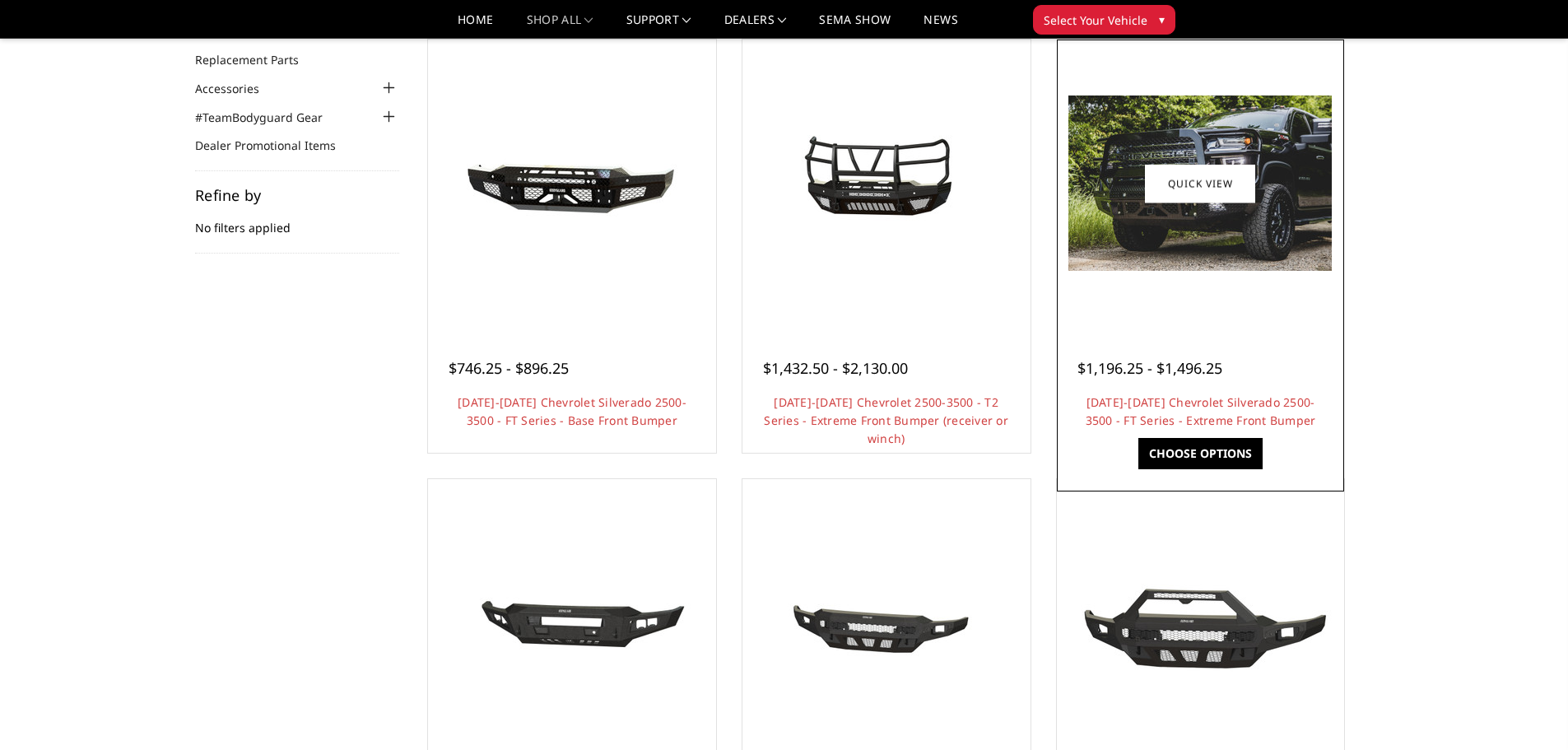
scroll to position [164, 0]
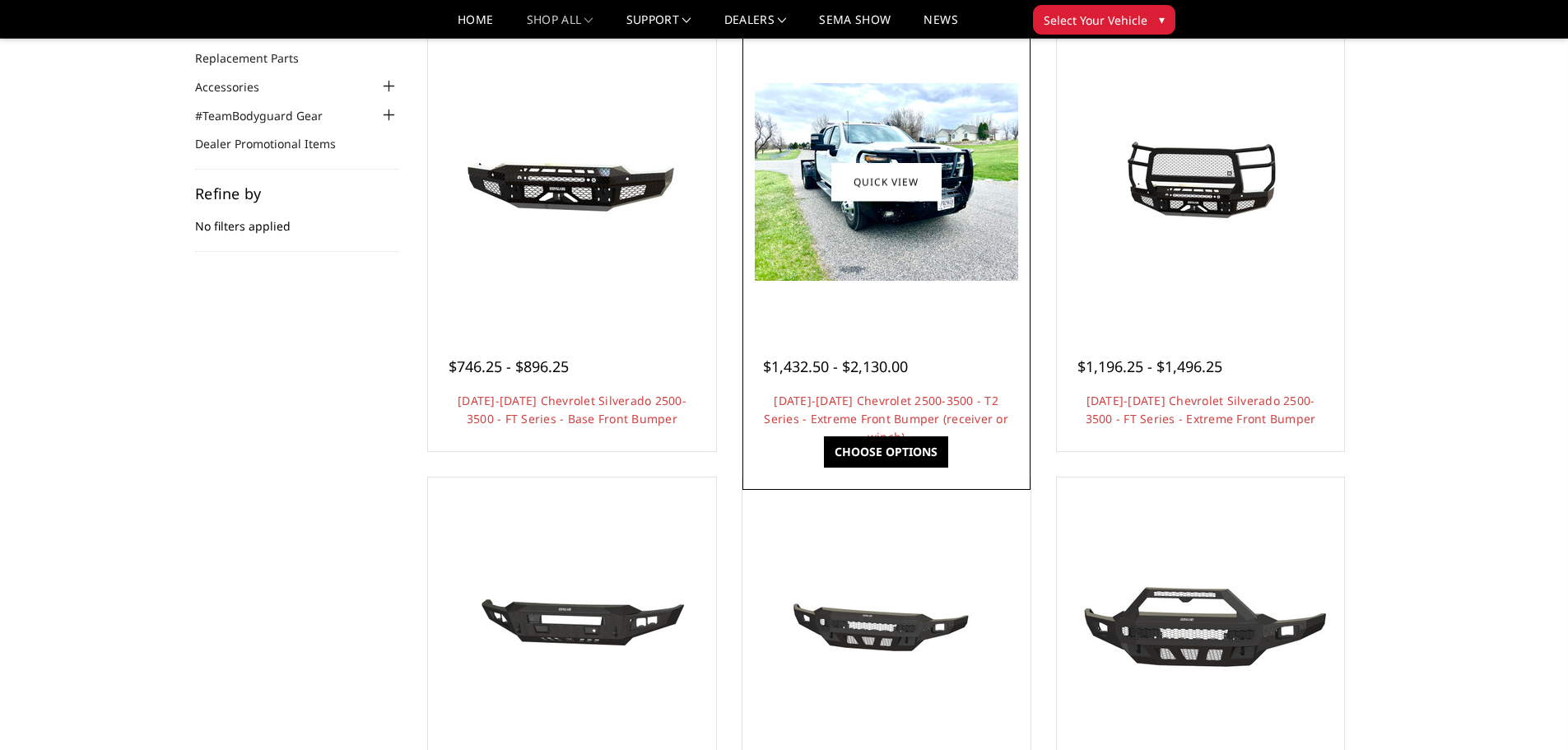
click at [889, 220] on img at bounding box center [886, 182] width 263 height 197
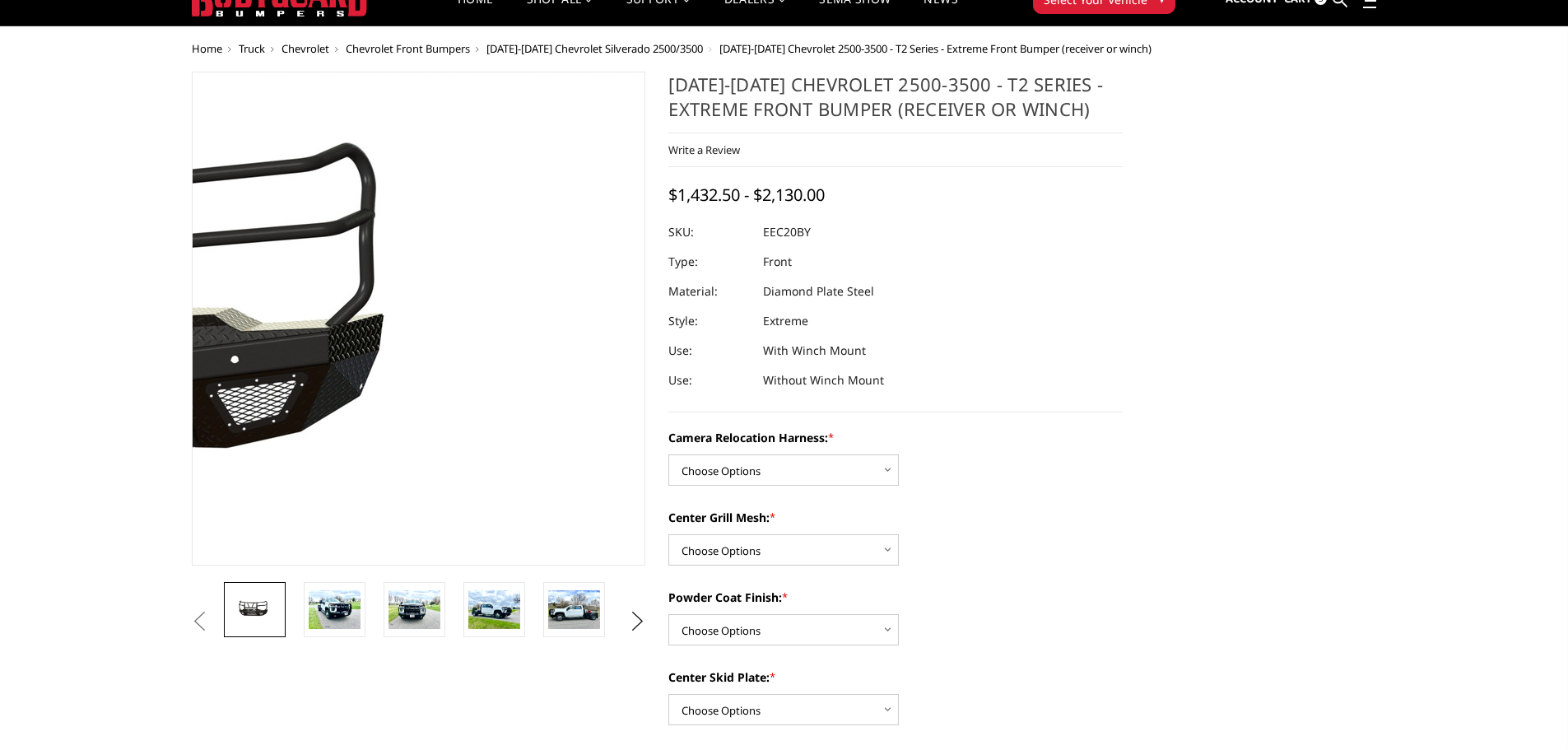
scroll to position [164, 0]
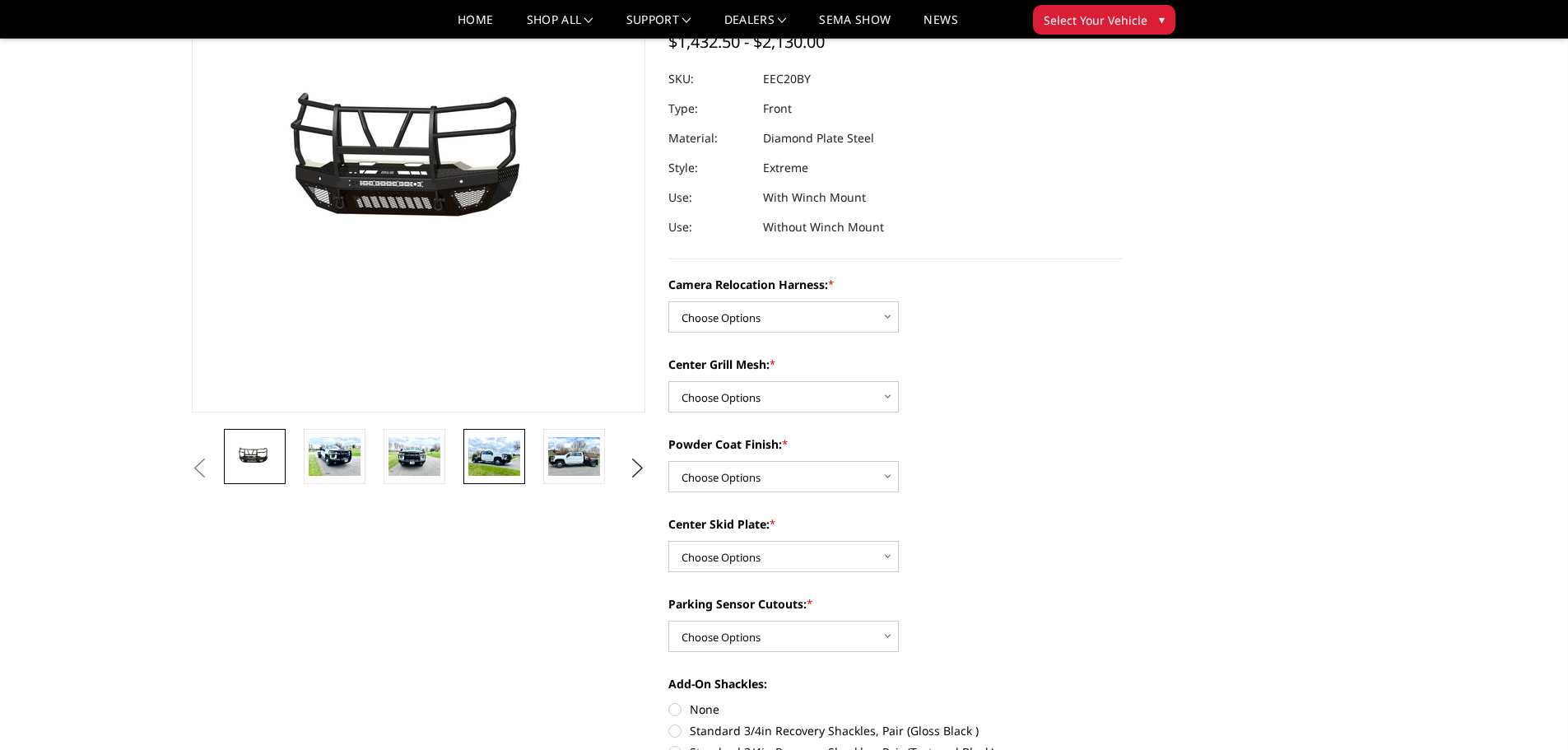
click at [509, 457] on img at bounding box center [494, 456] width 51 height 39
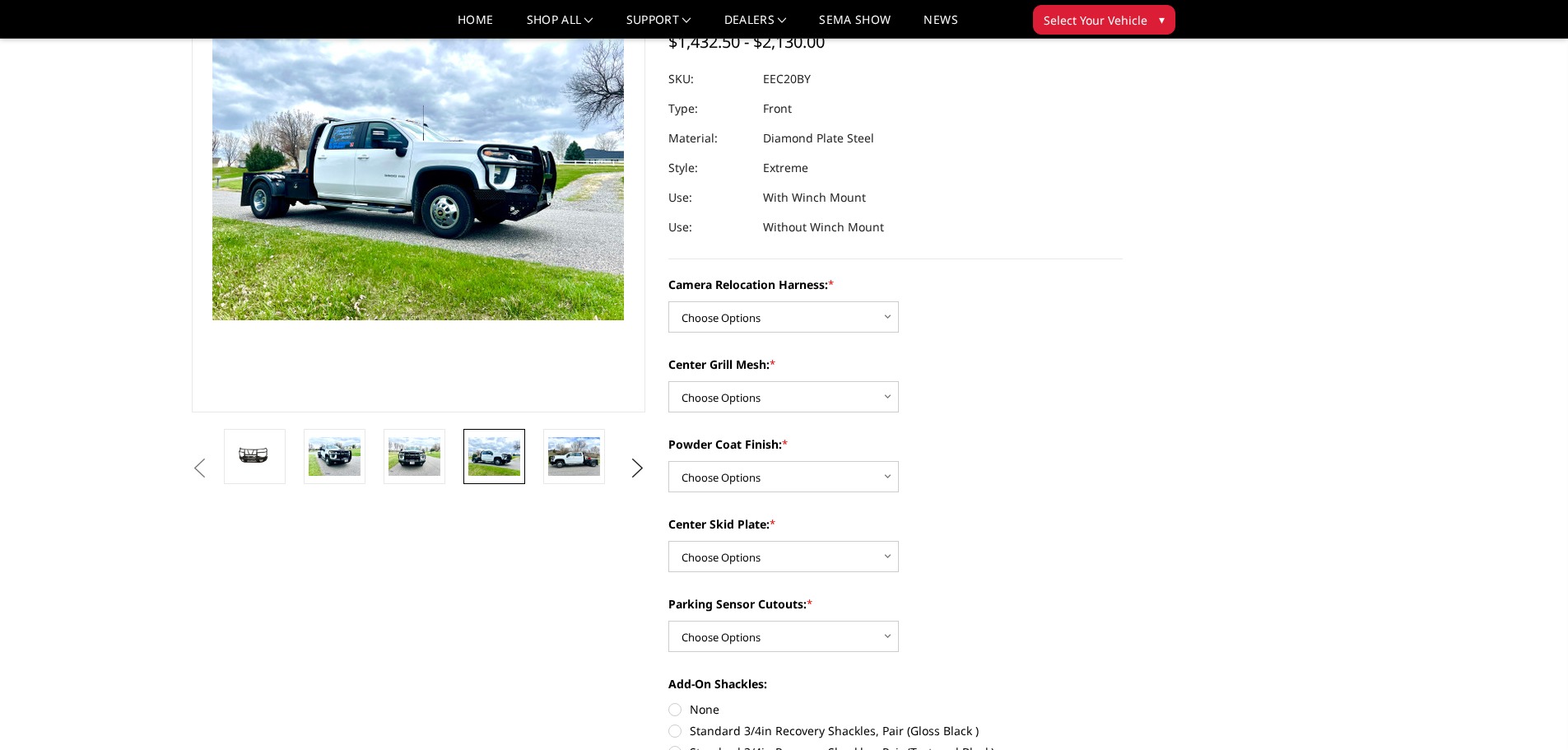
scroll to position [106, 0]
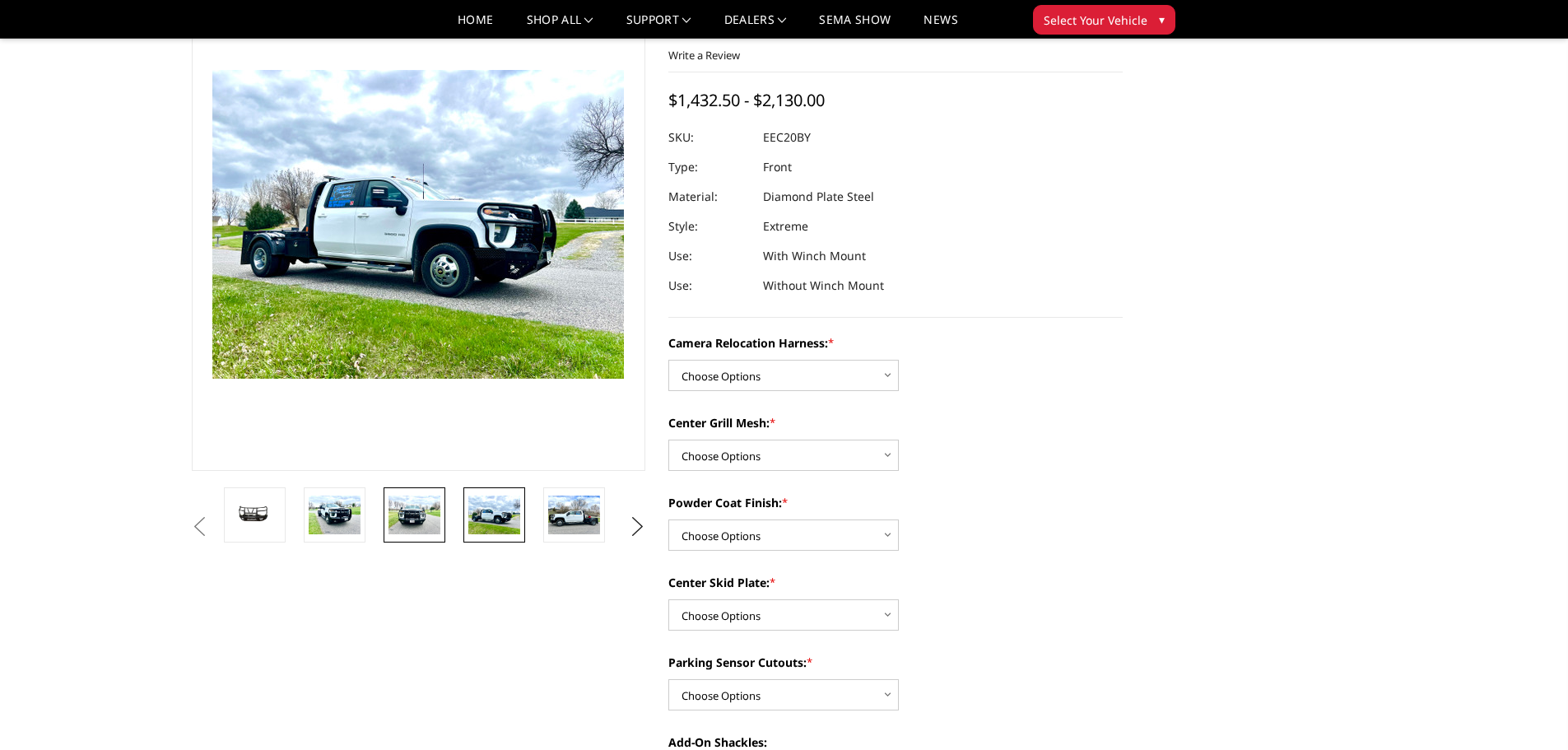
click at [425, 509] on img at bounding box center [414, 515] width 51 height 39
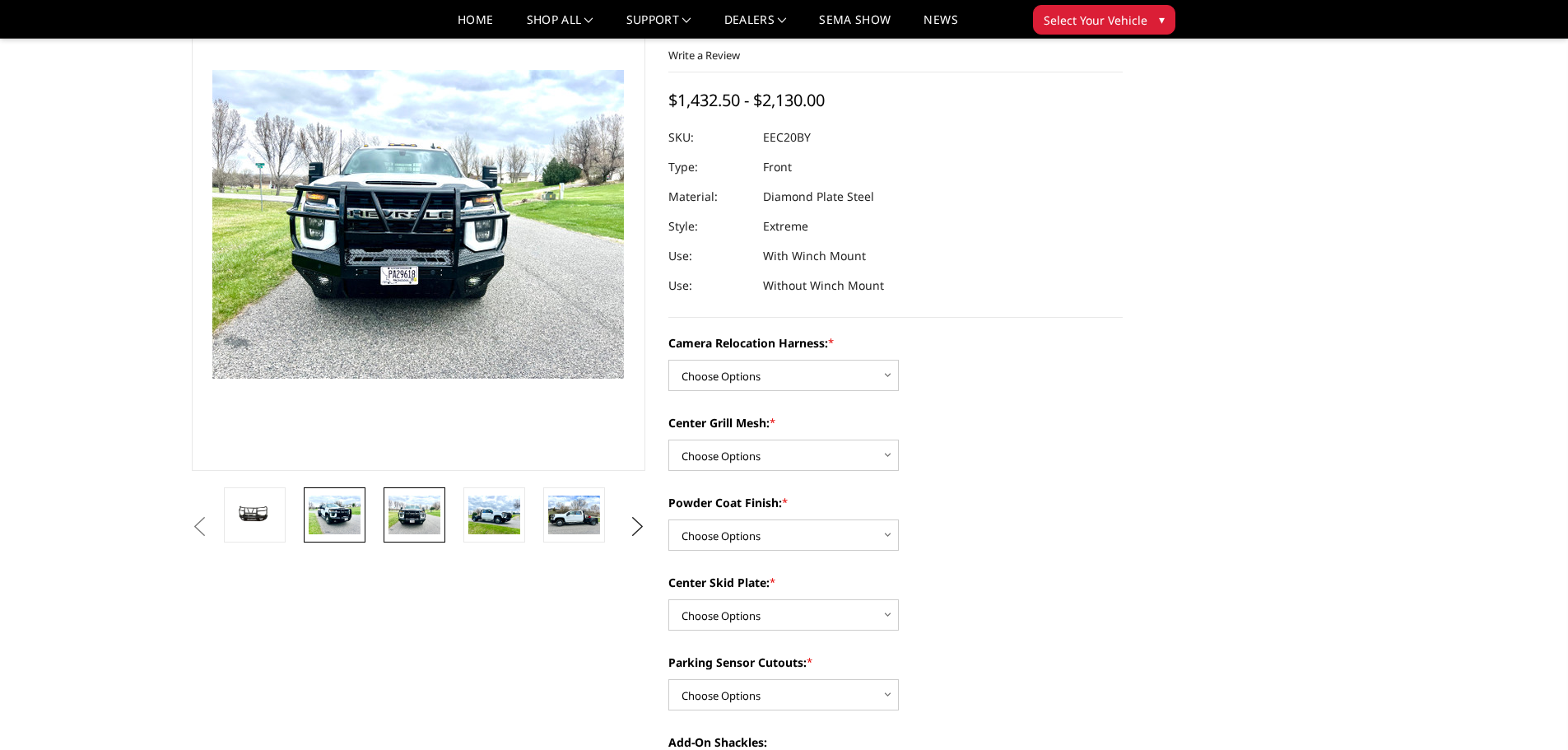
click at [349, 512] on img at bounding box center [334, 515] width 51 height 39
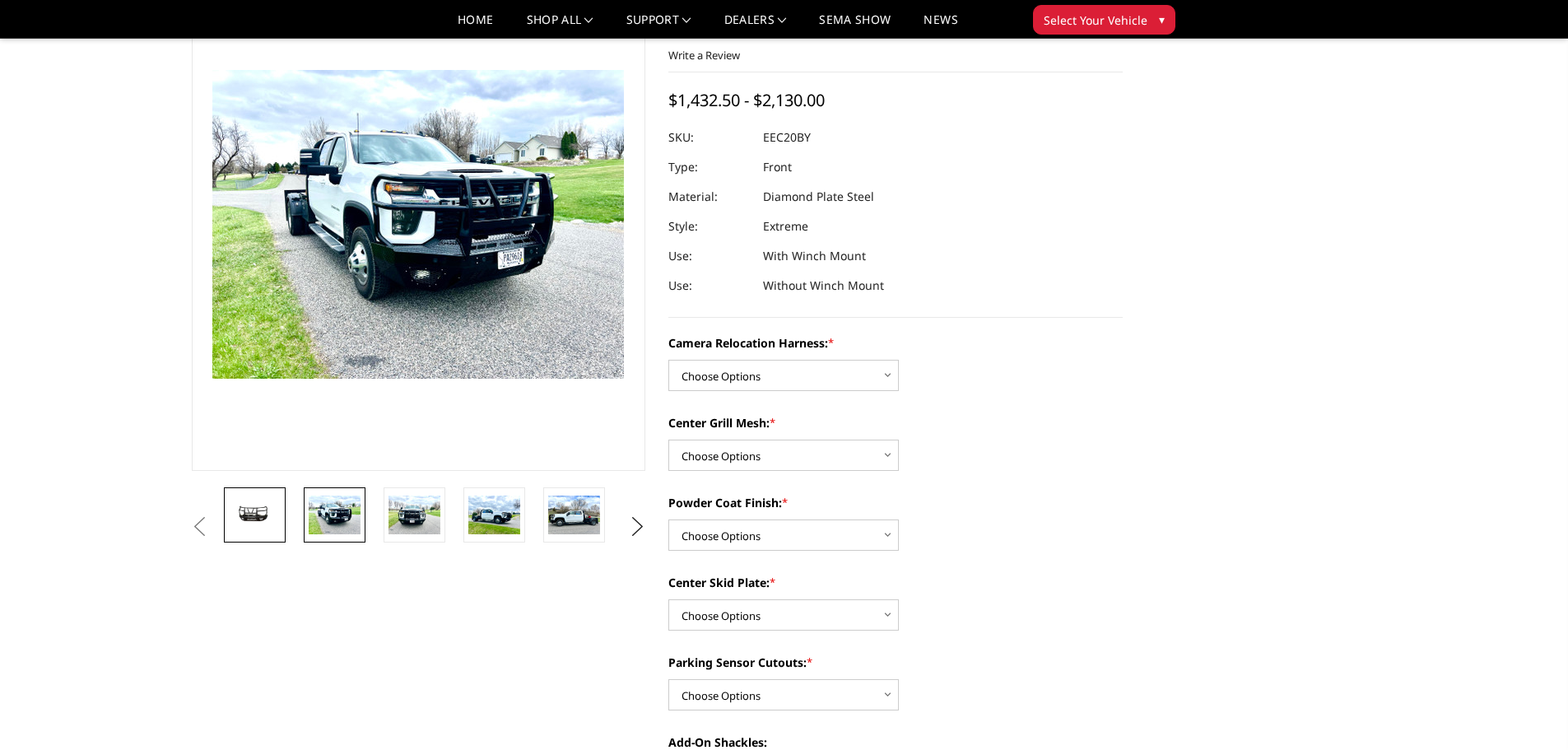
click at [268, 509] on img at bounding box center [254, 515] width 51 height 24
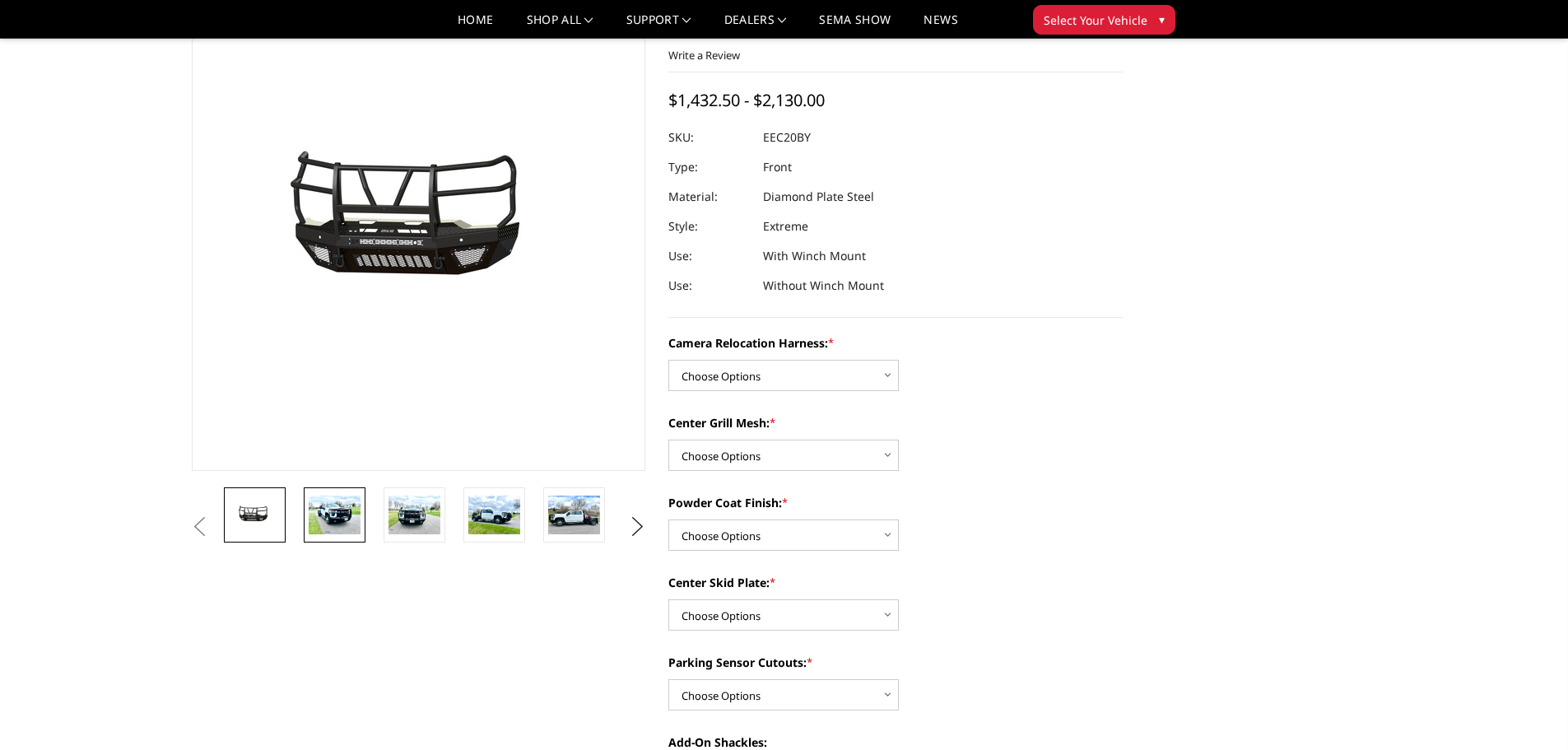
click at [328, 520] on img at bounding box center [334, 515] width 51 height 39
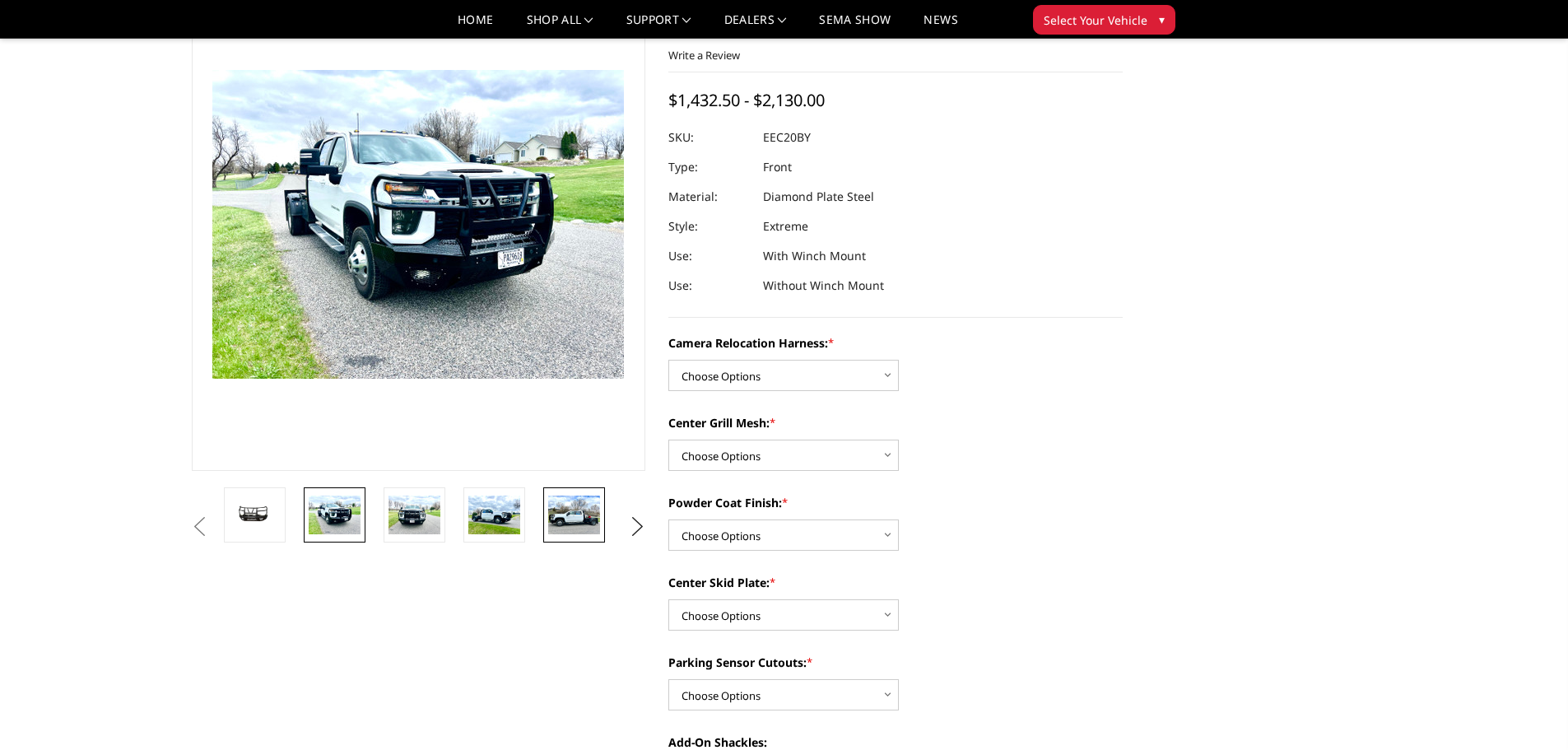
click at [556, 510] on img at bounding box center [574, 515] width 51 height 39
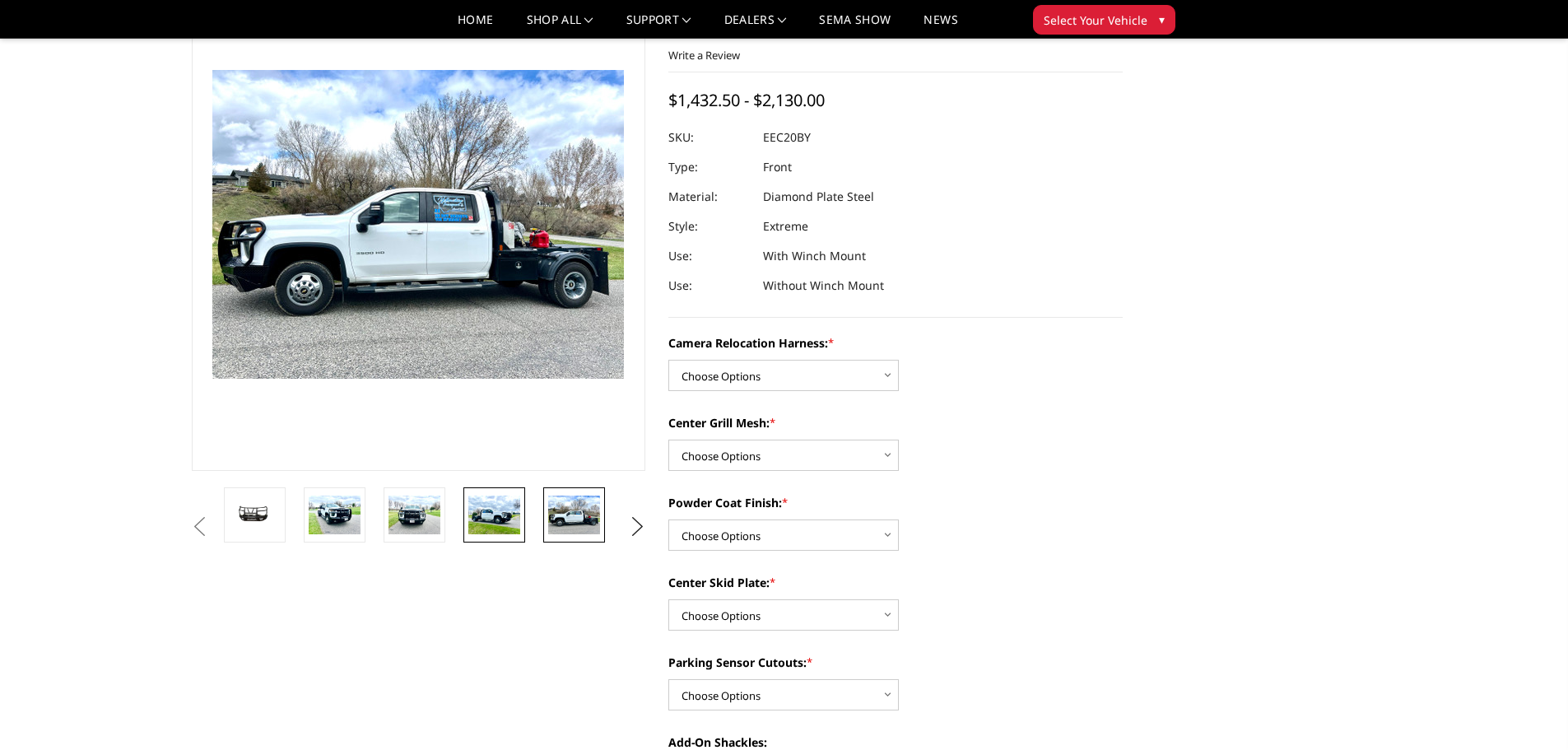
click at [504, 501] on img at bounding box center [494, 515] width 51 height 39
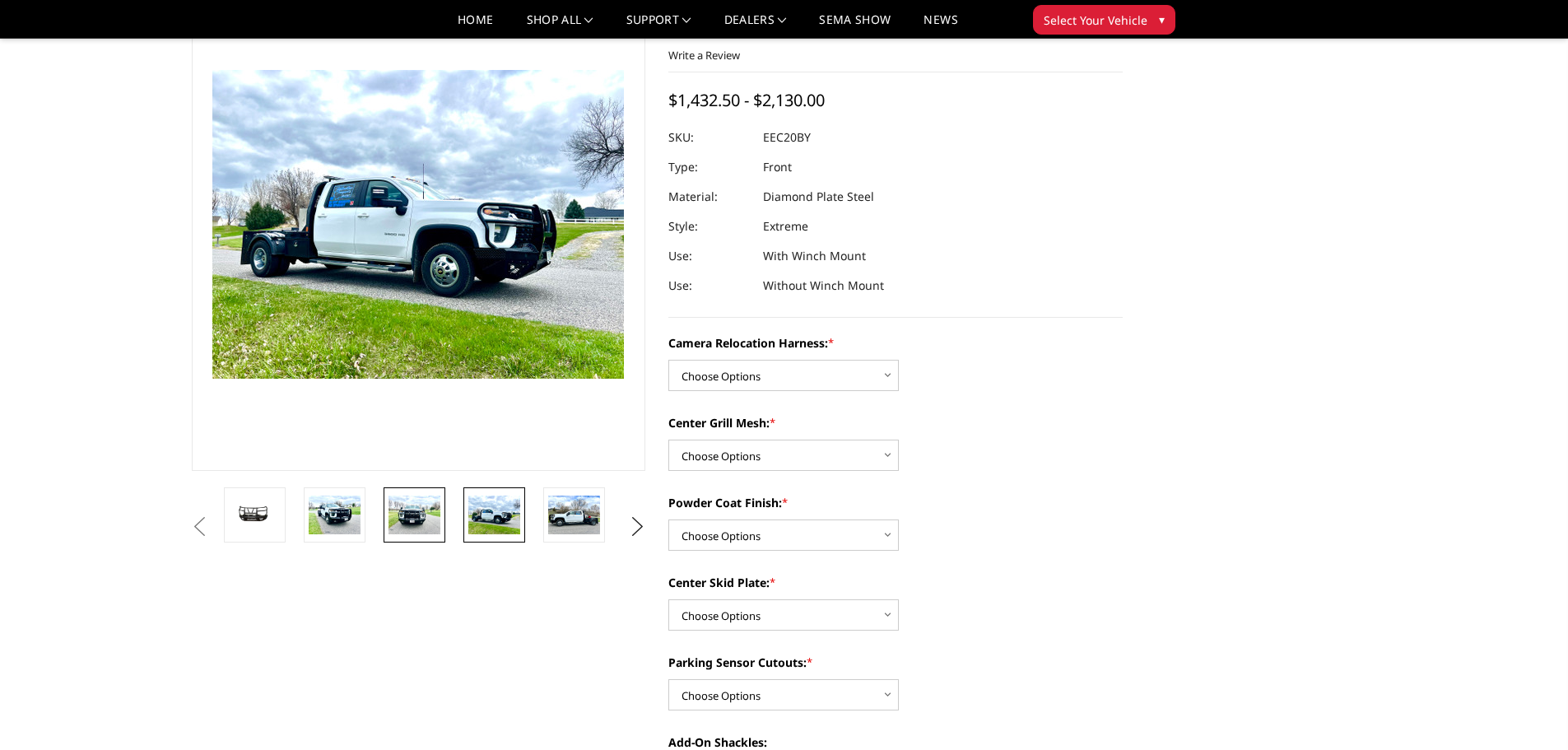
click at [405, 499] on img at bounding box center [414, 515] width 51 height 39
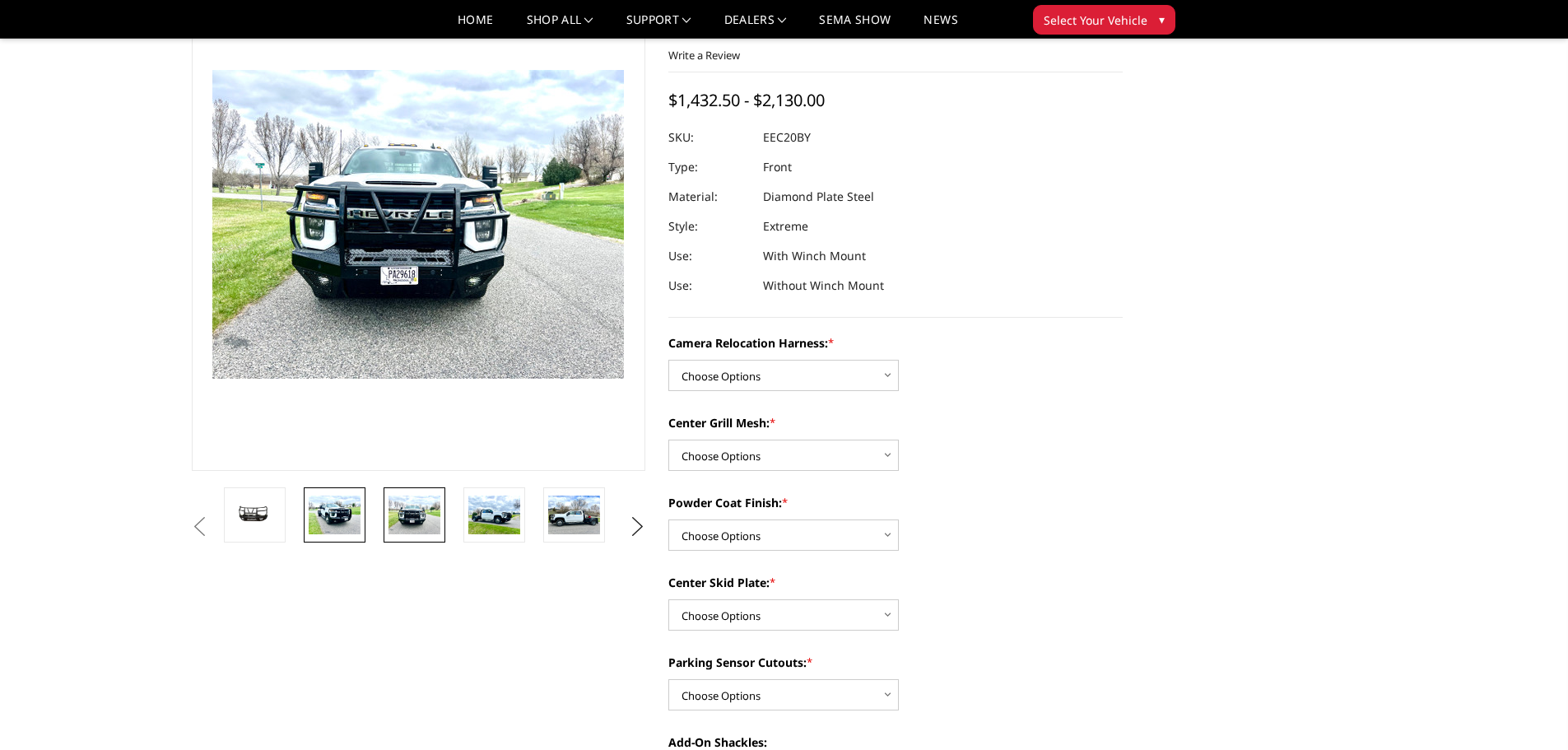
click at [342, 511] on img at bounding box center [334, 515] width 51 height 39
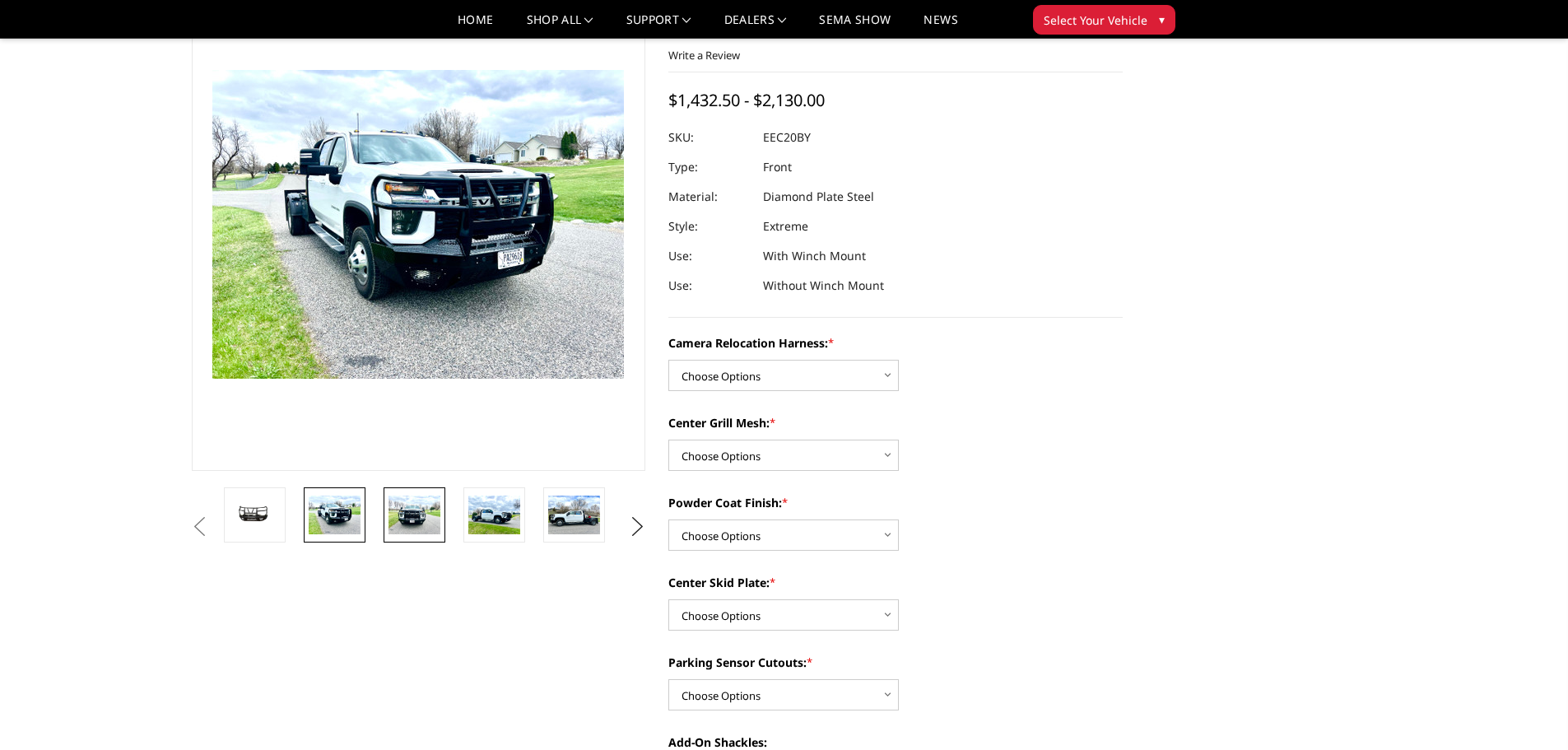
click at [412, 505] on img at bounding box center [414, 515] width 51 height 39
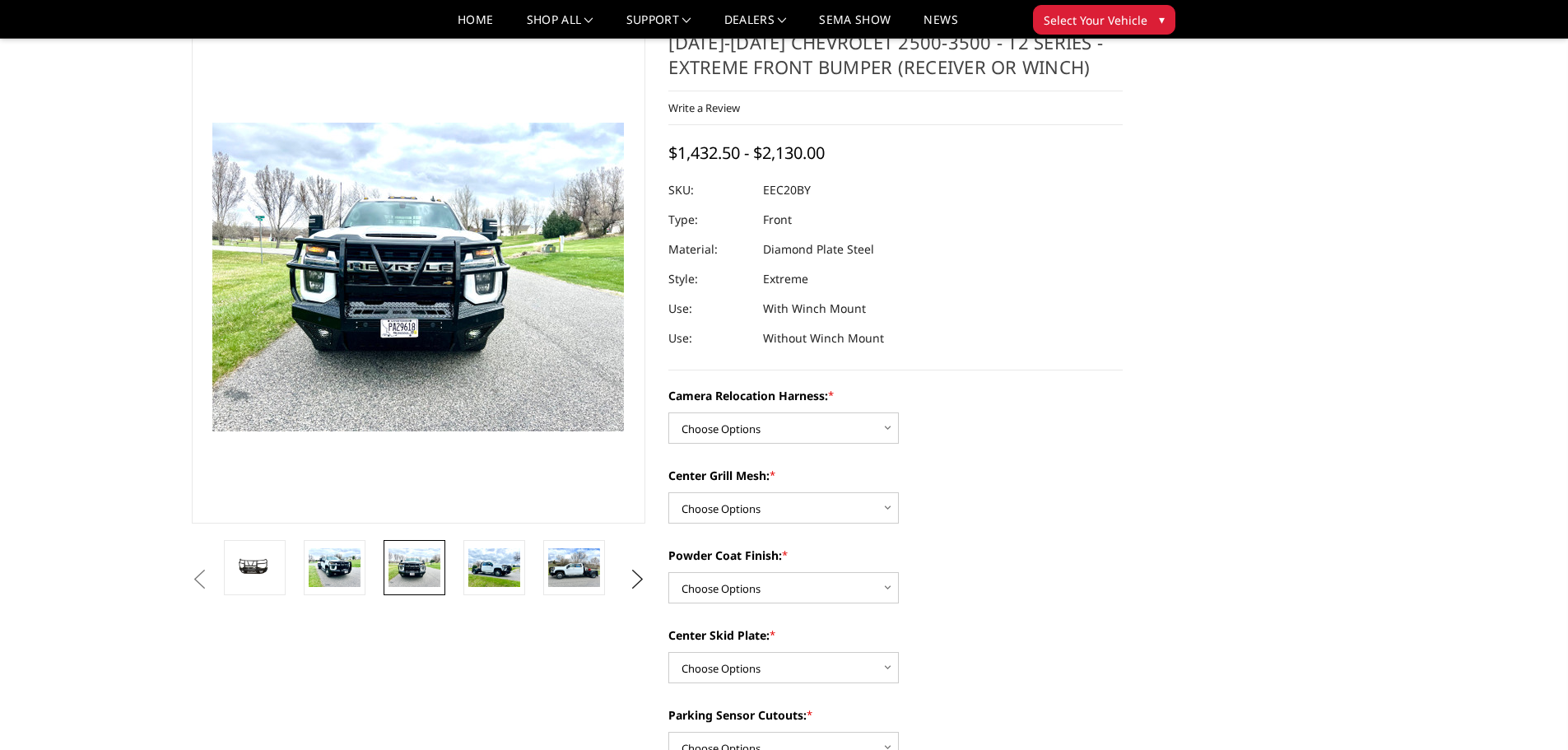
scroll to position [0, 0]
